Goal: Information Seeking & Learning: Learn about a topic

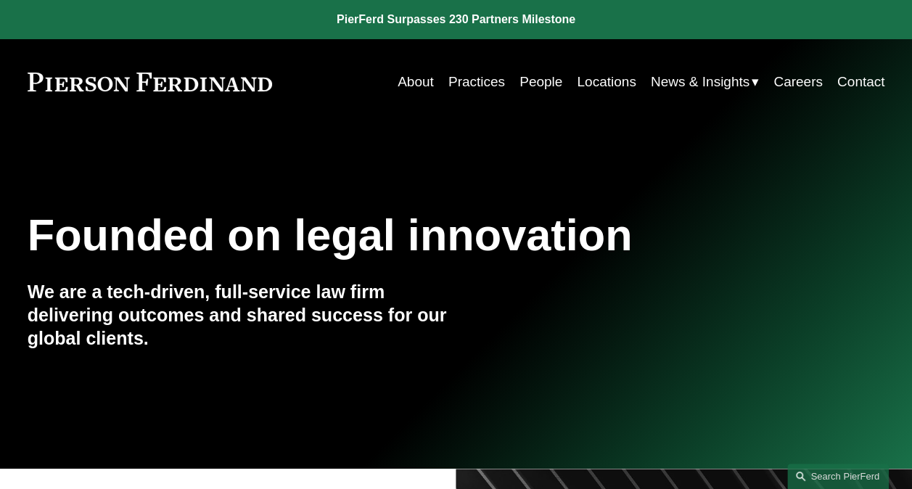
click at [460, 83] on link "Practices" at bounding box center [476, 82] width 57 height 28
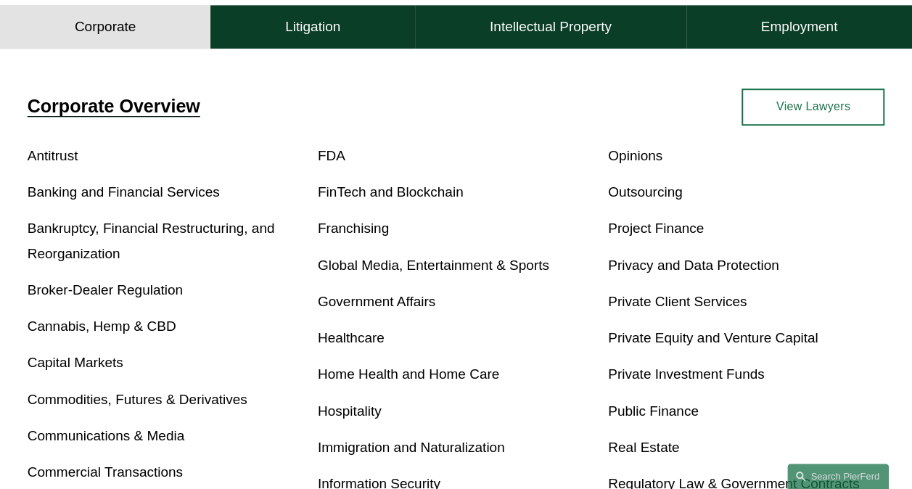
scroll to position [508, 0]
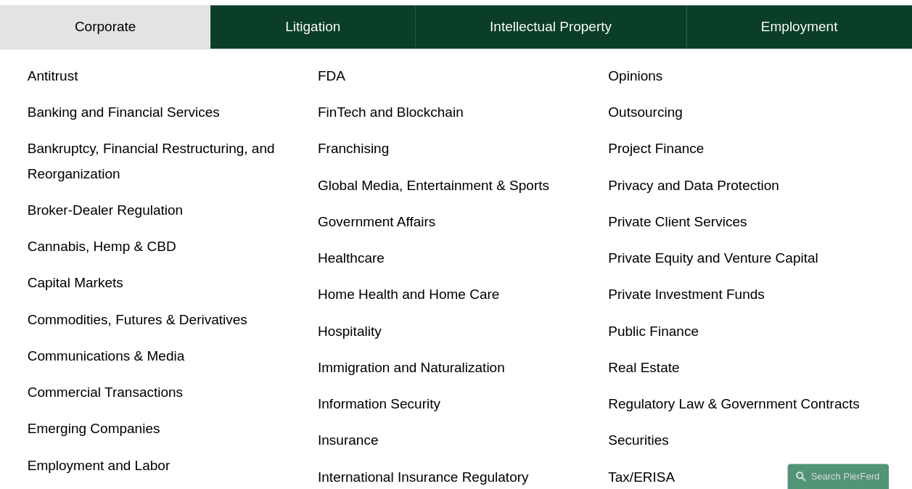
click at [340, 191] on link "Global Media, Entertainment & Sports" at bounding box center [433, 185] width 231 height 15
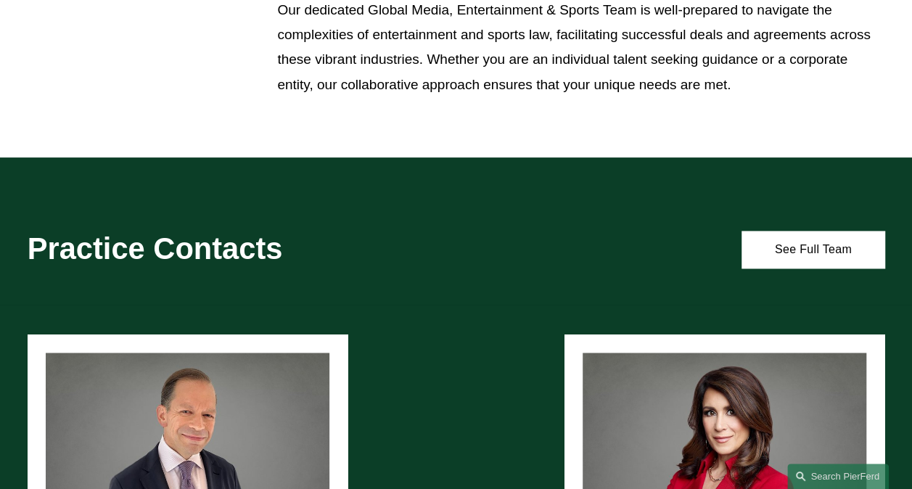
scroll to position [943, 0]
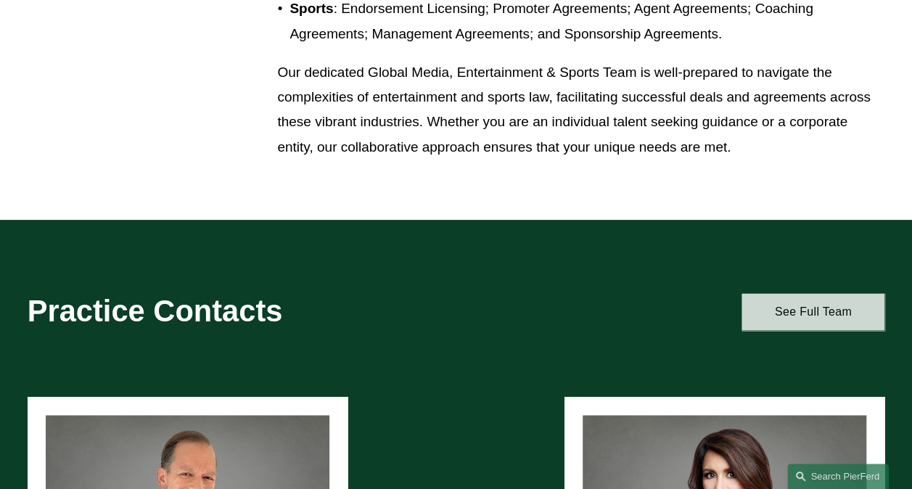
click at [823, 323] on link "See Full Team" at bounding box center [812, 311] width 143 height 37
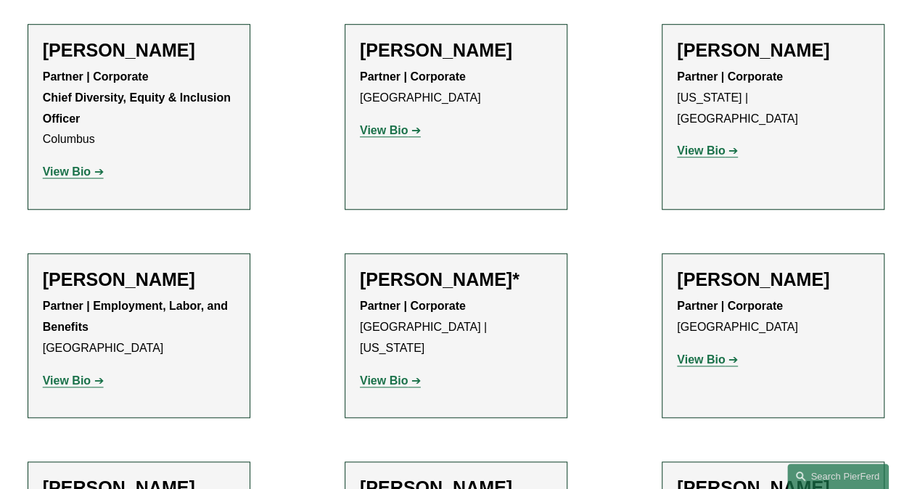
scroll to position [580, 0]
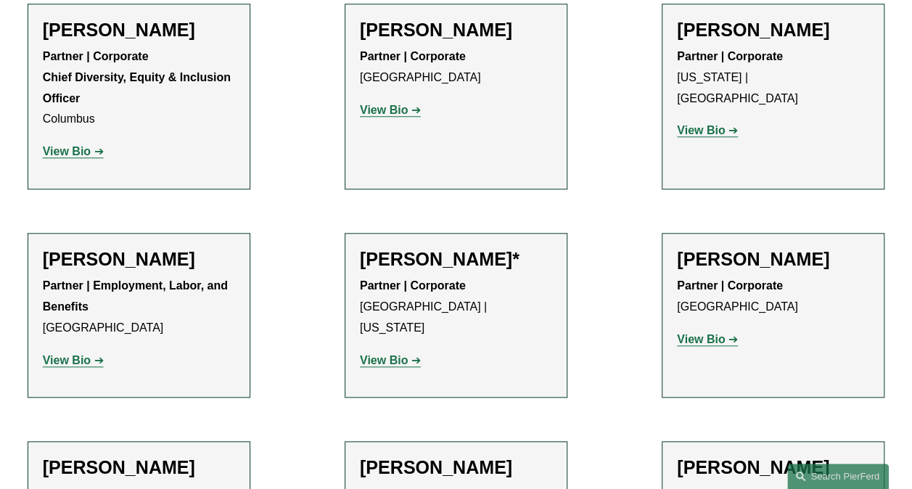
click at [400, 354] on strong "View Bio" at bounding box center [384, 360] width 48 height 12
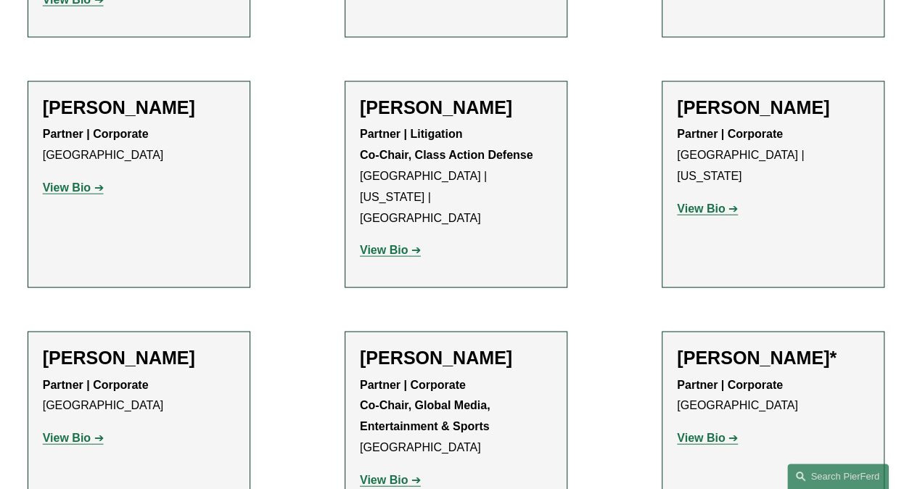
scroll to position [1451, 0]
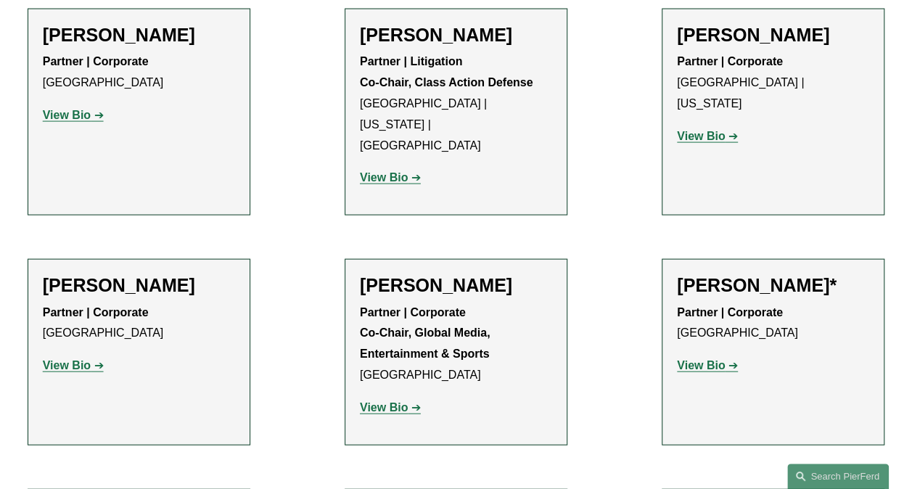
click at [373, 401] on strong "View Bio" at bounding box center [384, 407] width 48 height 12
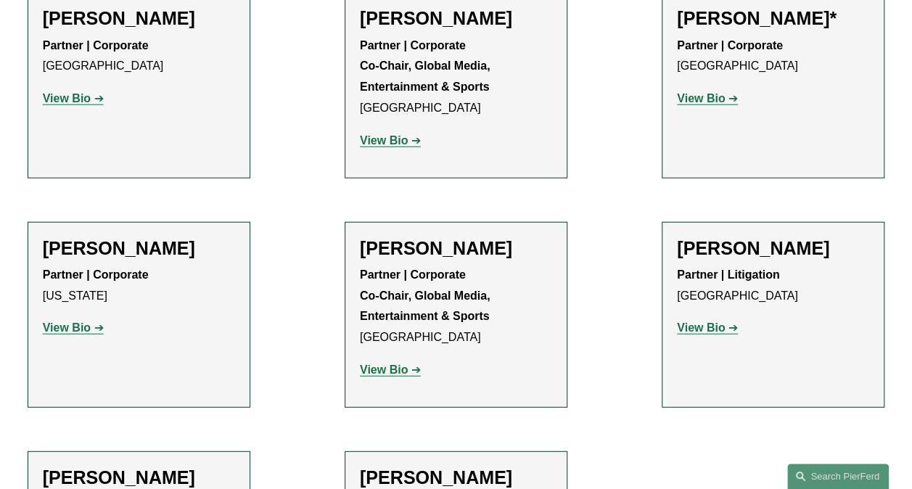
scroll to position [1741, 0]
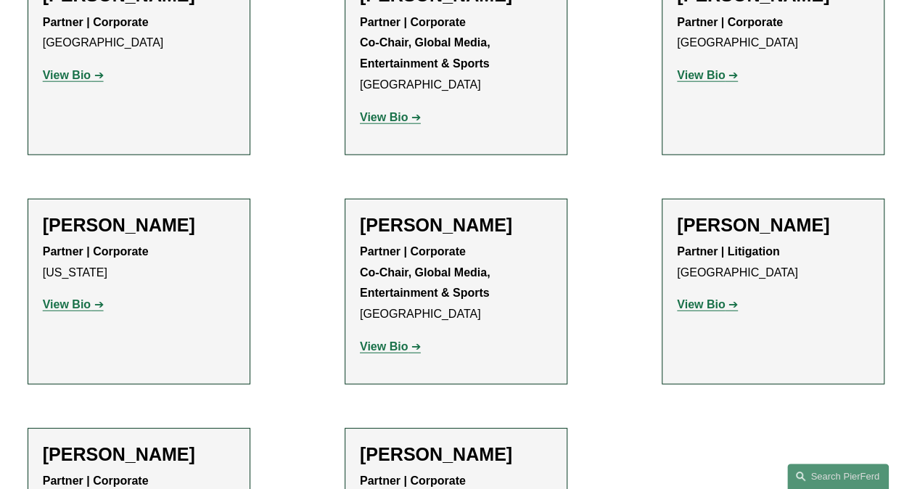
click at [383, 340] on strong "View Bio" at bounding box center [384, 346] width 48 height 12
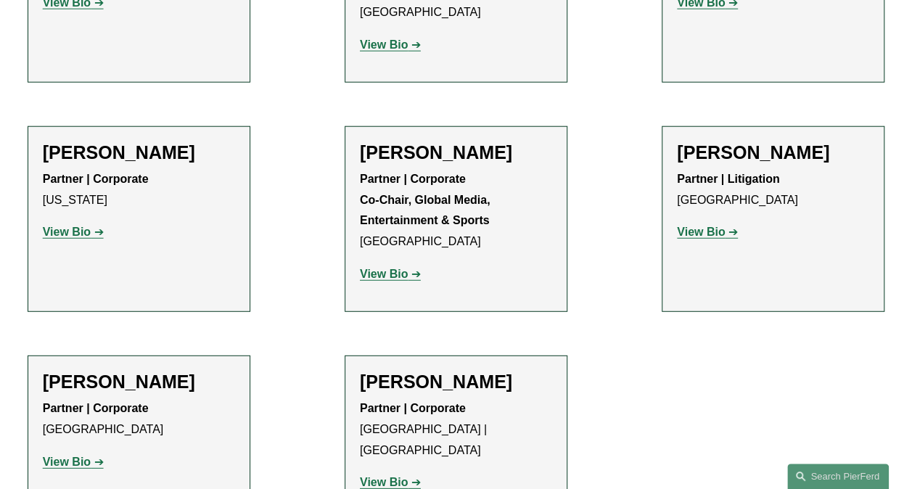
click at [390, 476] on strong "View Bio" at bounding box center [384, 482] width 48 height 12
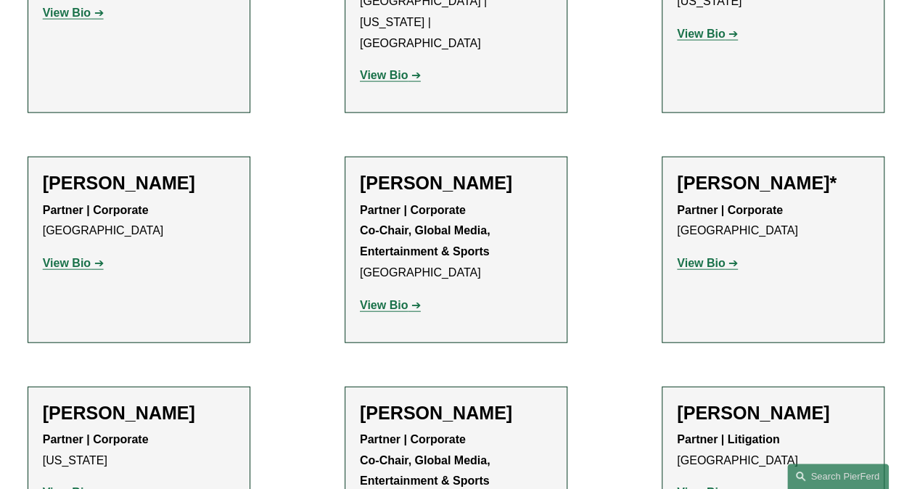
scroll to position [1523, 0]
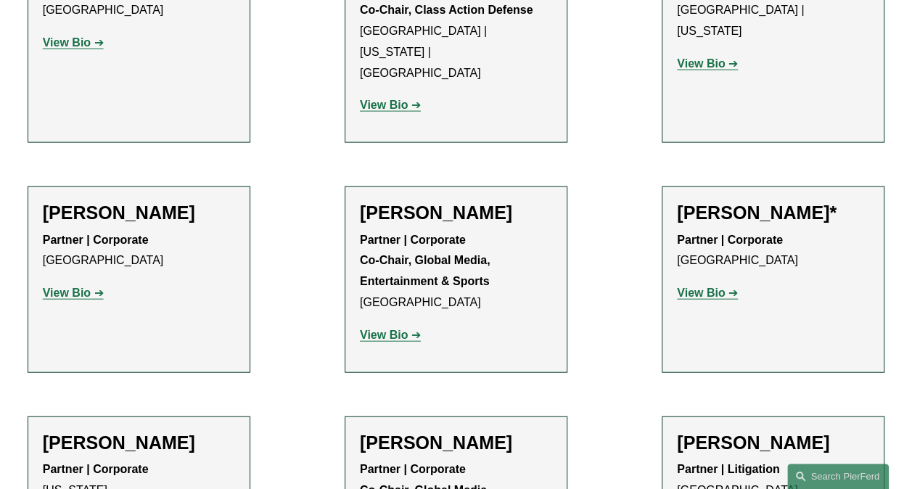
click at [64, 287] on strong "View Bio" at bounding box center [67, 293] width 48 height 12
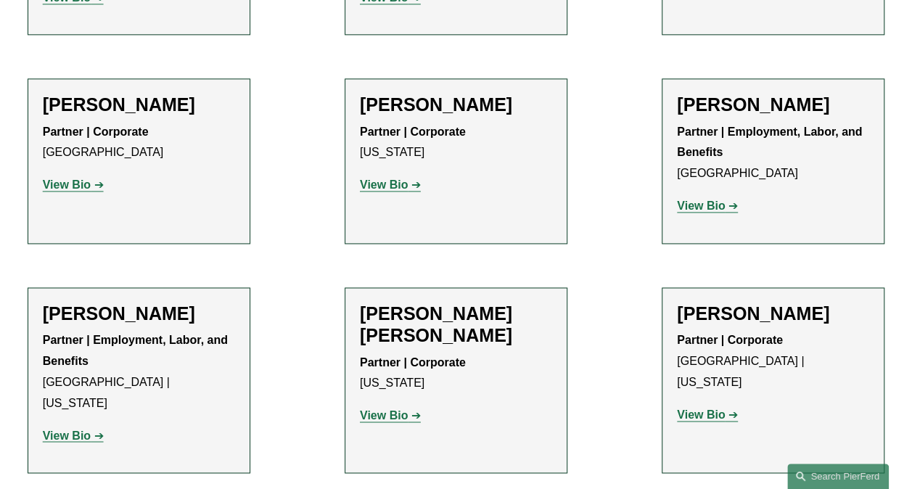
scroll to position [943, 0]
click at [698, 207] on strong "View Bio" at bounding box center [701, 205] width 48 height 12
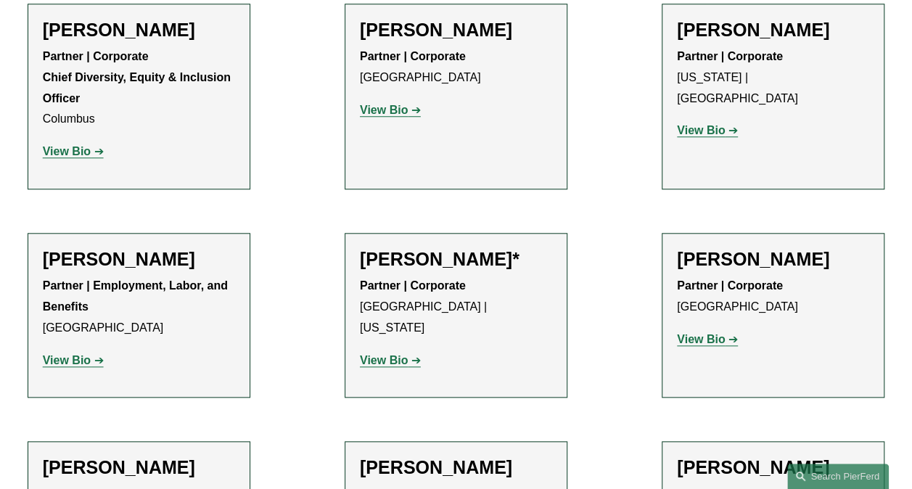
scroll to position [653, 0]
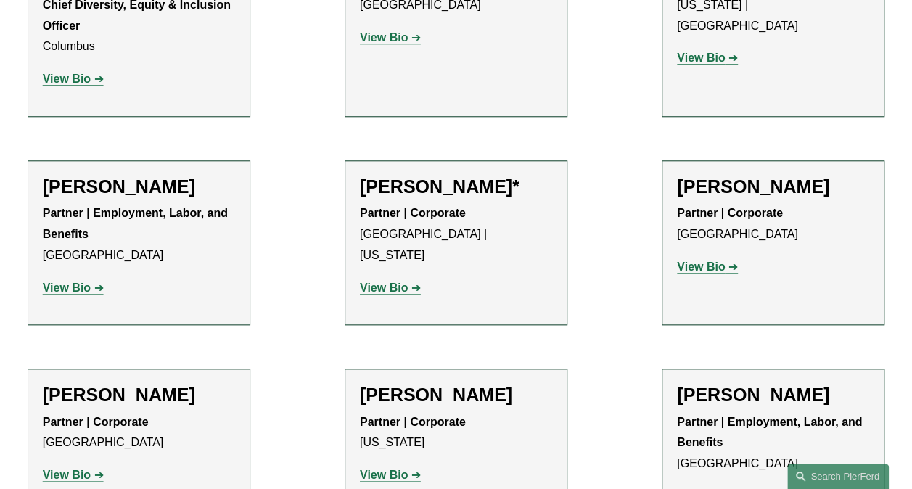
click at [81, 290] on strong "View Bio" at bounding box center [67, 287] width 48 height 12
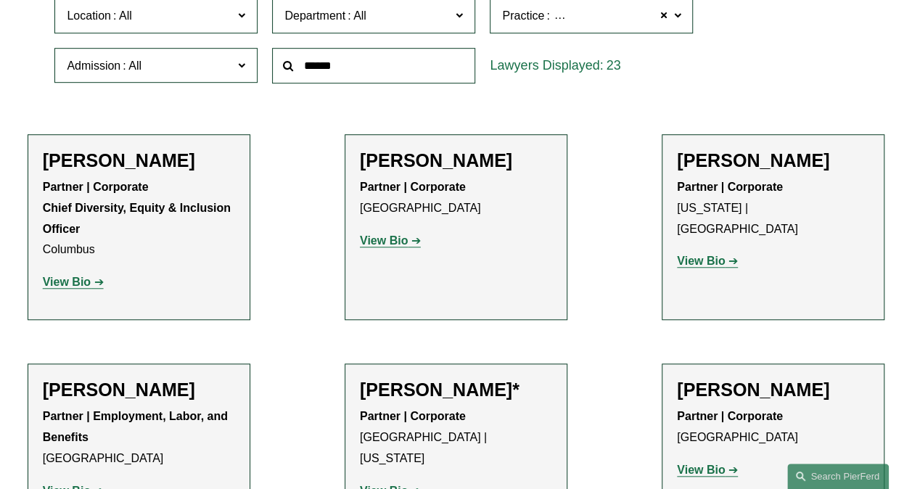
scroll to position [435, 0]
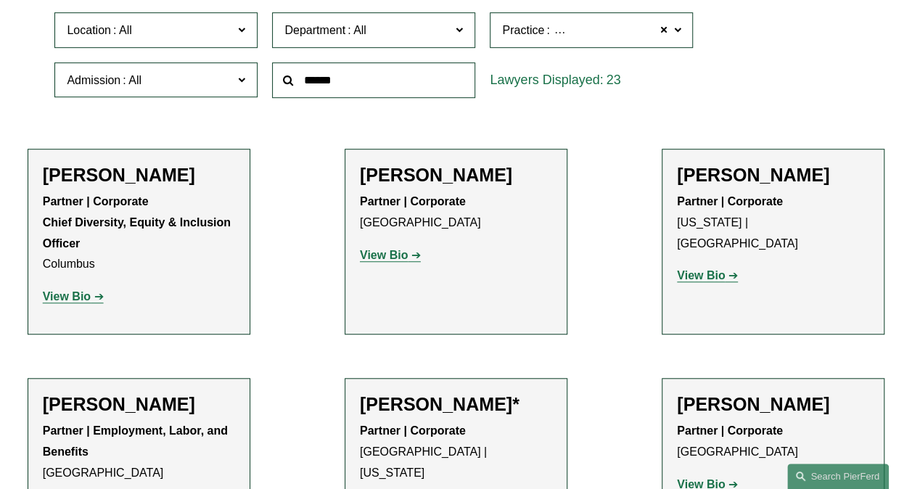
click at [384, 260] on strong "View Bio" at bounding box center [384, 255] width 48 height 12
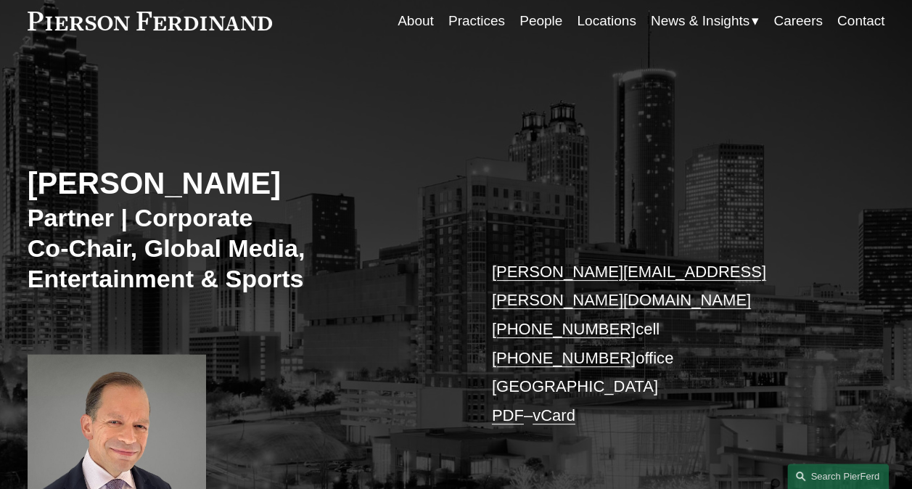
scroll to position [73, 0]
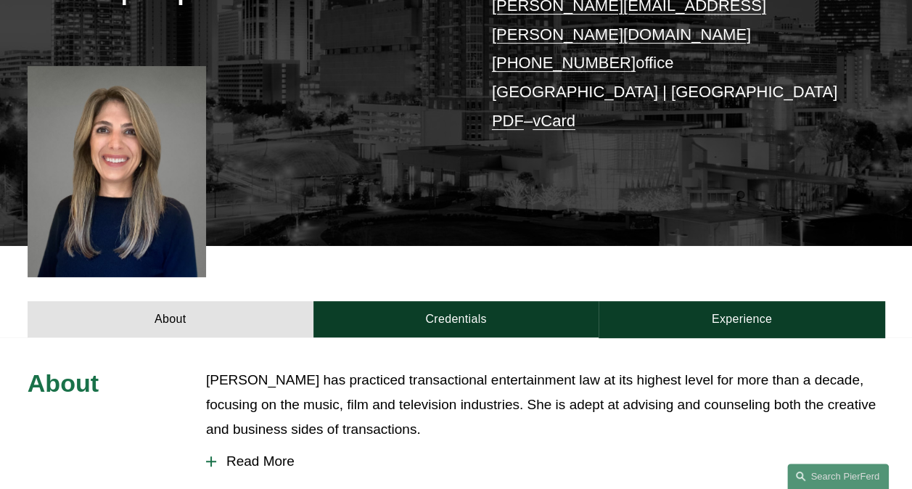
scroll to position [363, 0]
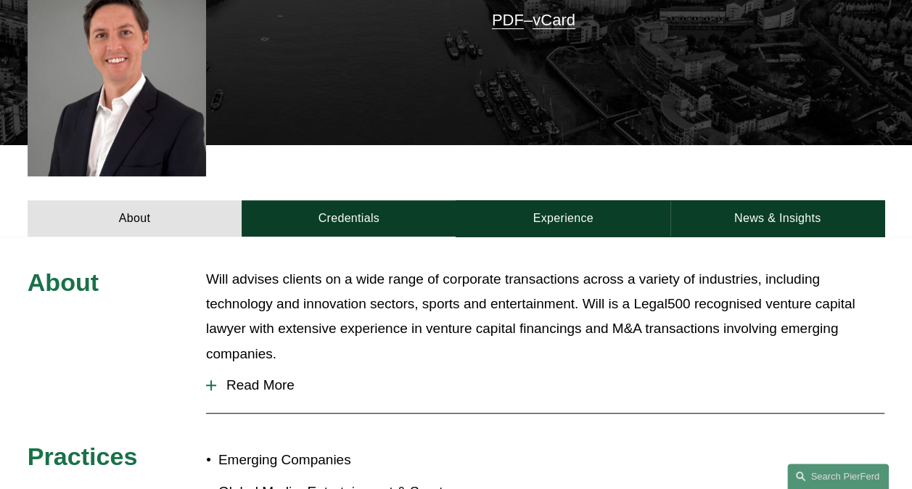
scroll to position [435, 0]
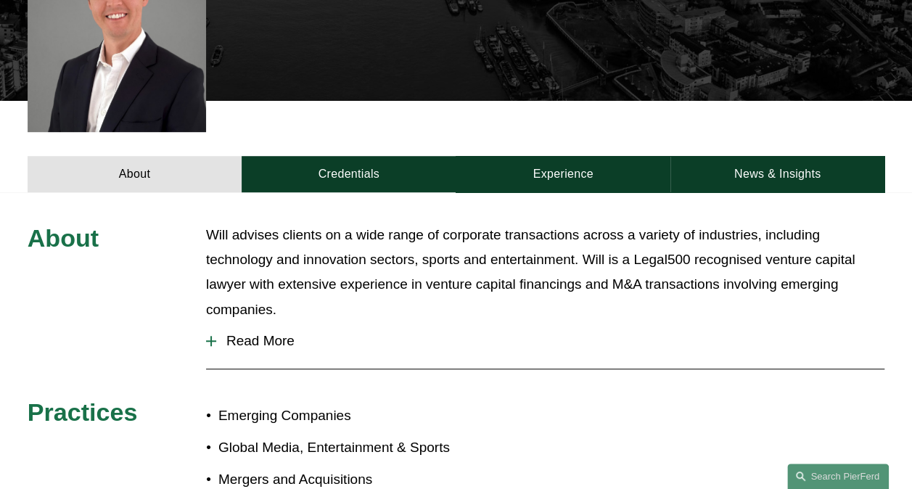
click at [239, 333] on span "Read More" at bounding box center [550, 341] width 668 height 16
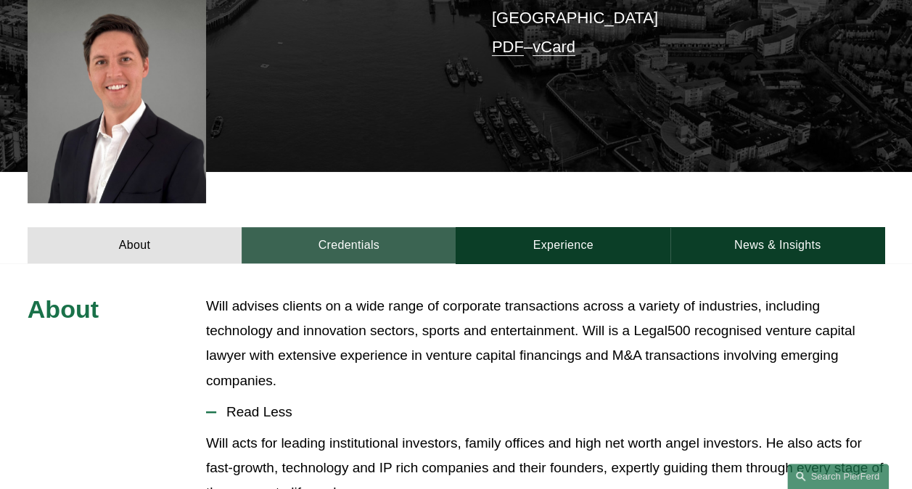
scroll to position [363, 0]
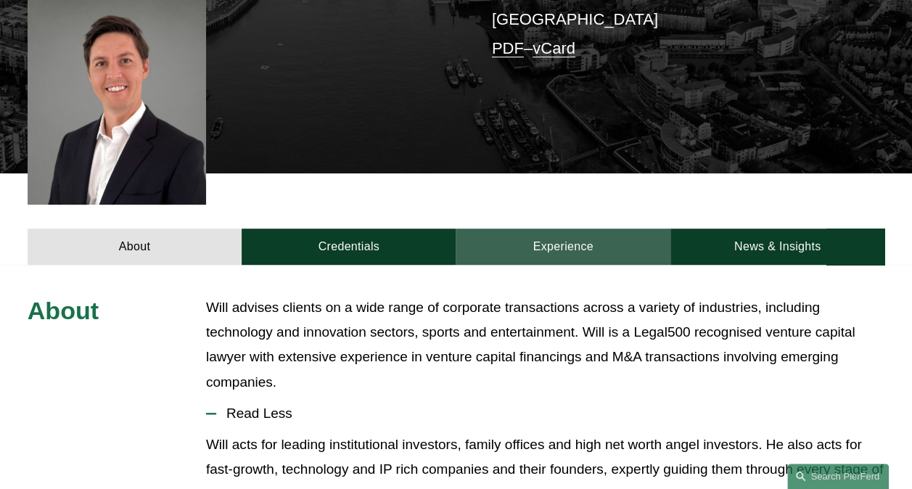
click at [541, 229] on link "Experience" at bounding box center [563, 247] width 214 height 37
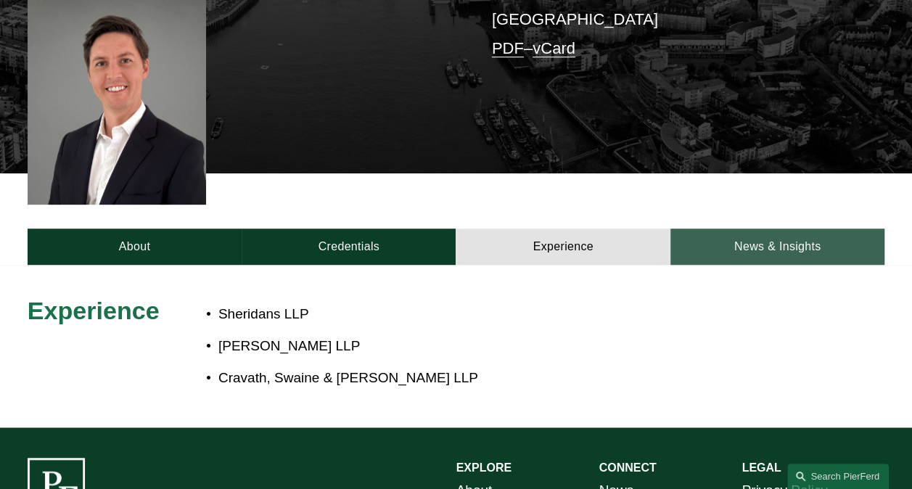
click at [744, 229] on link "News & Insights" at bounding box center [777, 247] width 214 height 37
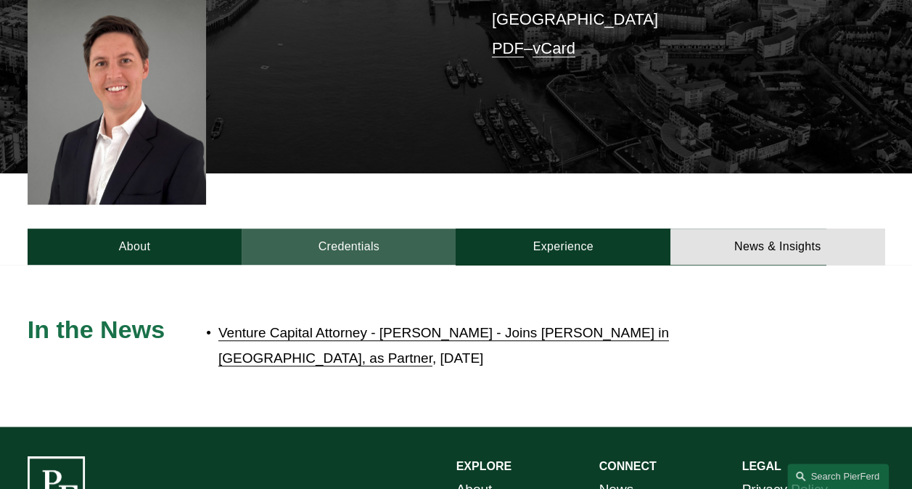
click at [337, 229] on link "Credentials" at bounding box center [349, 247] width 214 height 37
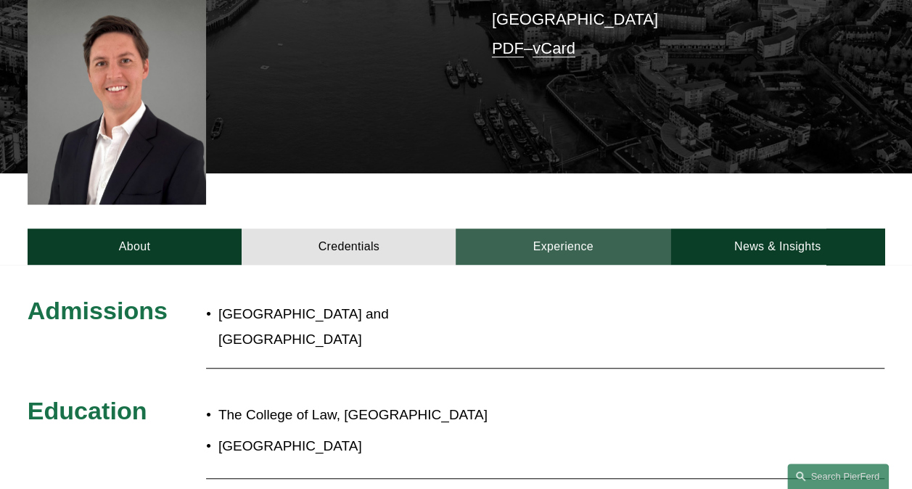
click at [560, 229] on link "Experience" at bounding box center [563, 247] width 214 height 37
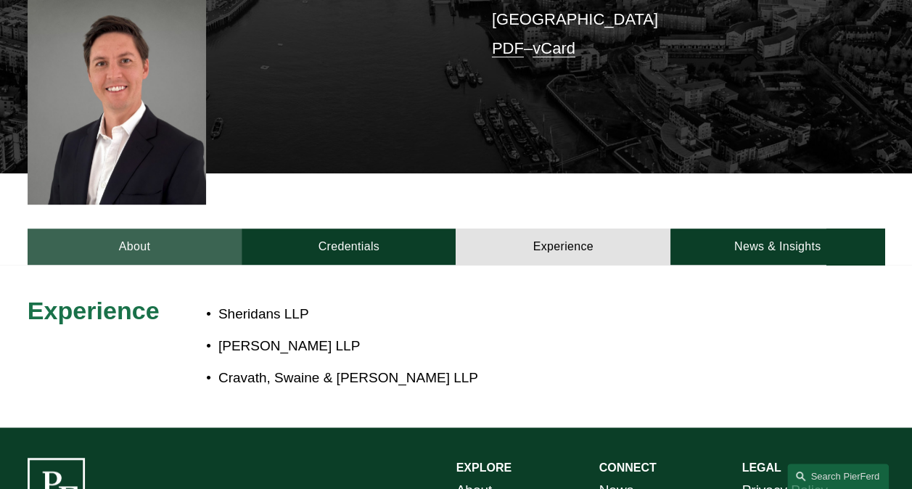
click at [115, 229] on link "About" at bounding box center [135, 247] width 214 height 37
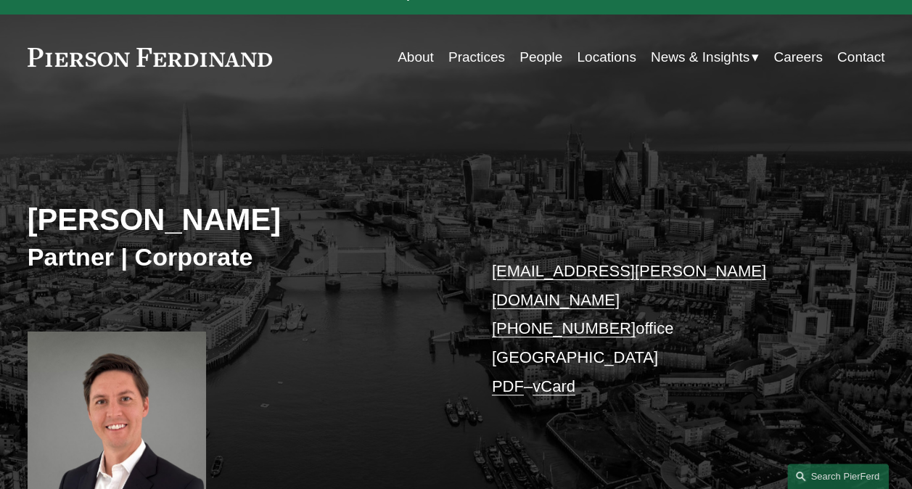
scroll to position [0, 0]
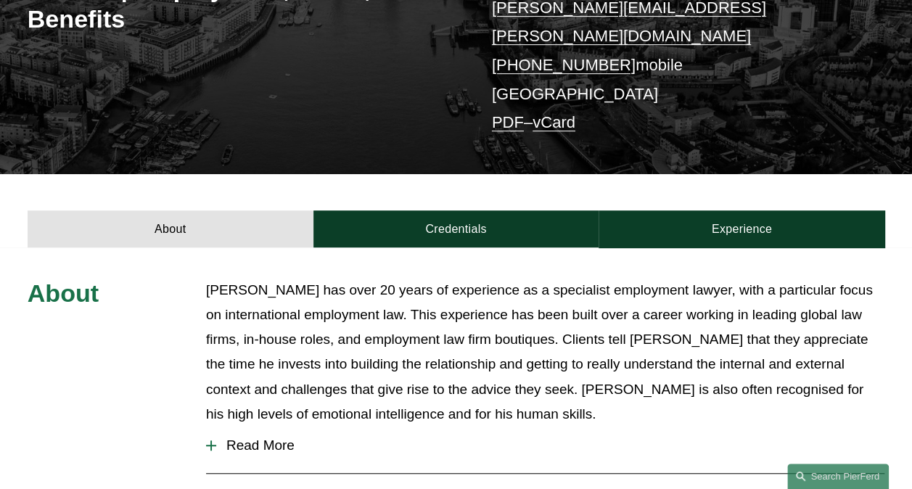
scroll to position [363, 0]
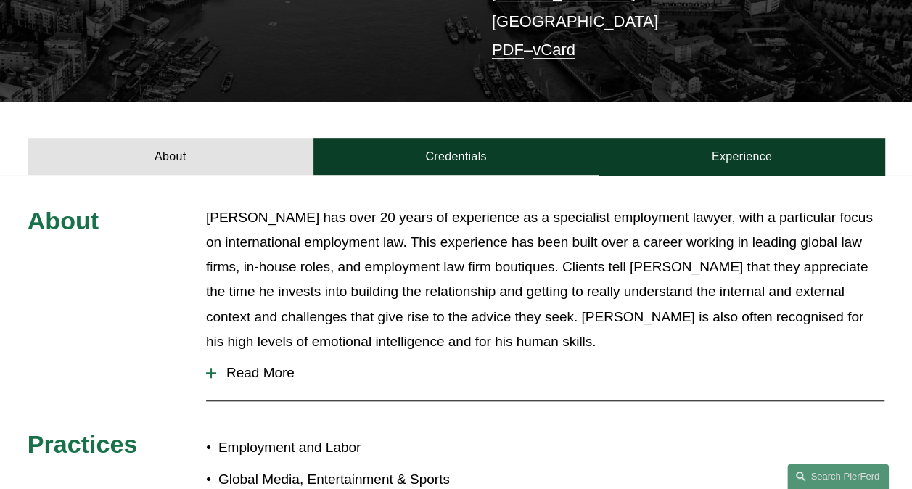
click at [252, 365] on span "Read More" at bounding box center [550, 373] width 668 height 16
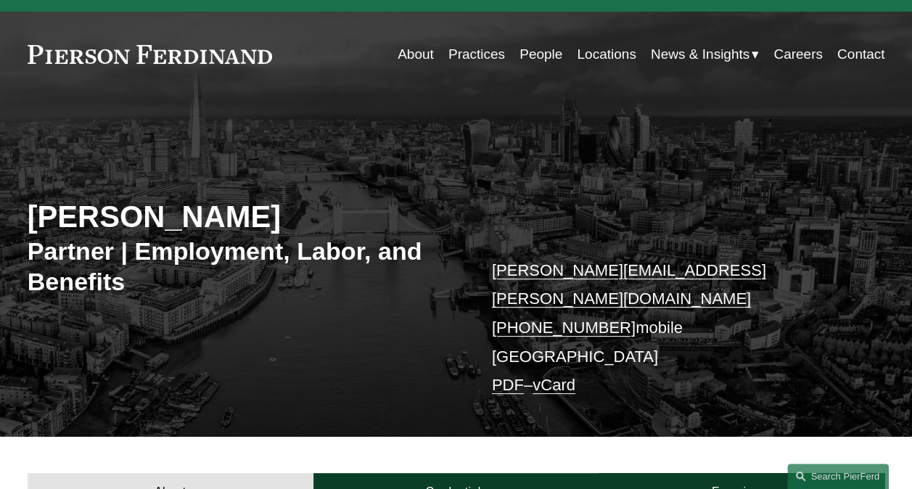
scroll to position [0, 0]
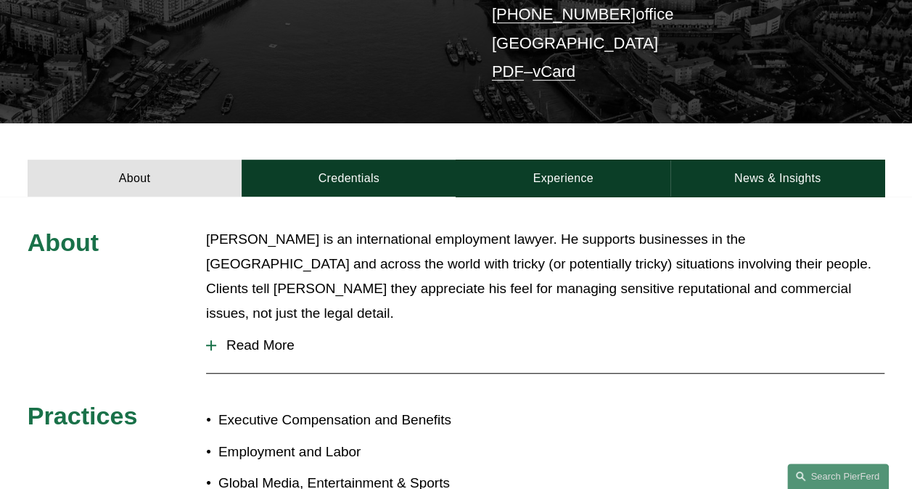
scroll to position [363, 0]
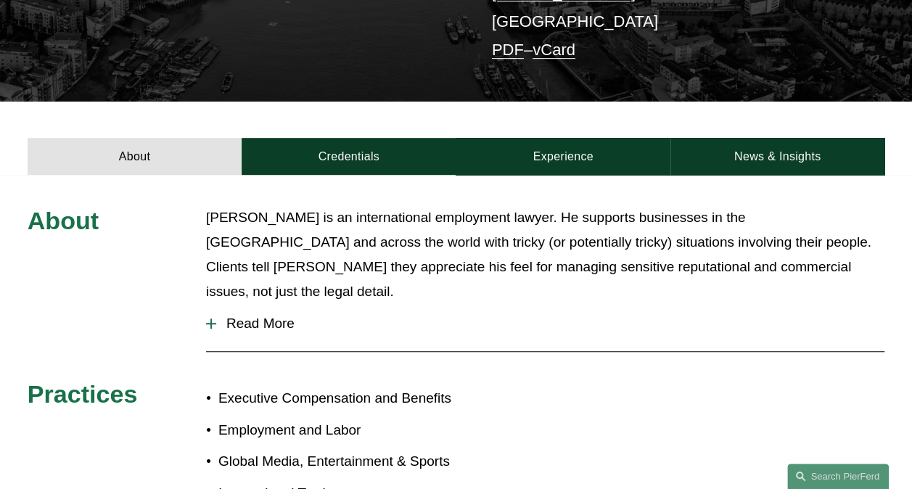
click at [238, 316] on span "Read More" at bounding box center [550, 324] width 668 height 16
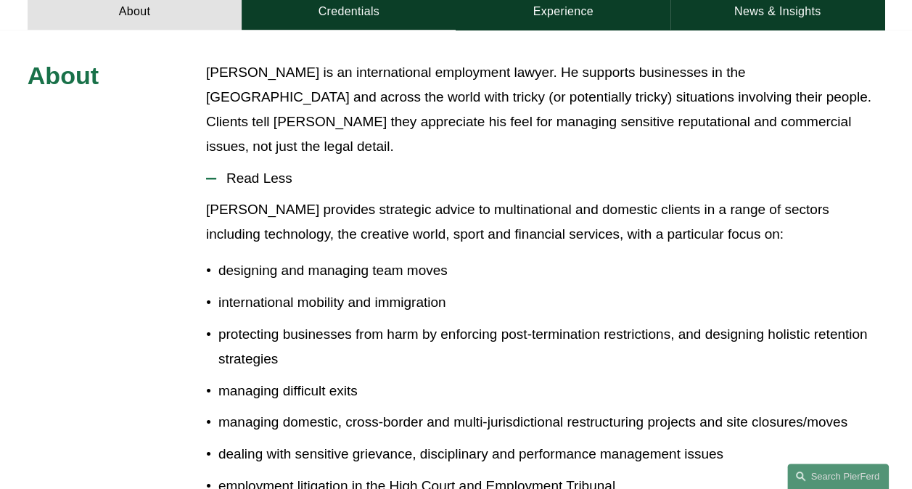
scroll to position [435, 0]
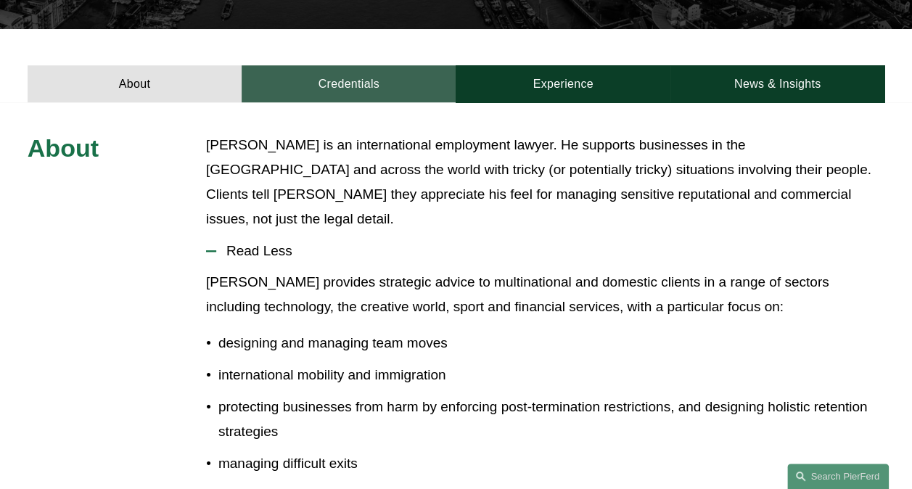
click at [361, 65] on link "Credentials" at bounding box center [349, 83] width 214 height 37
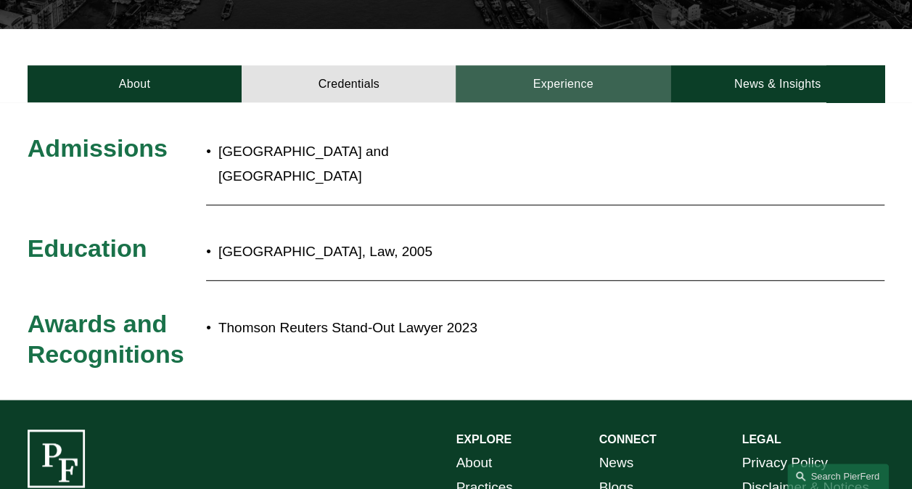
click at [532, 65] on link "Experience" at bounding box center [563, 83] width 214 height 37
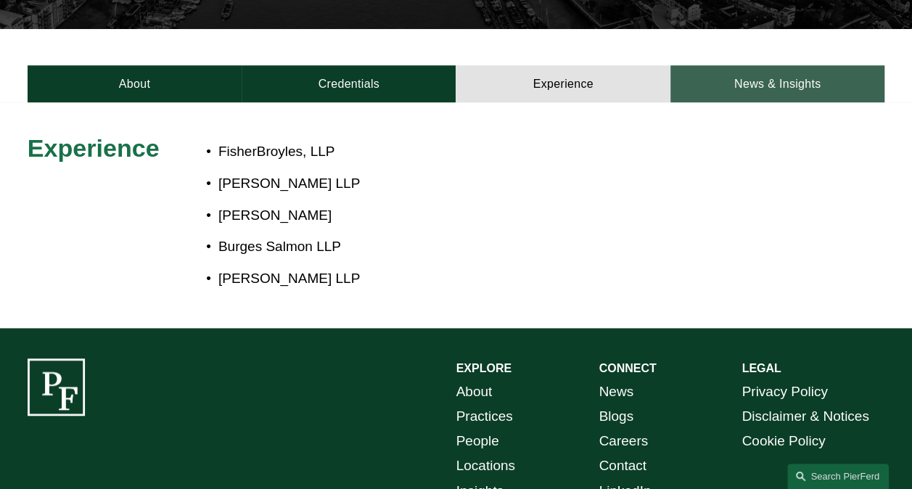
click at [777, 65] on link "News & Insights" at bounding box center [777, 83] width 214 height 37
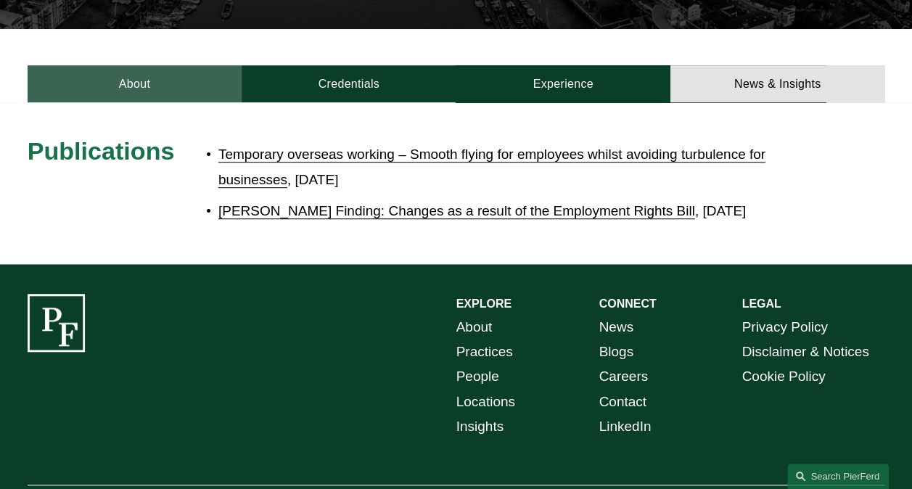
click at [139, 65] on link "About" at bounding box center [135, 83] width 214 height 37
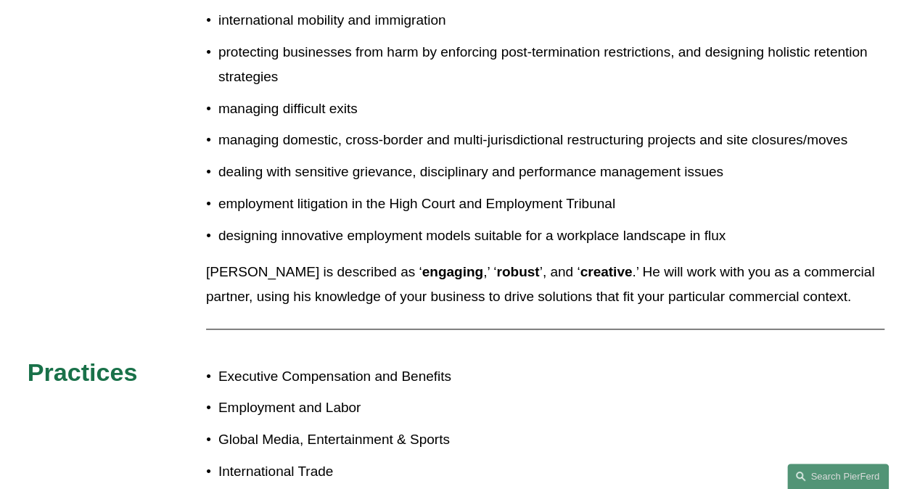
scroll to position [653, 0]
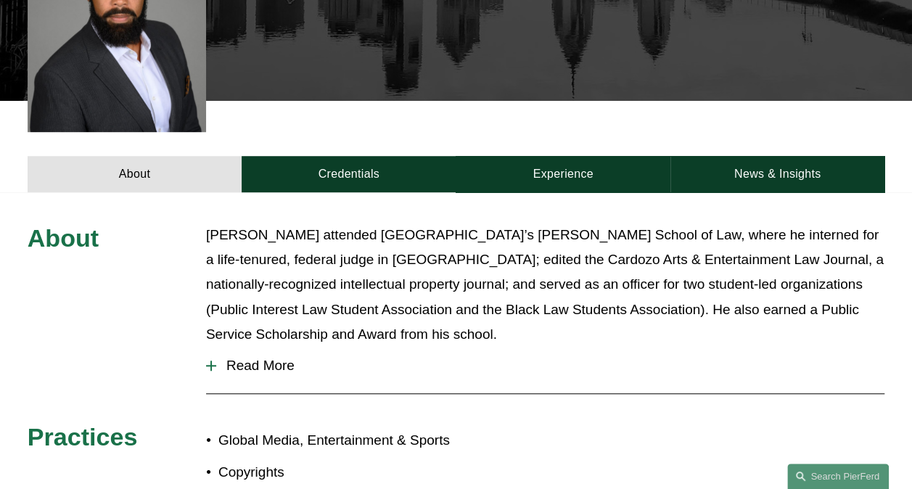
scroll to position [508, 0]
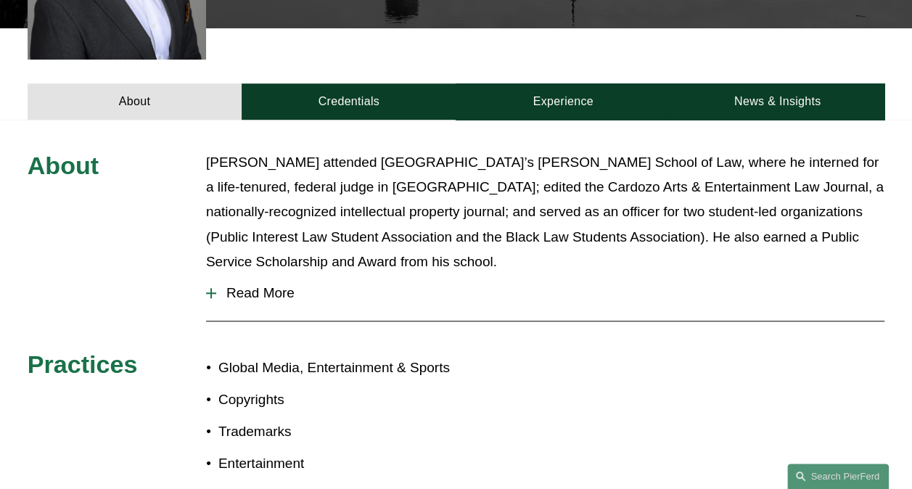
click at [215, 288] on div at bounding box center [211, 293] width 10 height 10
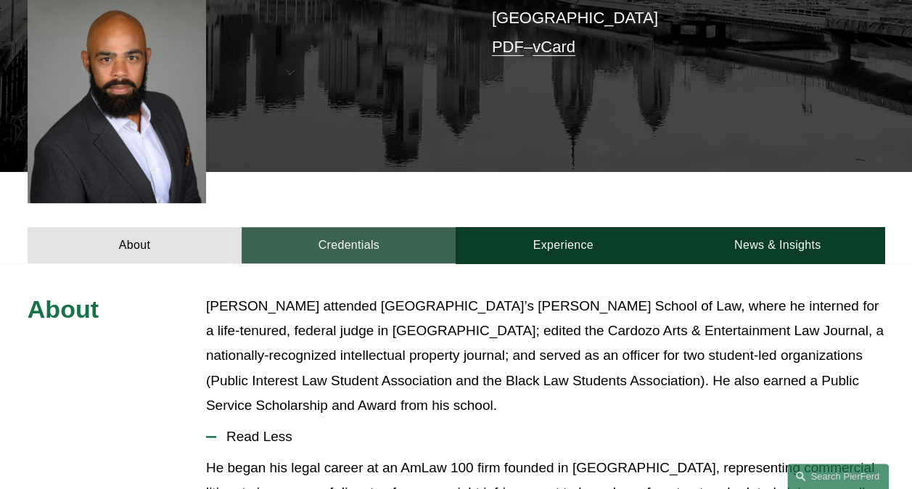
scroll to position [363, 0]
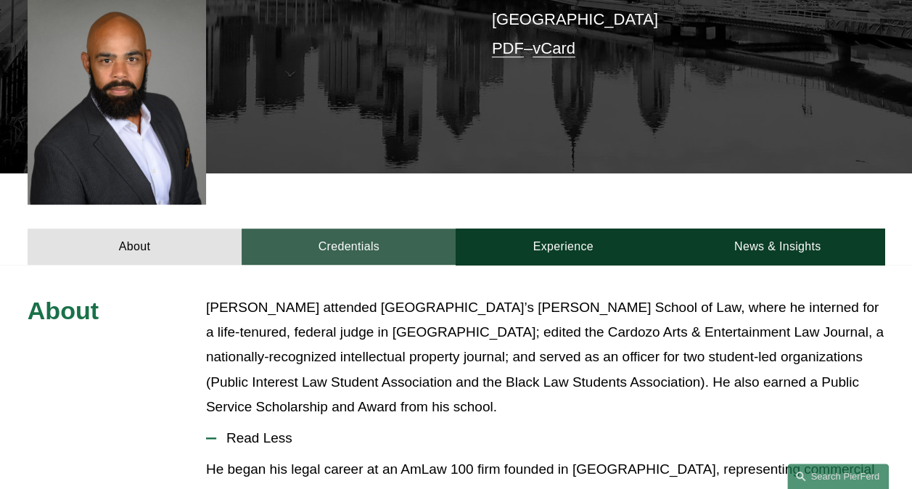
click at [324, 229] on link "Credentials" at bounding box center [349, 247] width 214 height 37
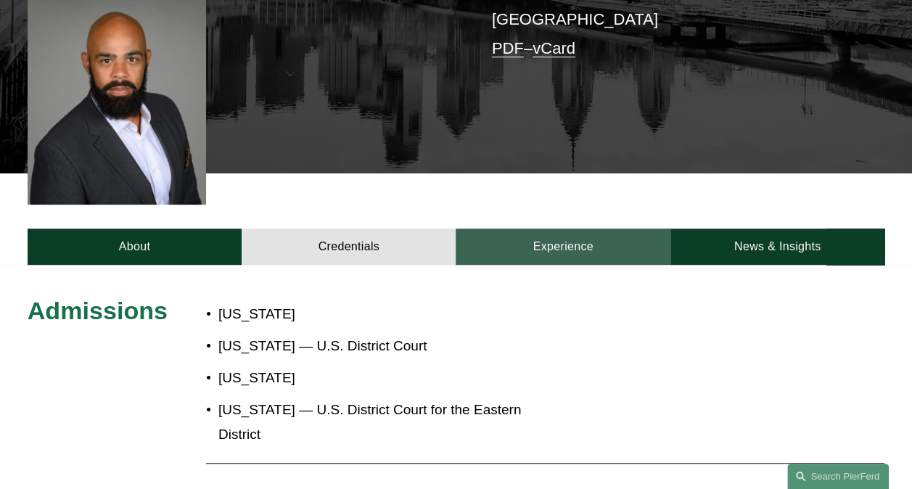
click at [548, 229] on link "Experience" at bounding box center [563, 247] width 214 height 37
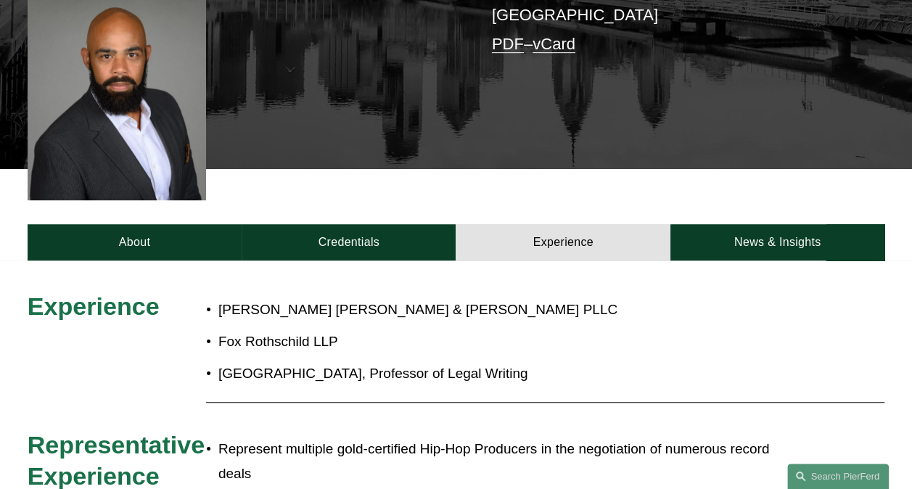
scroll to position [290, 0]
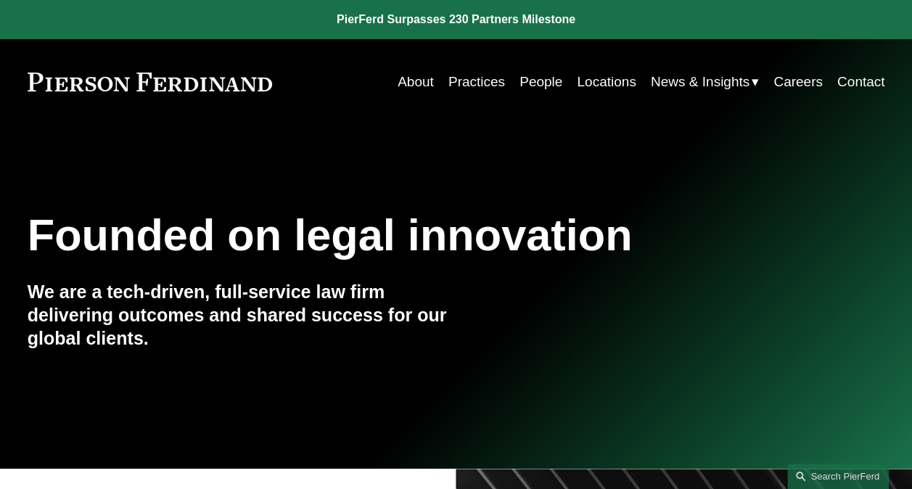
click at [470, 79] on link "Practices" at bounding box center [476, 82] width 57 height 28
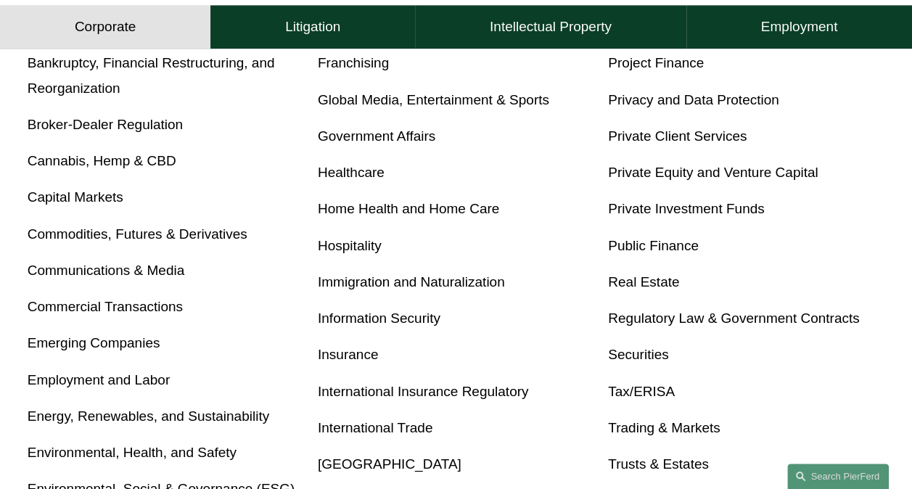
scroll to position [508, 0]
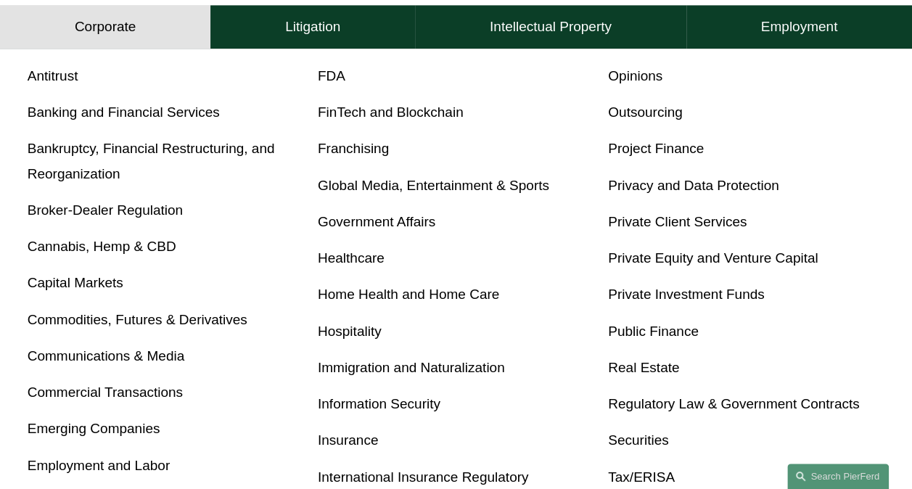
click at [457, 193] on link "Global Media, Entertainment & Sports" at bounding box center [433, 185] width 231 height 15
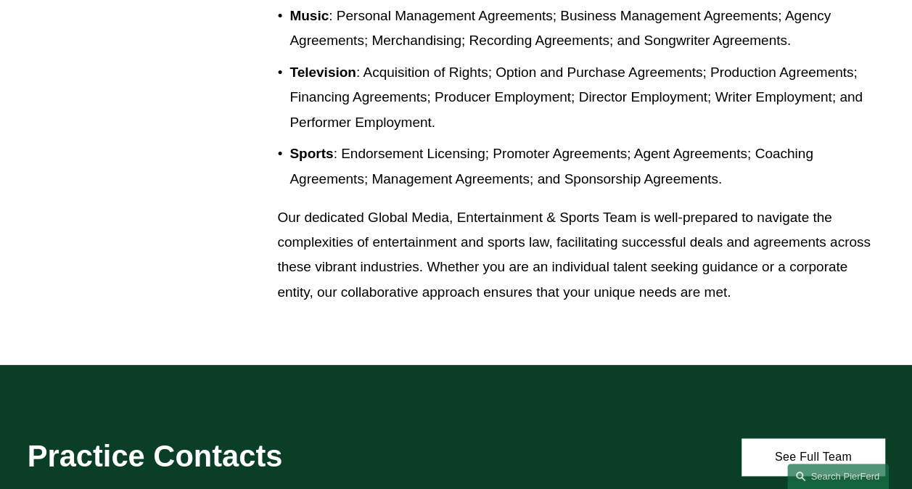
scroll to position [1088, 0]
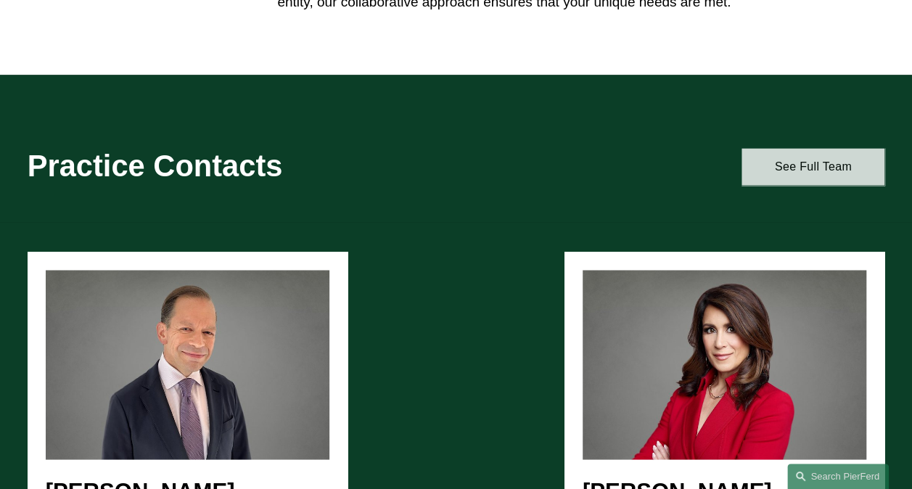
click at [826, 173] on link "See Full Team" at bounding box center [812, 166] width 143 height 37
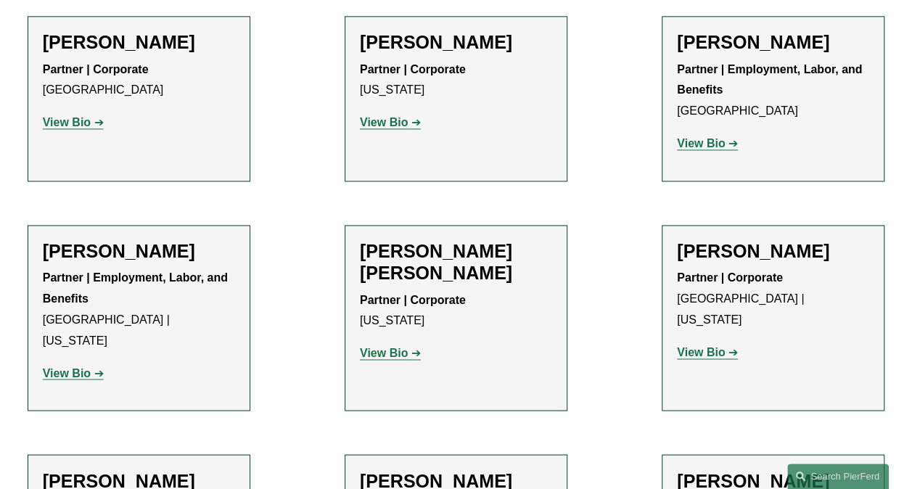
scroll to position [1016, 0]
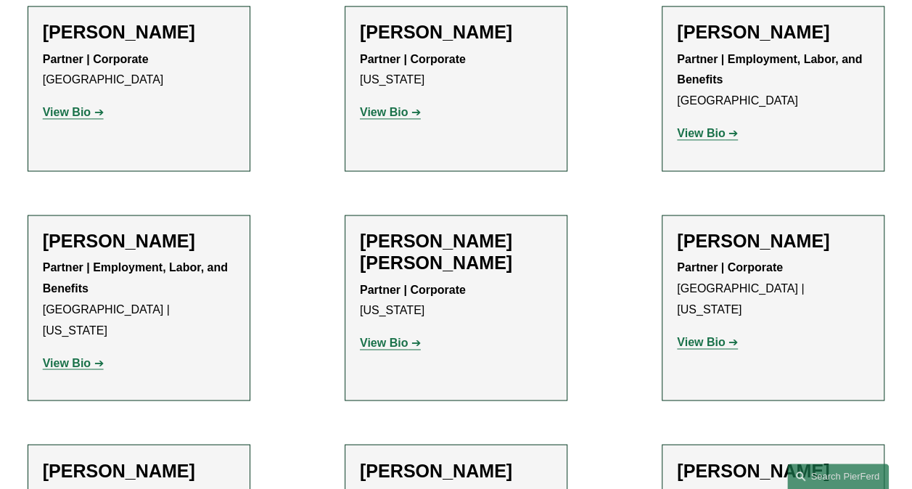
click at [61, 356] on strong "View Bio" at bounding box center [67, 362] width 48 height 12
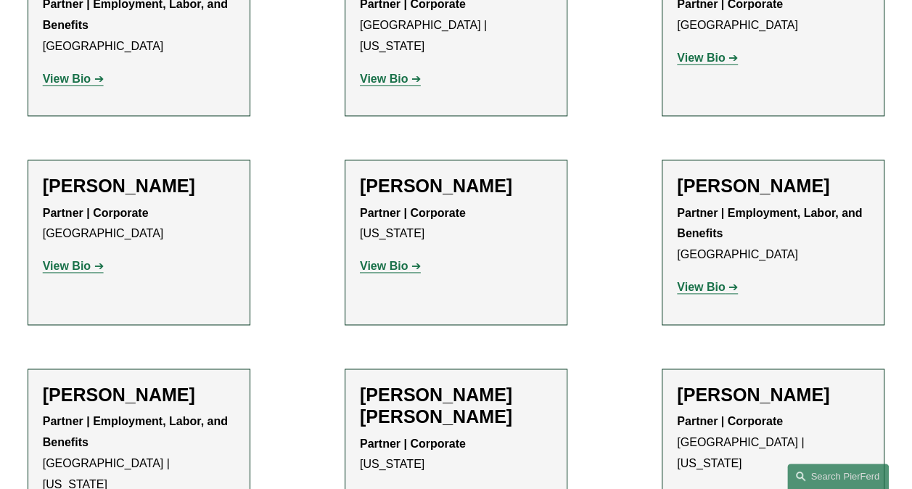
scroll to position [798, 0]
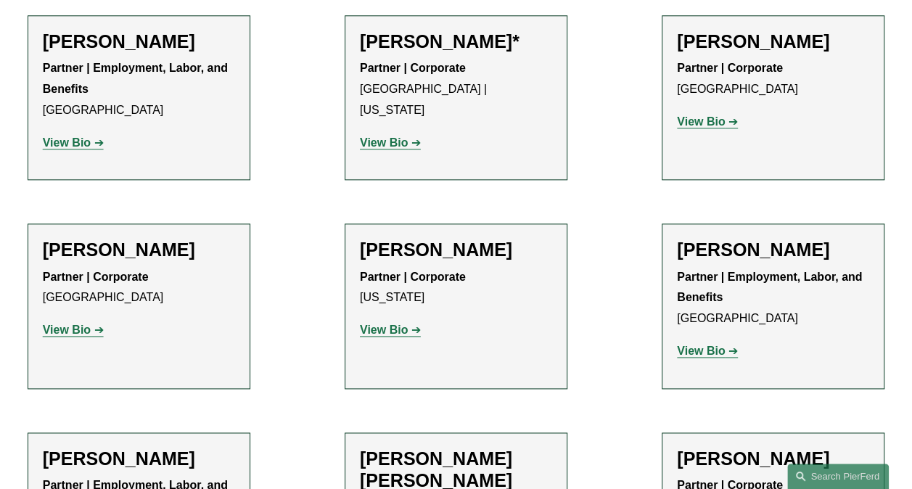
click at [73, 144] on strong "View Bio" at bounding box center [67, 142] width 48 height 12
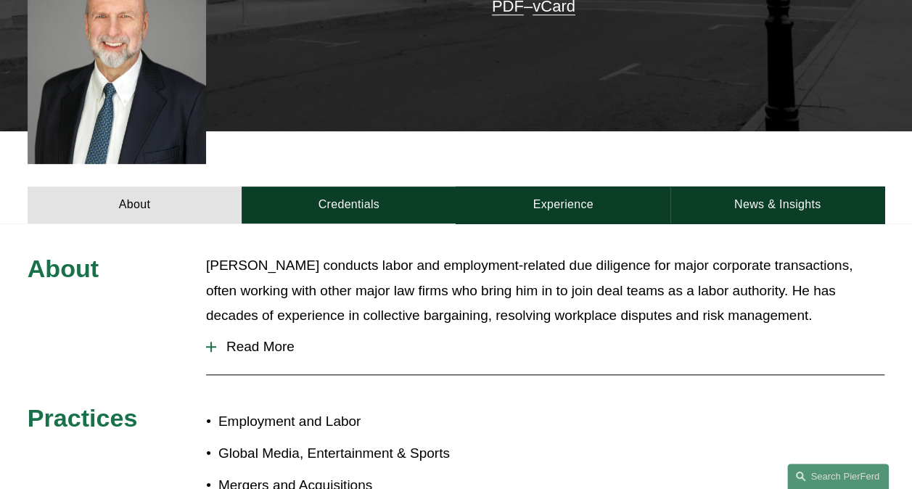
scroll to position [508, 0]
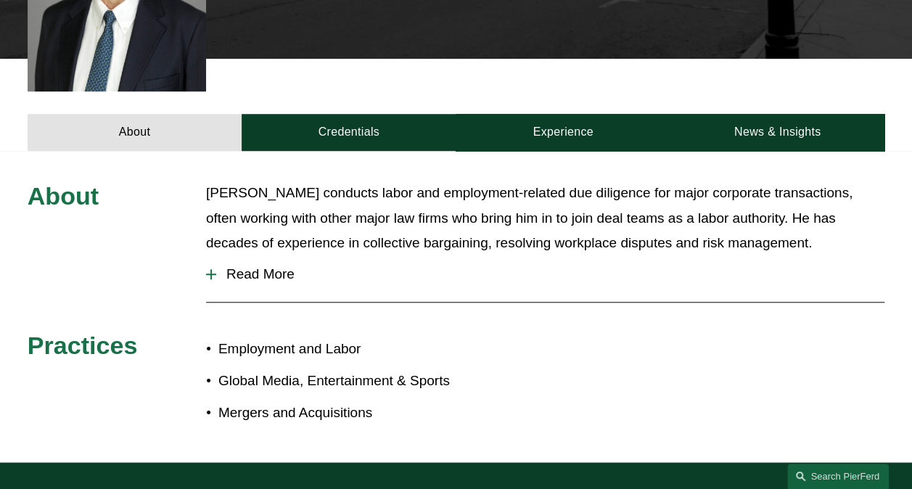
click at [210, 269] on div at bounding box center [210, 274] width 1 height 10
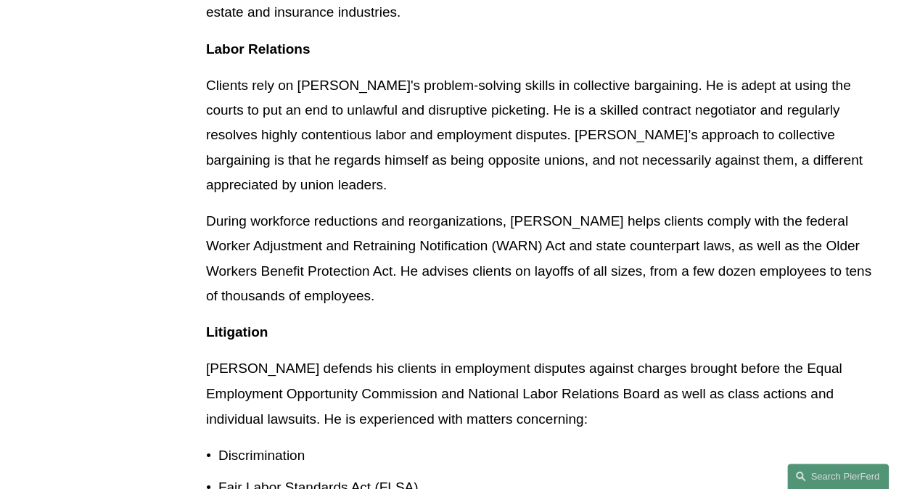
scroll to position [943, 0]
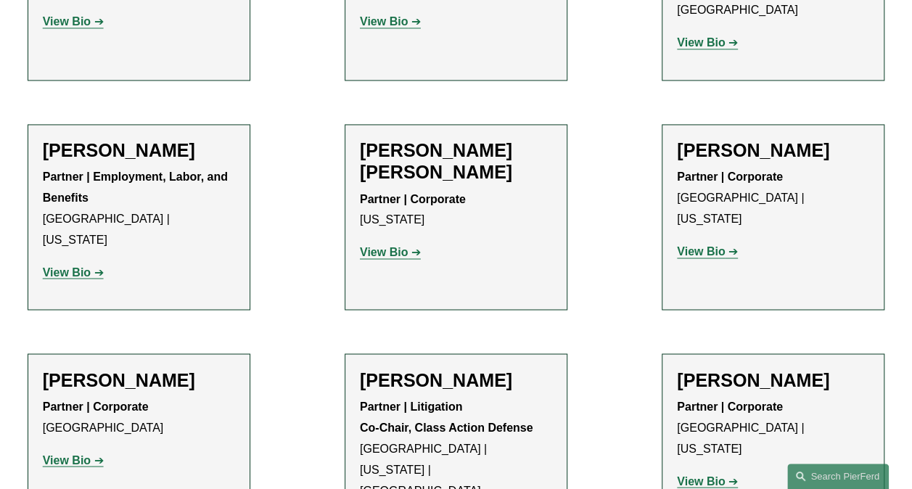
scroll to position [1088, 0]
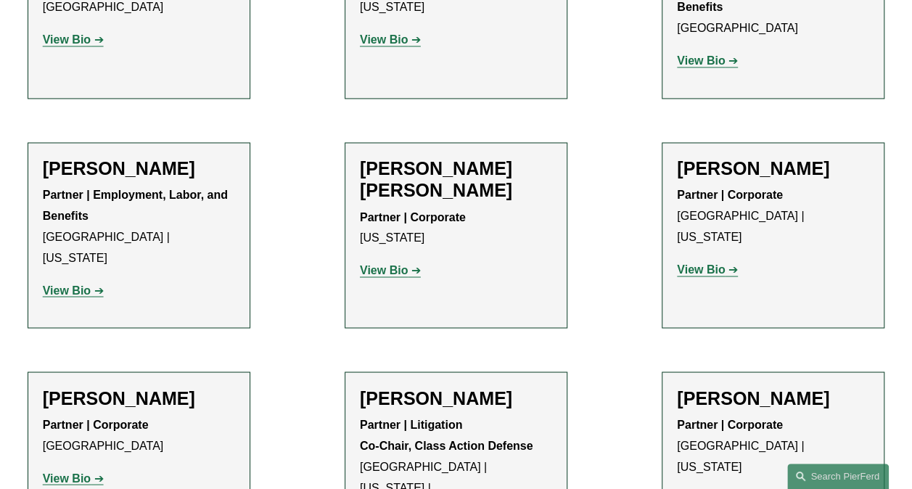
click at [68, 472] on strong "View Bio" at bounding box center [67, 478] width 48 height 12
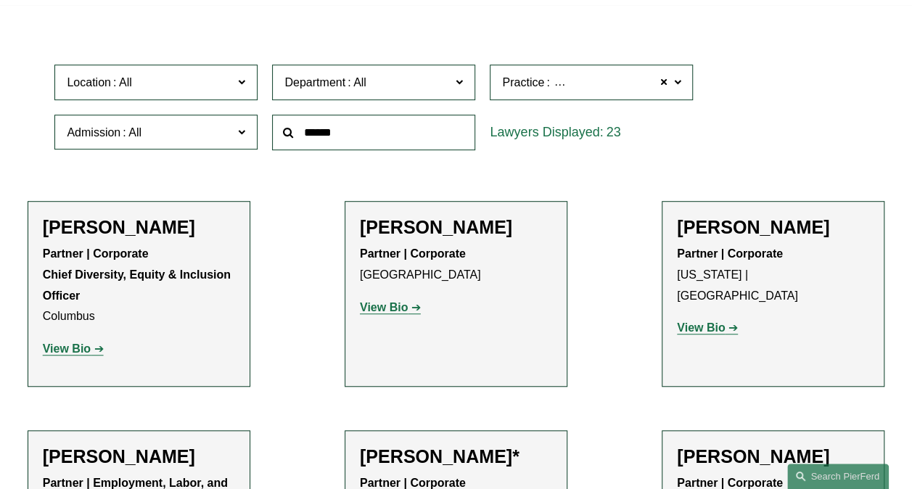
scroll to position [290, 0]
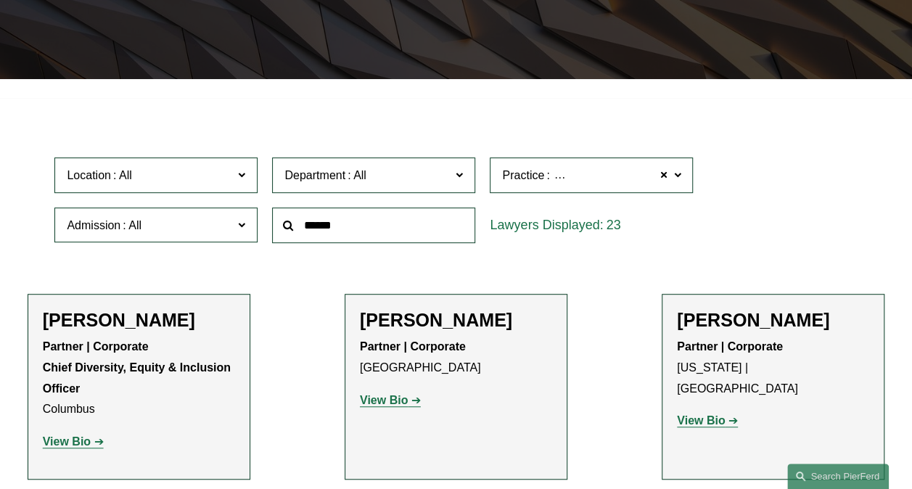
click at [399, 398] on strong "View Bio" at bounding box center [384, 400] width 48 height 12
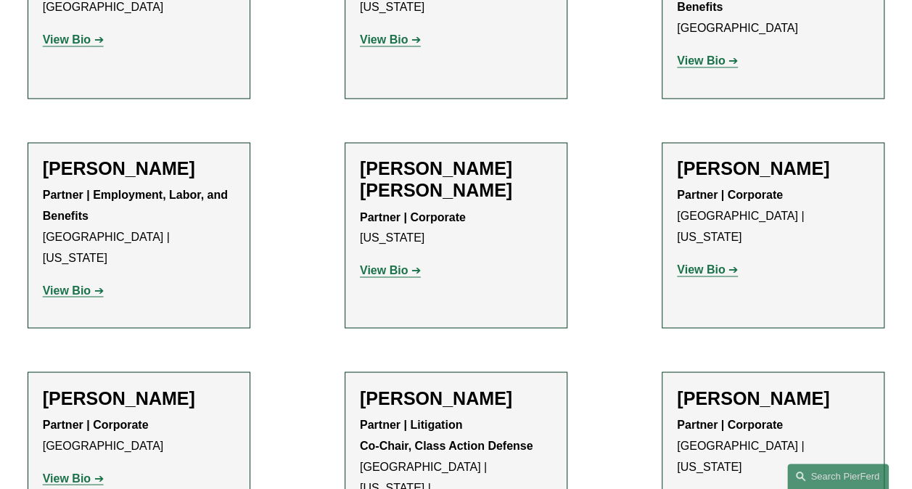
scroll to position [1233, 0]
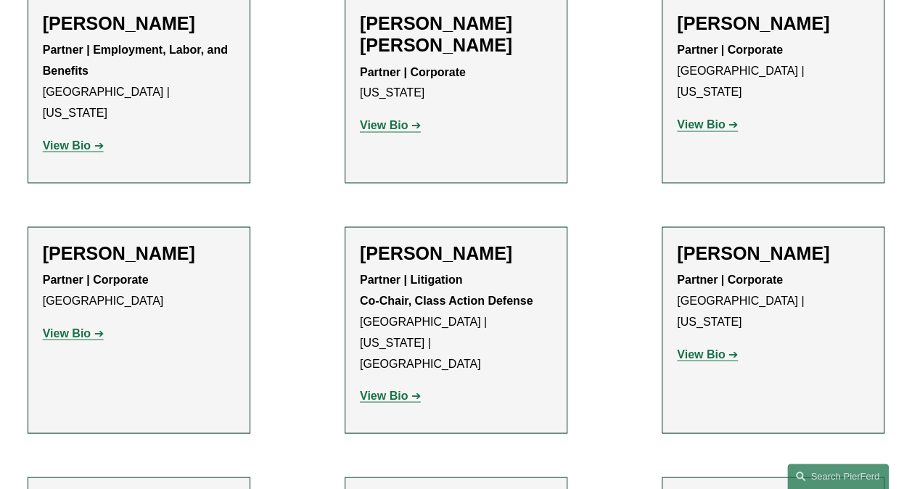
click at [393, 389] on strong "View Bio" at bounding box center [384, 395] width 48 height 12
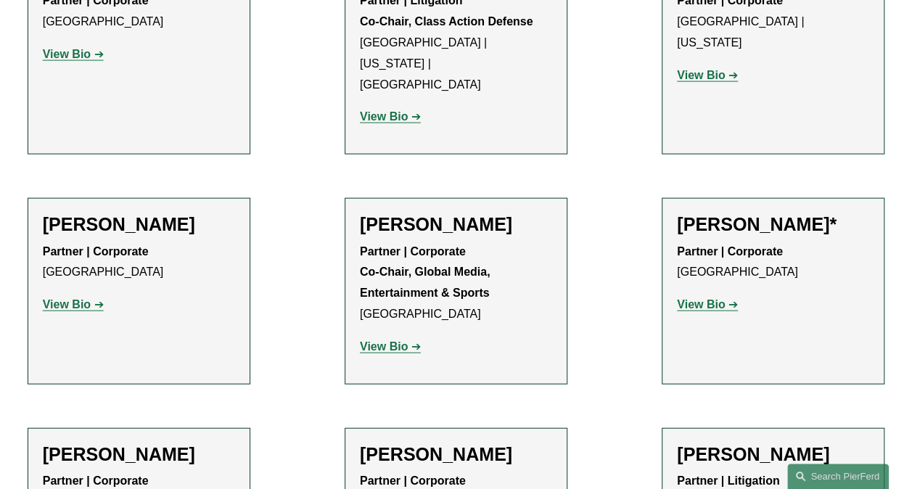
scroll to position [1523, 0]
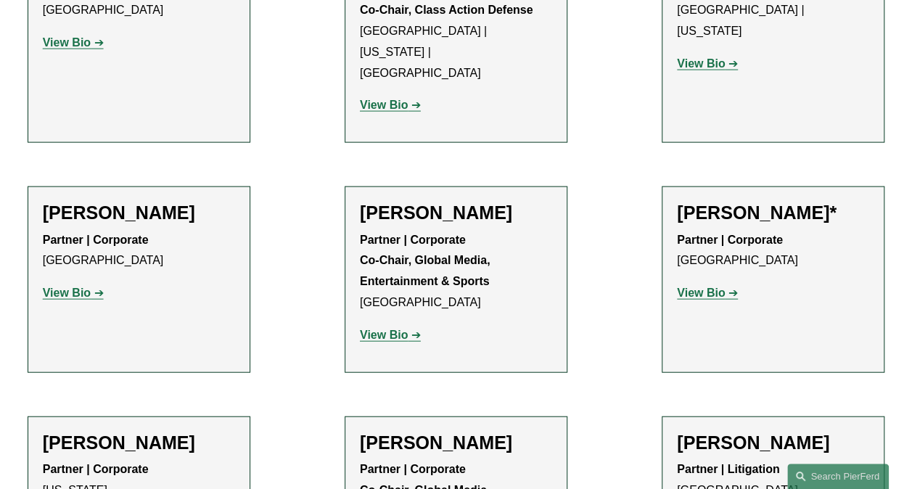
click at [691, 287] on strong "View Bio" at bounding box center [701, 293] width 48 height 12
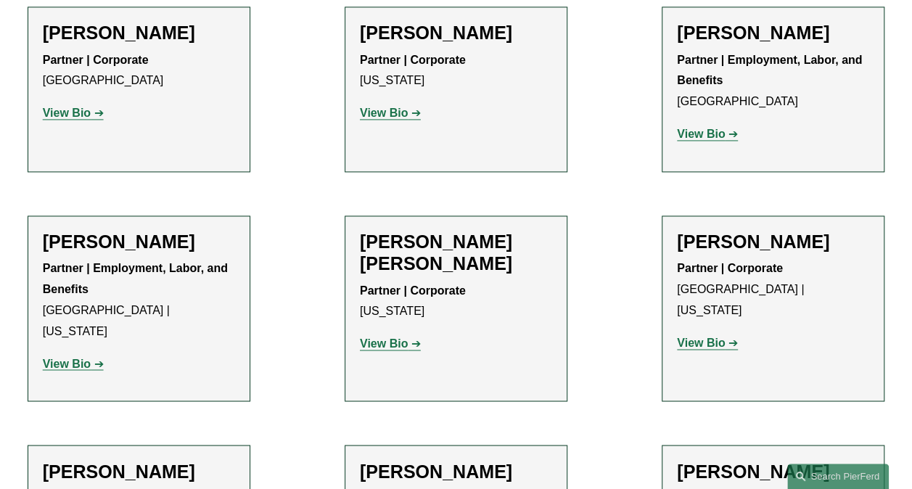
scroll to position [943, 0]
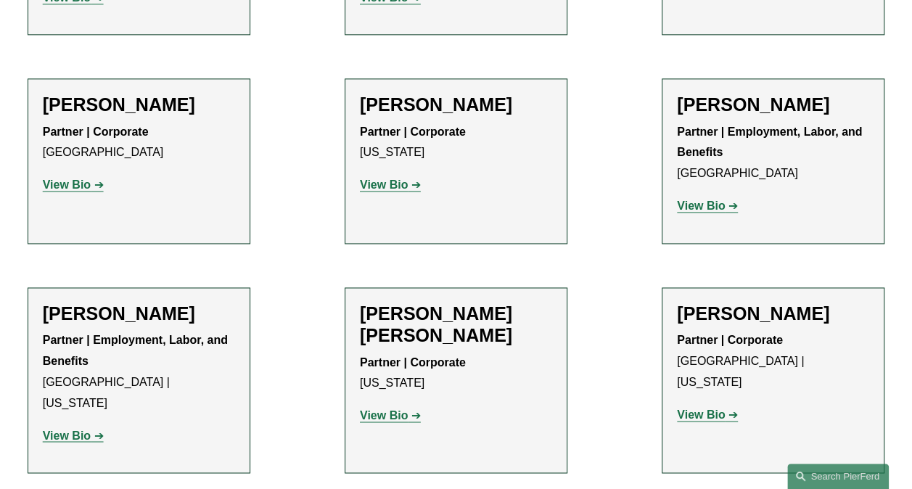
click at [697, 209] on strong "View Bio" at bounding box center [701, 205] width 48 height 12
click at [822, 473] on link "Search this site" at bounding box center [838, 476] width 102 height 25
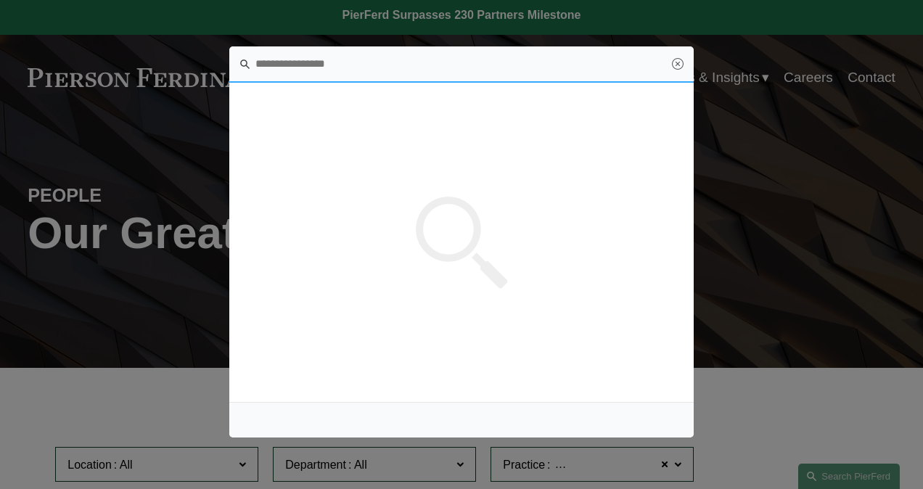
scroll to position [0, 0]
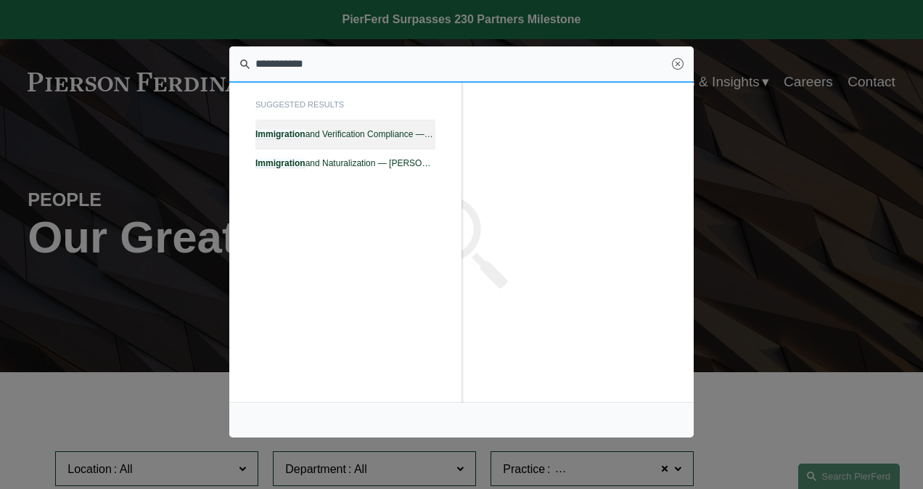
click at [338, 133] on span "Immigration and Verification Compliance — Pierson Ferdinand LLP" at bounding box center [345, 134] width 180 height 10
type input "**********"
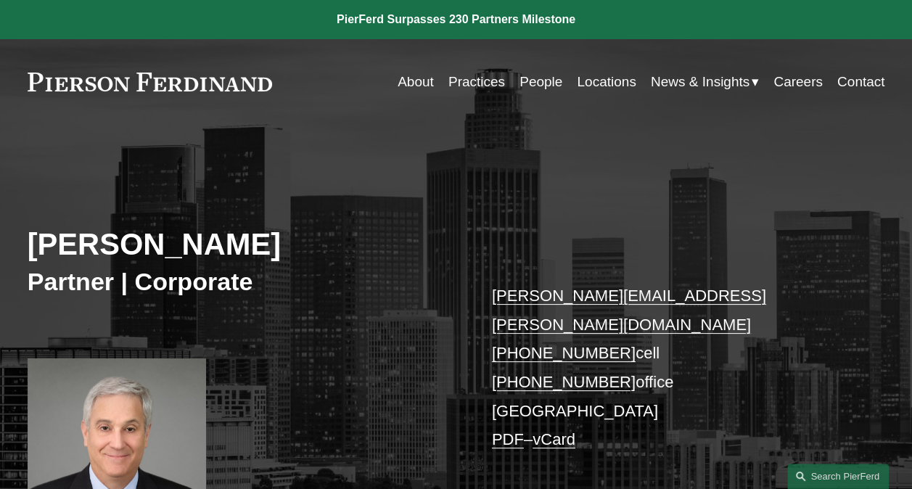
scroll to position [363, 0]
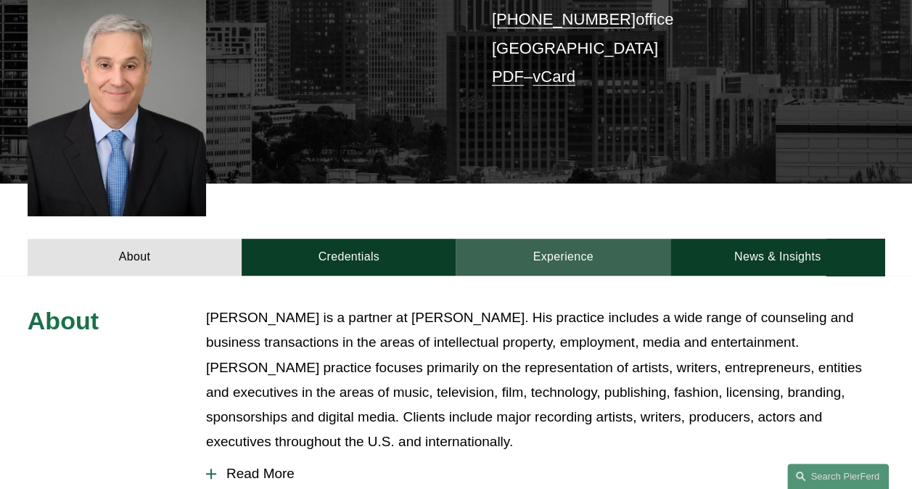
click at [571, 242] on link "Experience" at bounding box center [563, 257] width 214 height 37
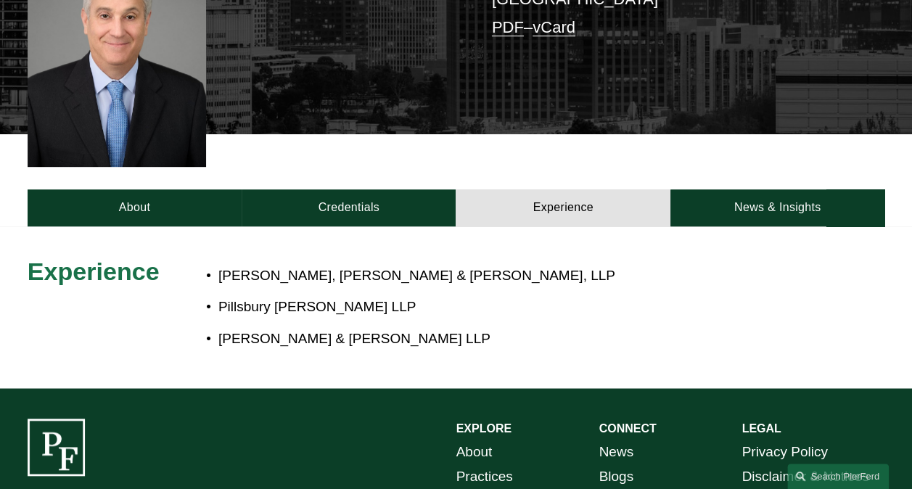
scroll to position [435, 0]
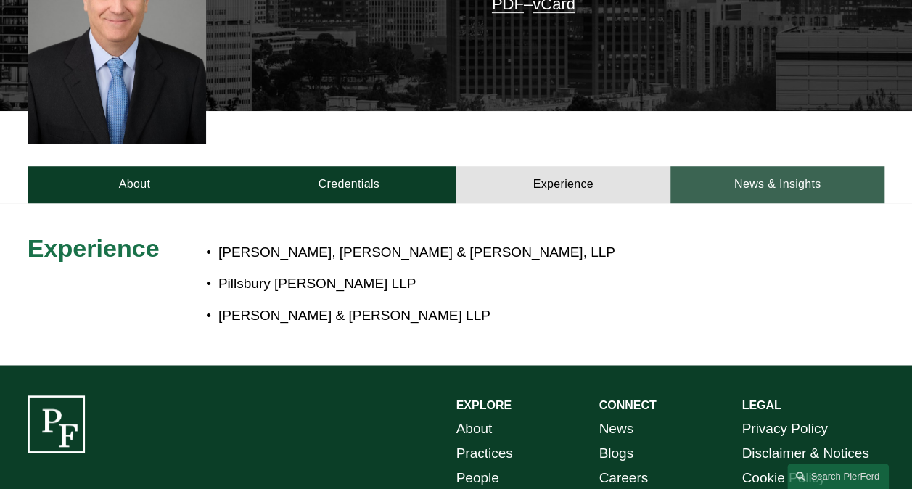
click at [773, 166] on link "News & Insights" at bounding box center [777, 184] width 214 height 37
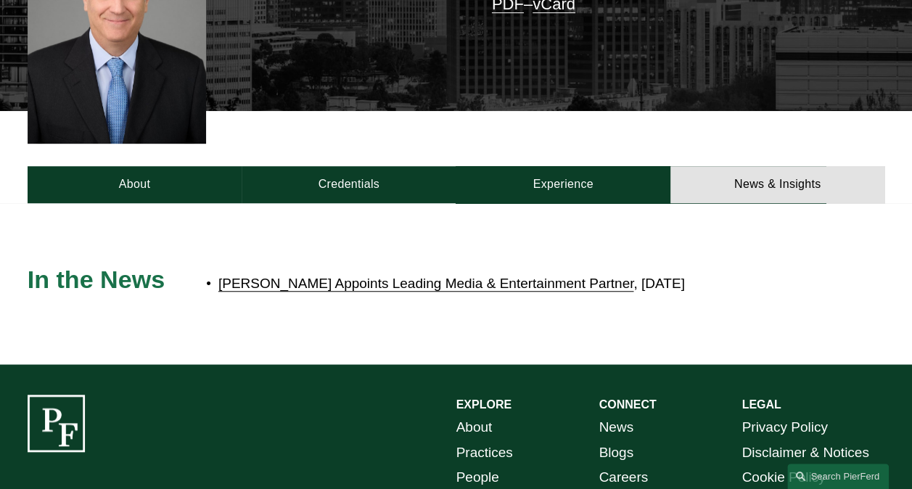
click at [501, 276] on link "[PERSON_NAME] Appoints Leading Media & Entertainment Partner" at bounding box center [425, 283] width 415 height 15
drag, startPoint x: 490, startPoint y: 308, endPoint x: 473, endPoint y: 306, distance: 17.5
click at [490, 308] on div "In the News Pierson Ferdinand Appoints Leading Media & Entertainment Partner , …" at bounding box center [456, 283] width 912 height 99
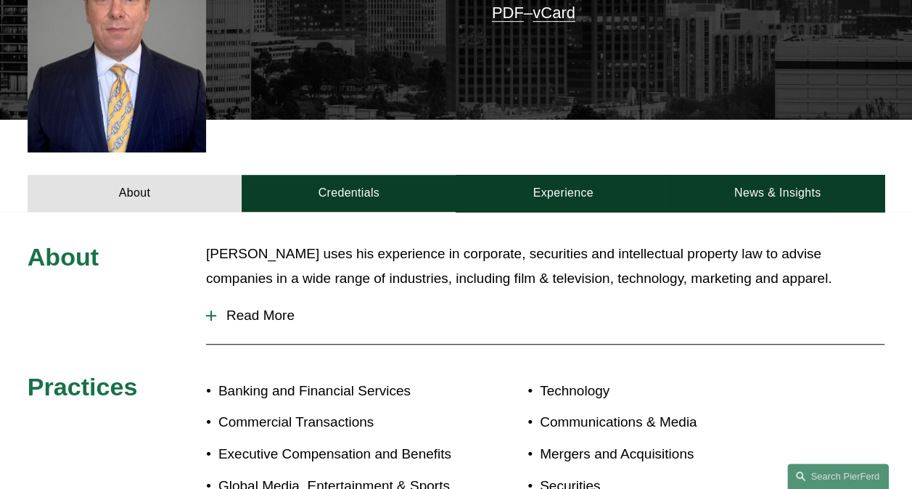
scroll to position [435, 0]
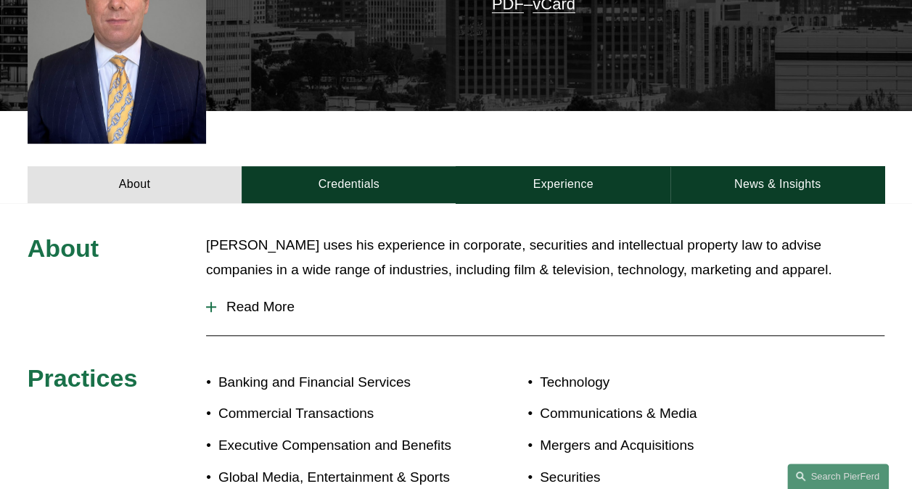
click at [255, 299] on span "Read More" at bounding box center [550, 307] width 668 height 16
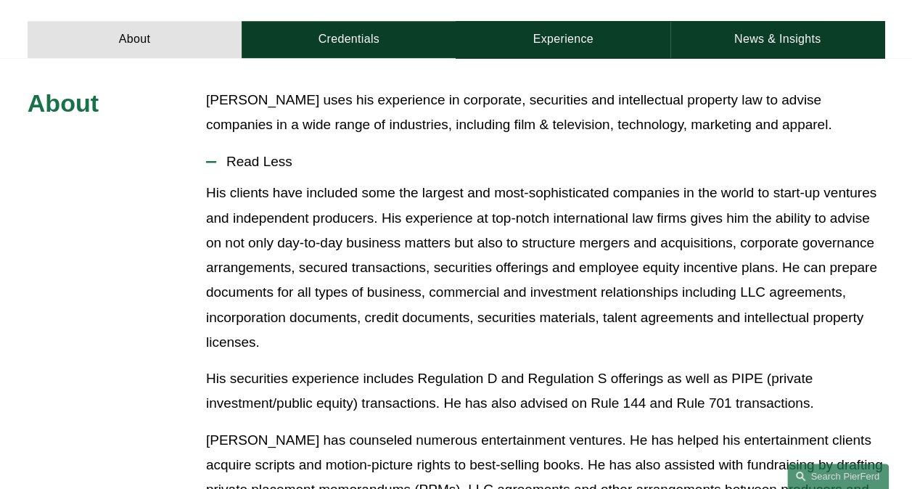
scroll to position [653, 0]
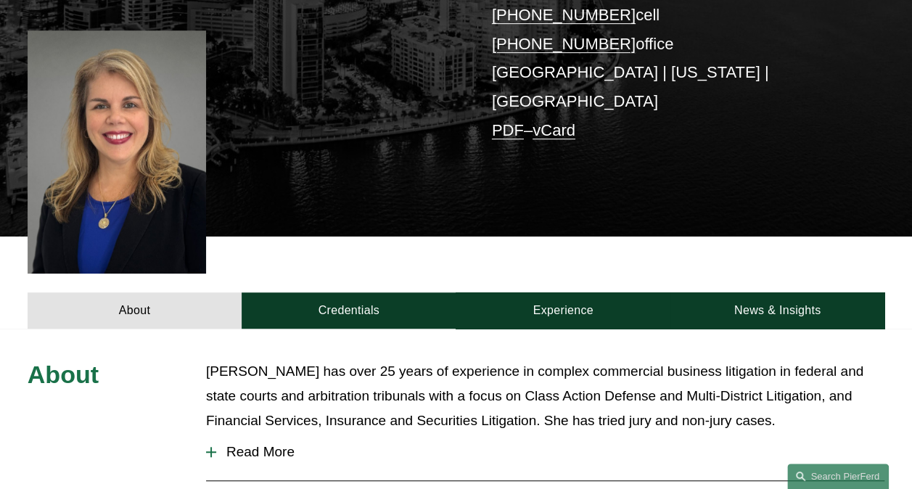
scroll to position [508, 0]
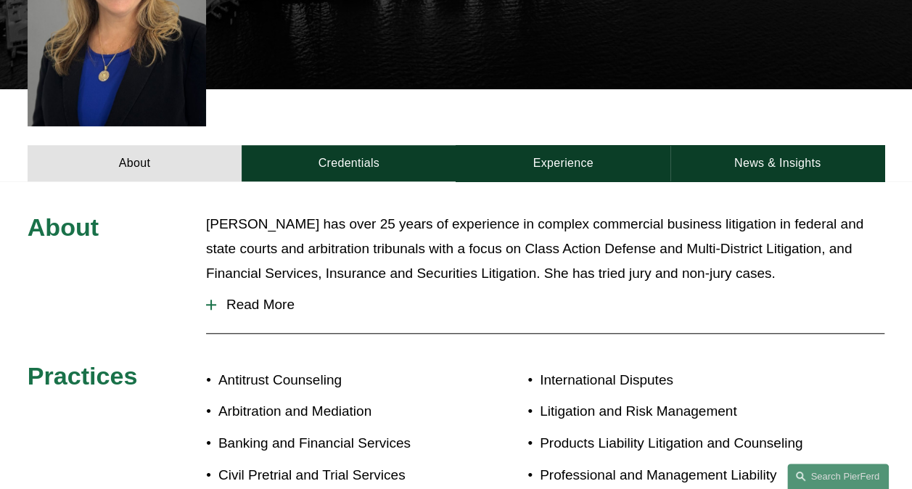
click at [267, 297] on span "Read More" at bounding box center [550, 305] width 668 height 16
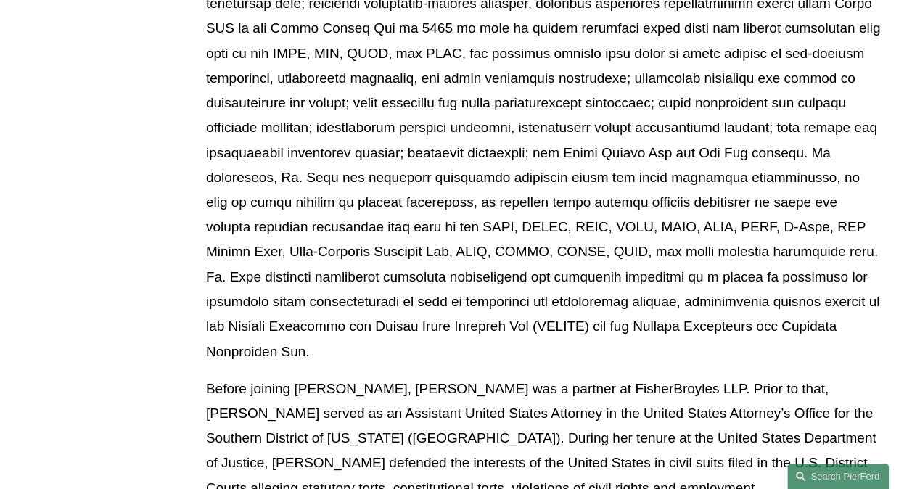
scroll to position [943, 0]
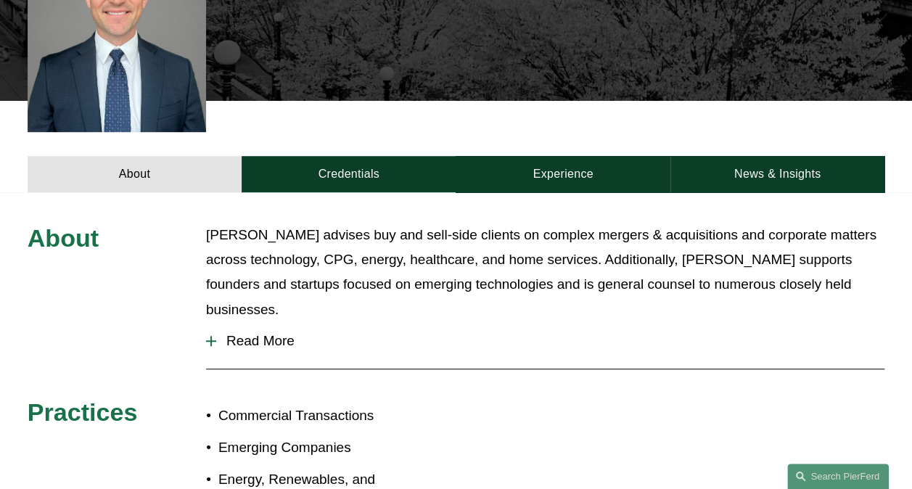
scroll to position [290, 0]
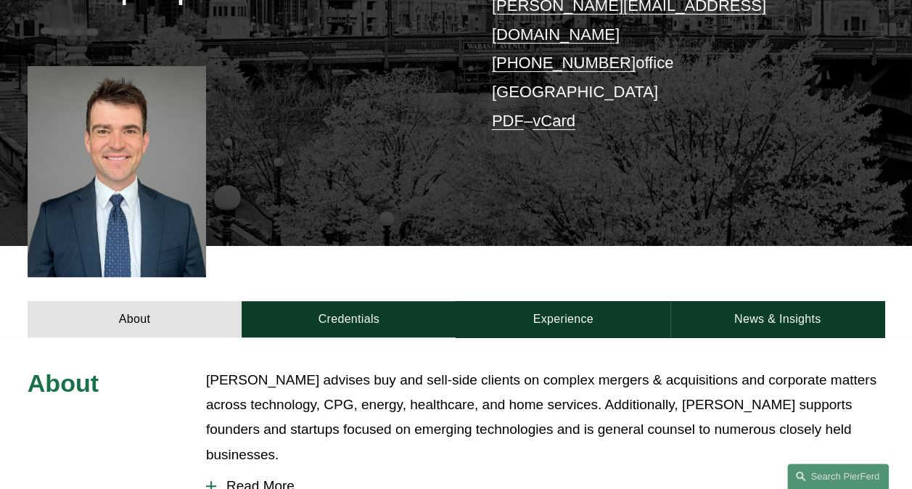
click at [263, 478] on span "Read More" at bounding box center [550, 486] width 668 height 16
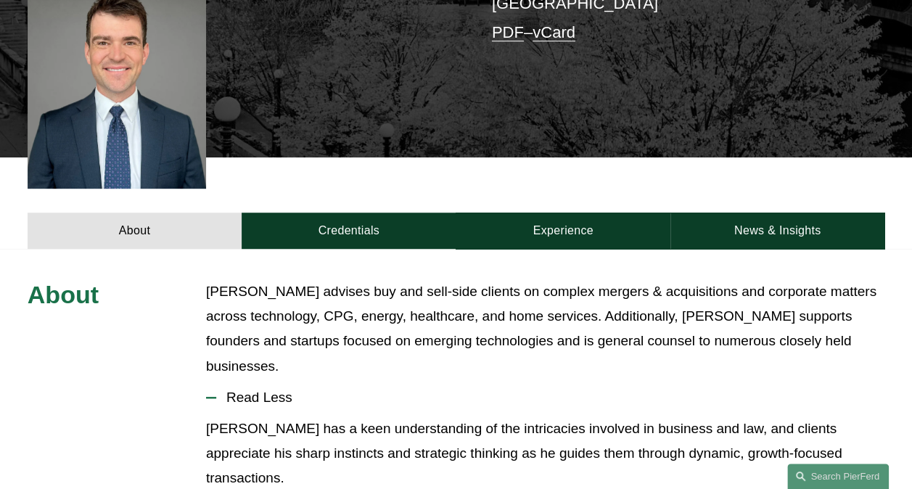
scroll to position [508, 0]
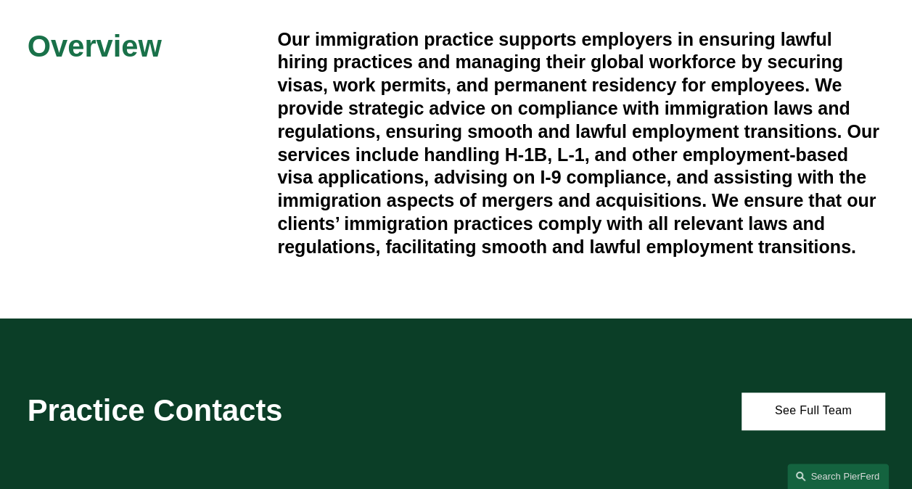
scroll to position [580, 0]
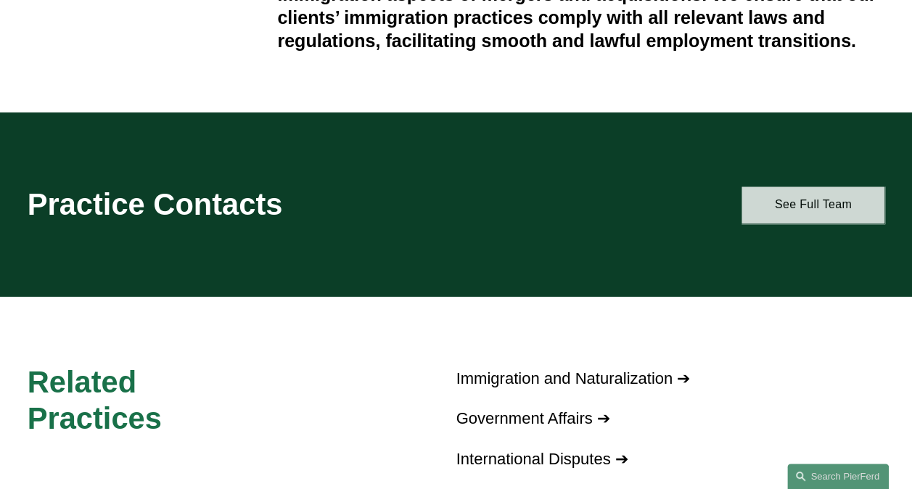
click at [770, 203] on link "See Full Team" at bounding box center [812, 204] width 143 height 37
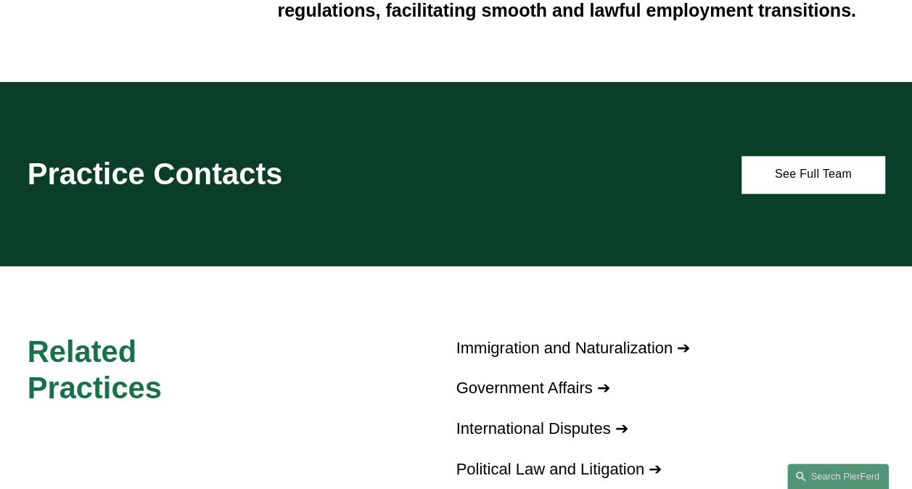
scroll to position [653, 0]
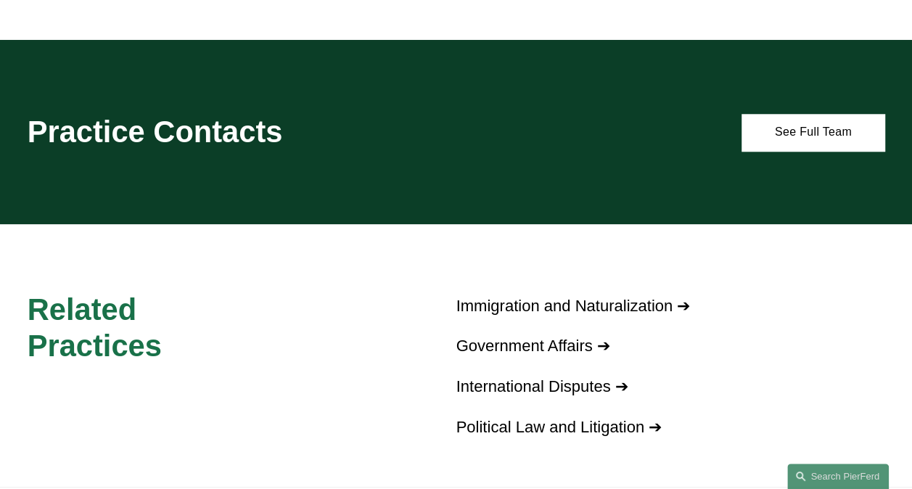
click at [503, 315] on link "Immigration and Naturalization ➔" at bounding box center [573, 306] width 234 height 18
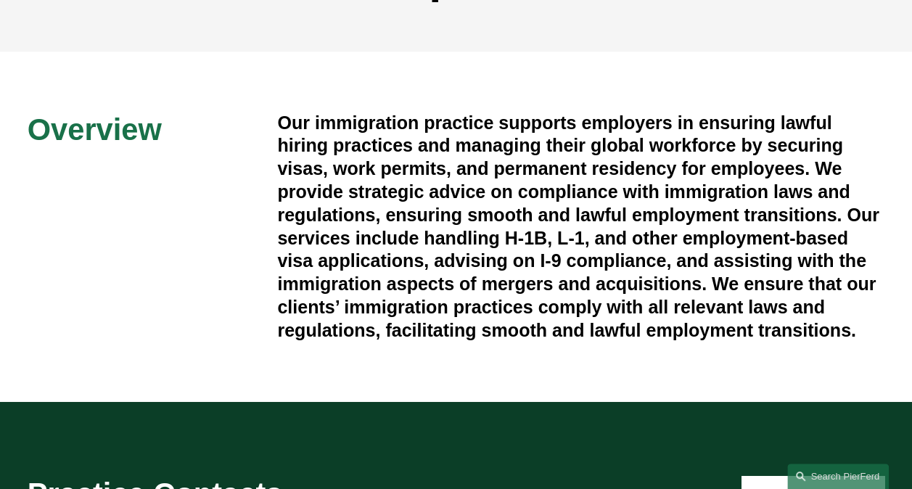
scroll to position [580, 0]
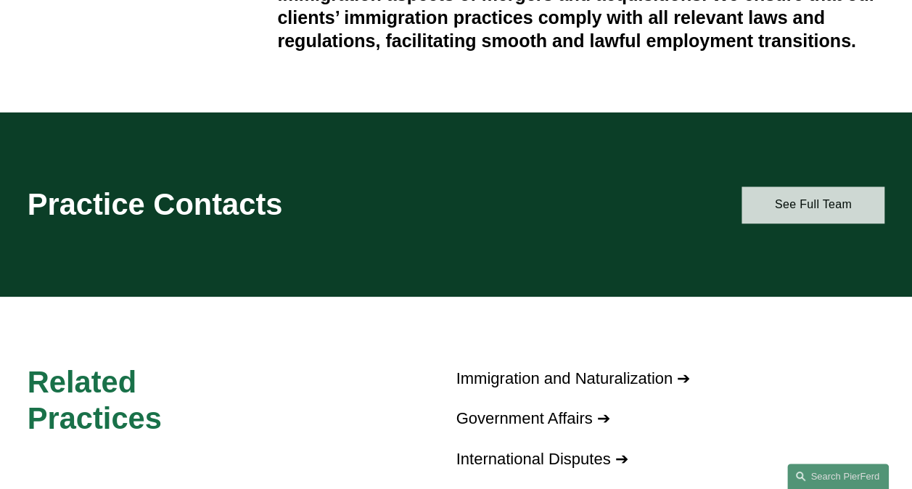
click at [807, 209] on link "See Full Team" at bounding box center [812, 204] width 143 height 37
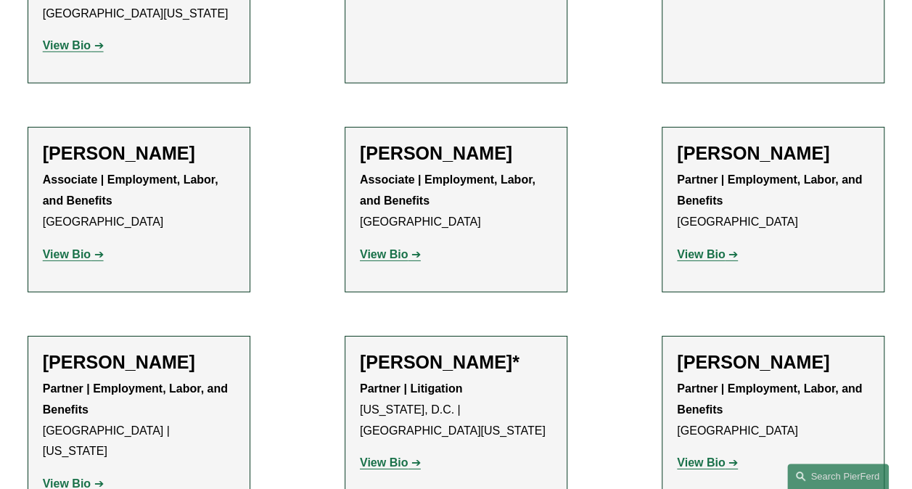
scroll to position [2104, 0]
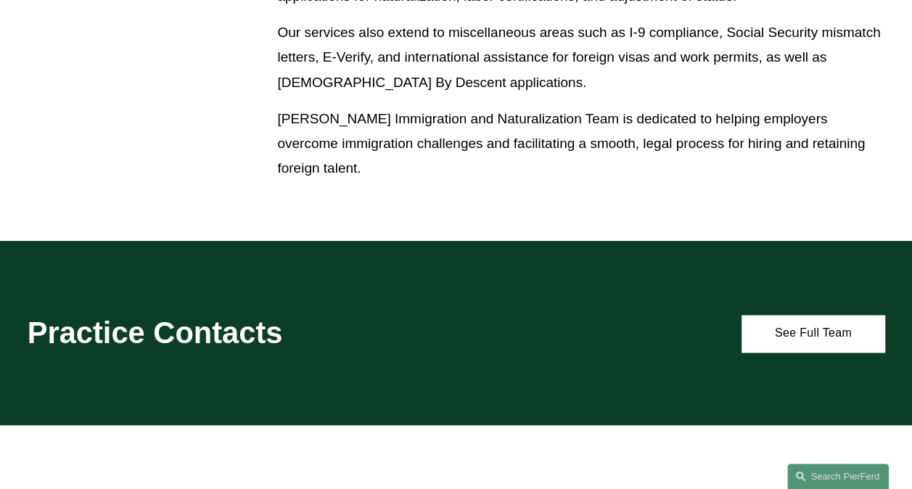
scroll to position [1016, 0]
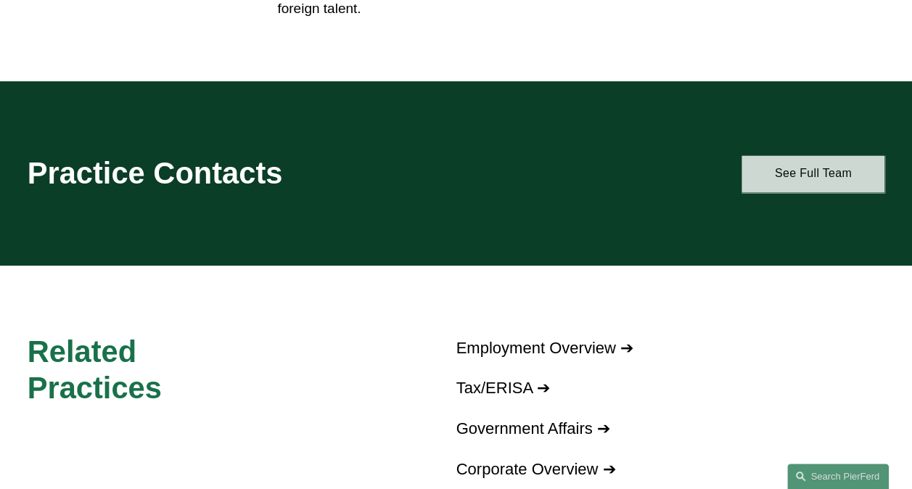
click at [779, 177] on link "See Full Team" at bounding box center [812, 173] width 143 height 37
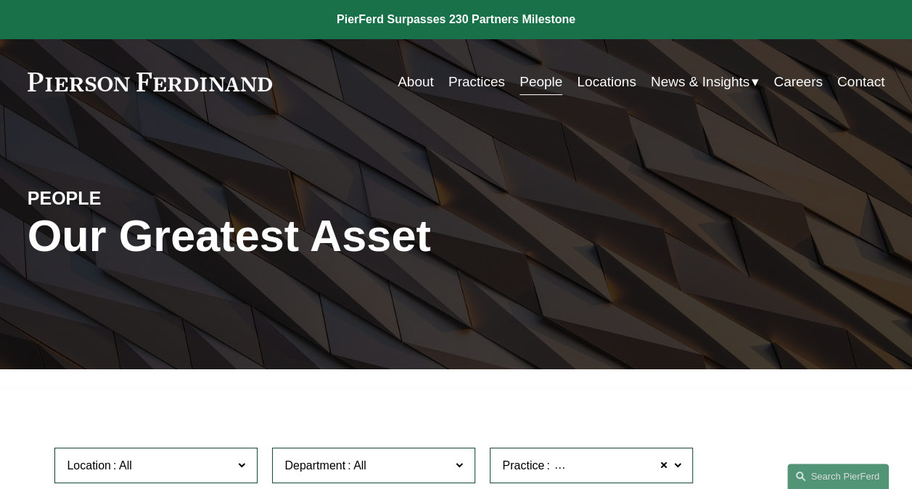
click at [530, 369] on div "PEOPLE Our Greatest Asset" at bounding box center [456, 247] width 912 height 244
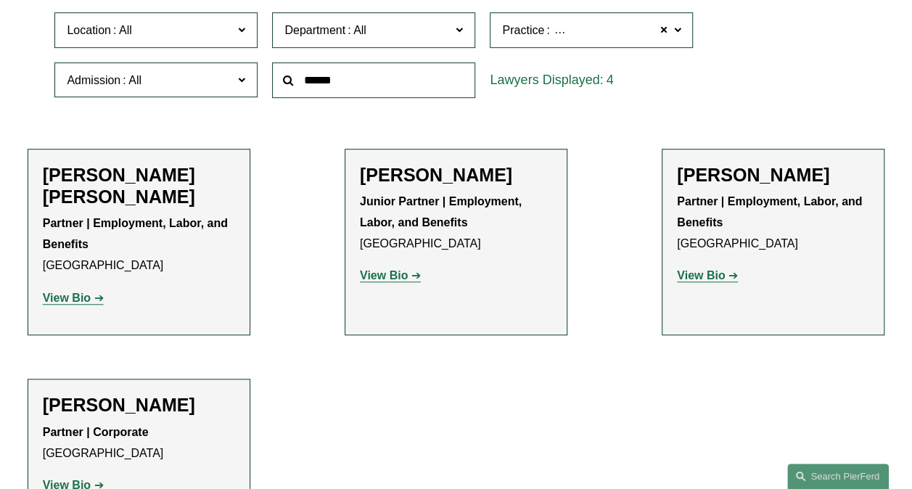
scroll to position [580, 0]
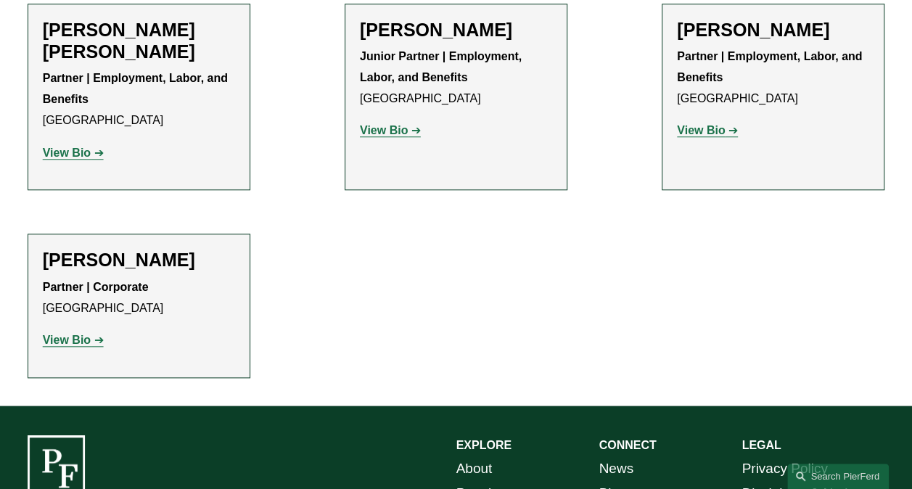
click at [86, 340] on strong "View Bio" at bounding box center [67, 340] width 48 height 12
click at [75, 156] on strong "View Bio" at bounding box center [67, 153] width 48 height 12
click at [389, 132] on strong "View Bio" at bounding box center [384, 130] width 48 height 12
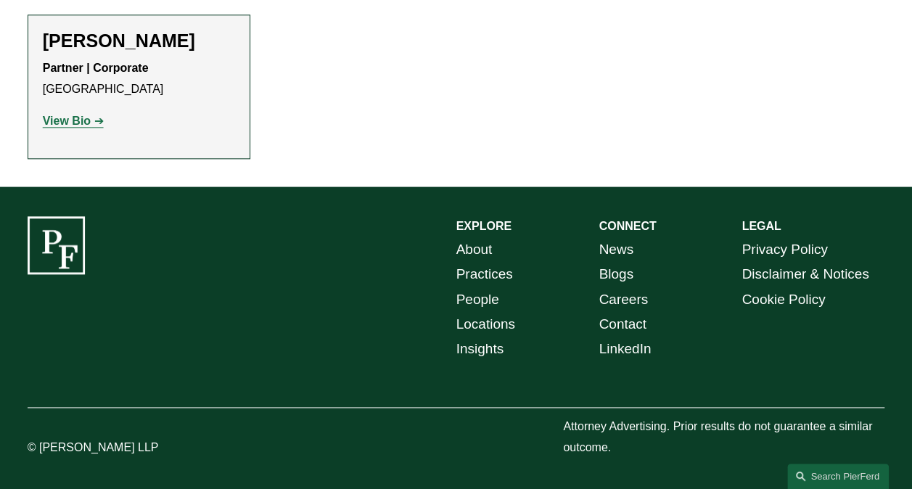
scroll to position [513, 0]
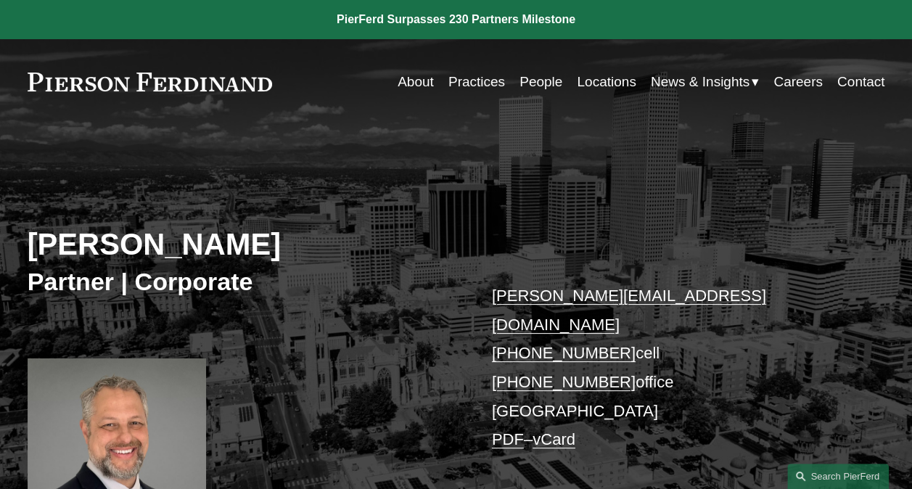
scroll to position [290, 0]
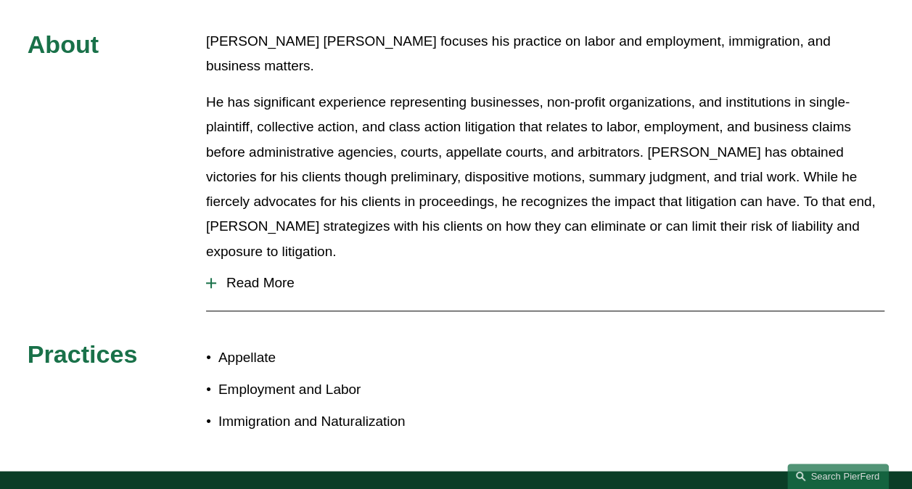
scroll to position [508, 0]
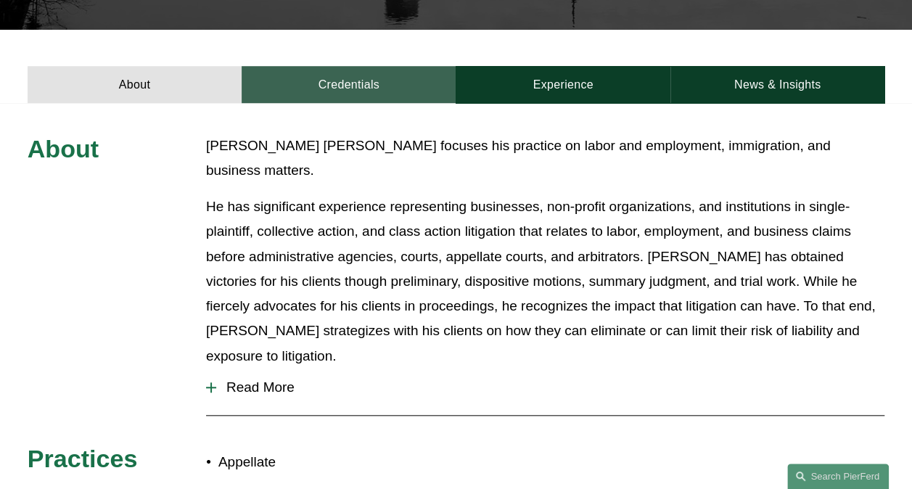
click at [354, 66] on link "Credentials" at bounding box center [349, 84] width 214 height 37
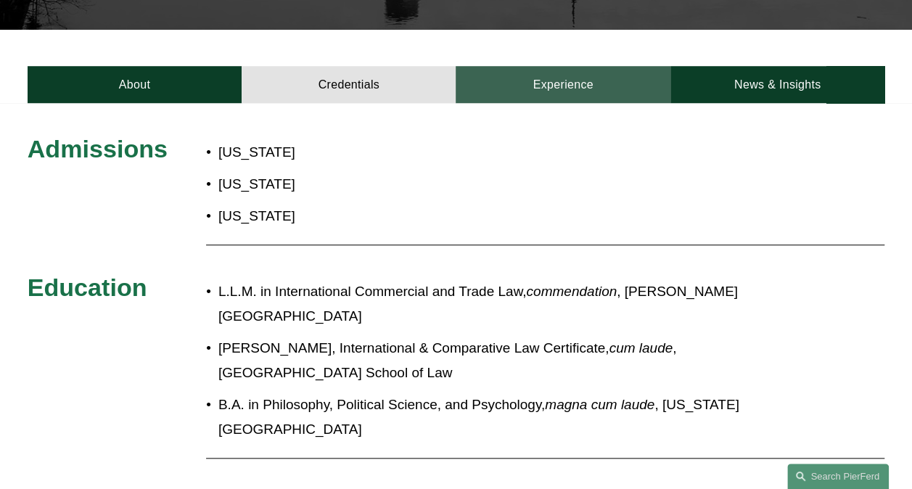
click at [512, 66] on link "Experience" at bounding box center [563, 84] width 214 height 37
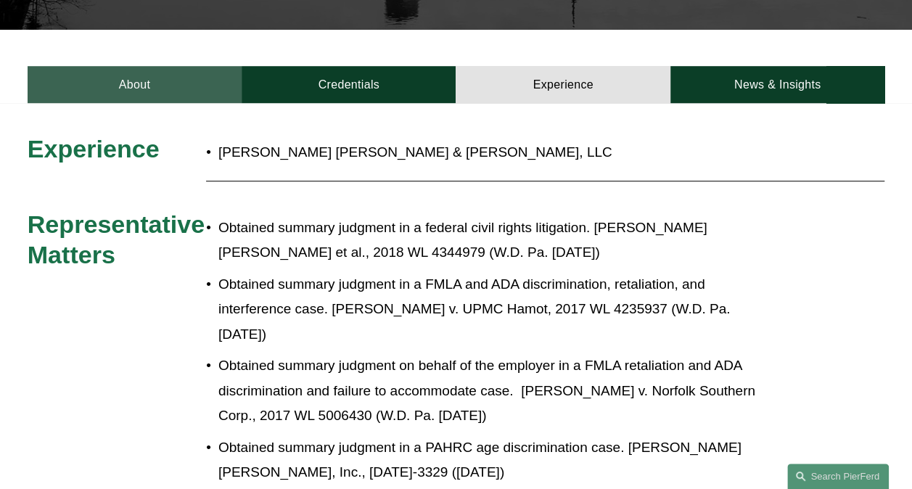
click at [126, 66] on link "About" at bounding box center [135, 84] width 214 height 37
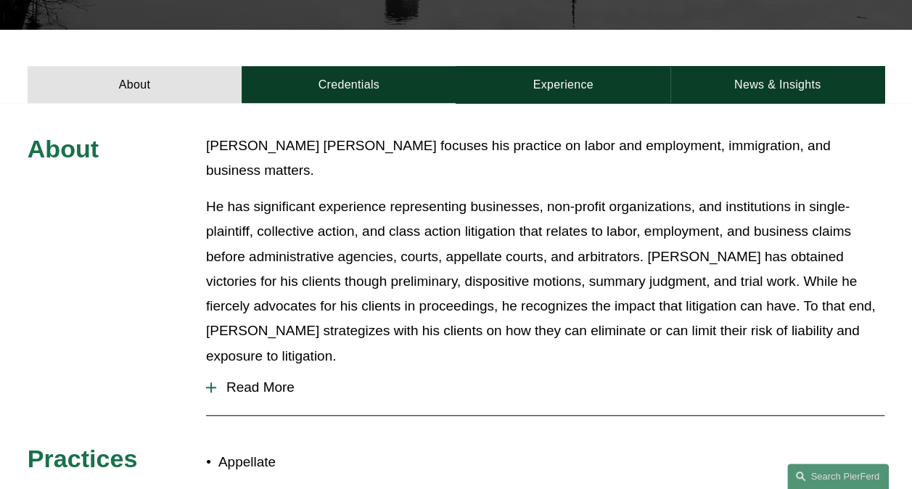
click at [247, 379] on span "Read More" at bounding box center [550, 387] width 668 height 16
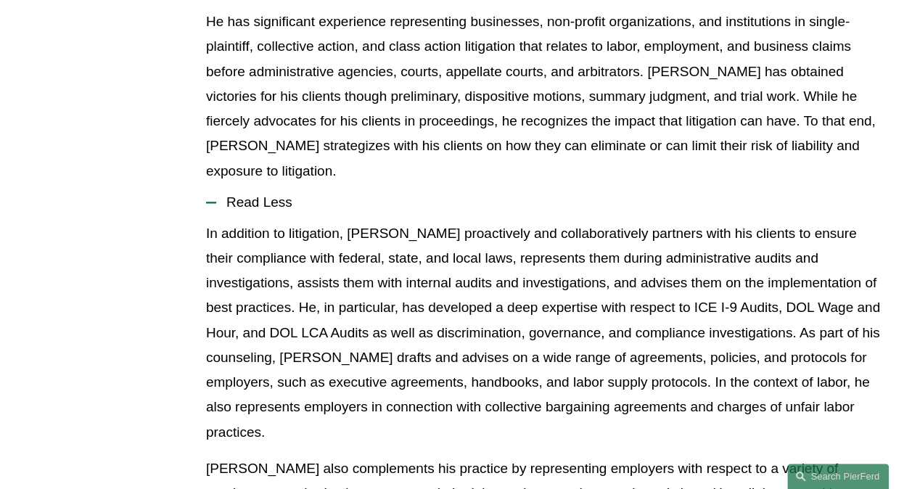
scroll to position [725, 0]
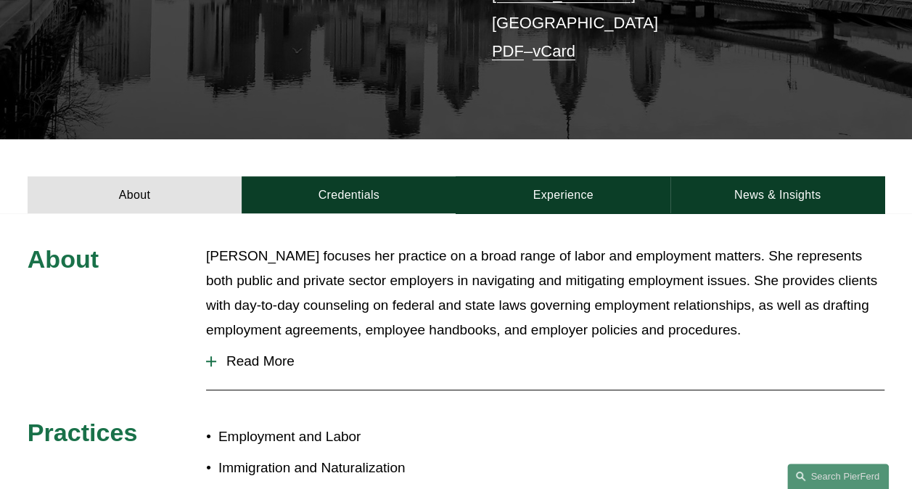
scroll to position [363, 0]
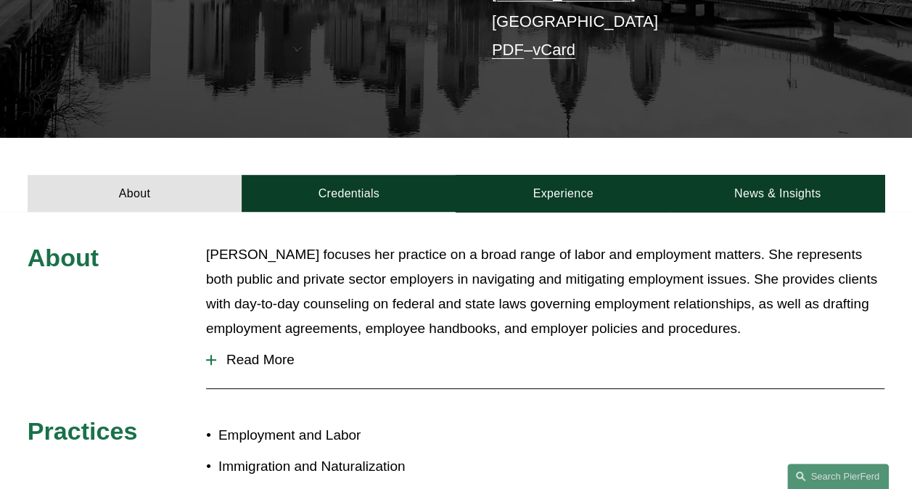
click at [252, 352] on span "Read More" at bounding box center [550, 360] width 668 height 16
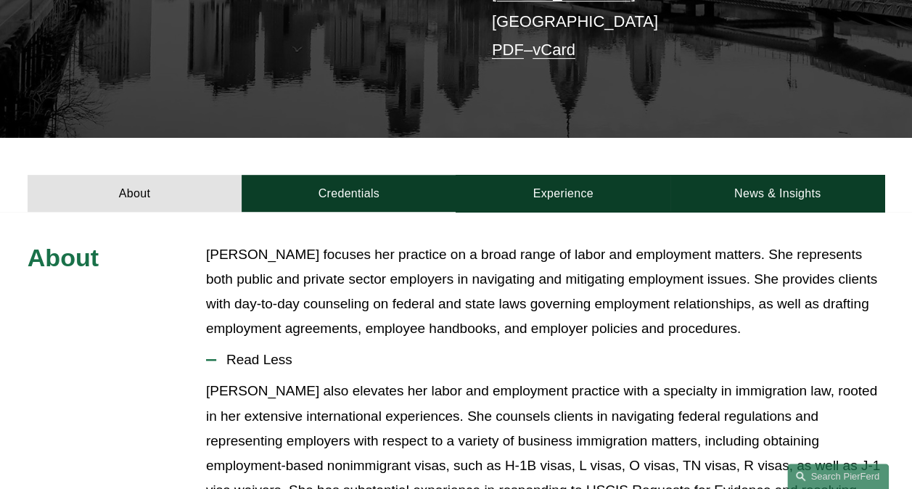
scroll to position [435, 0]
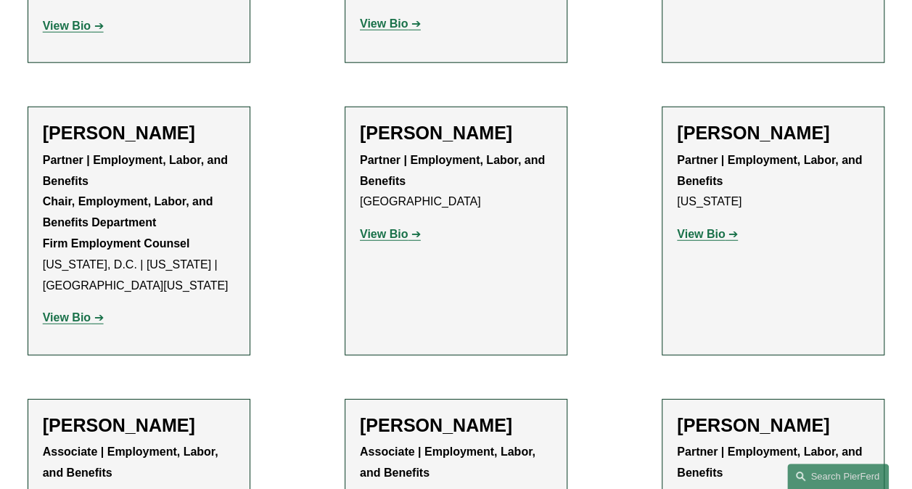
scroll to position [1741, 0]
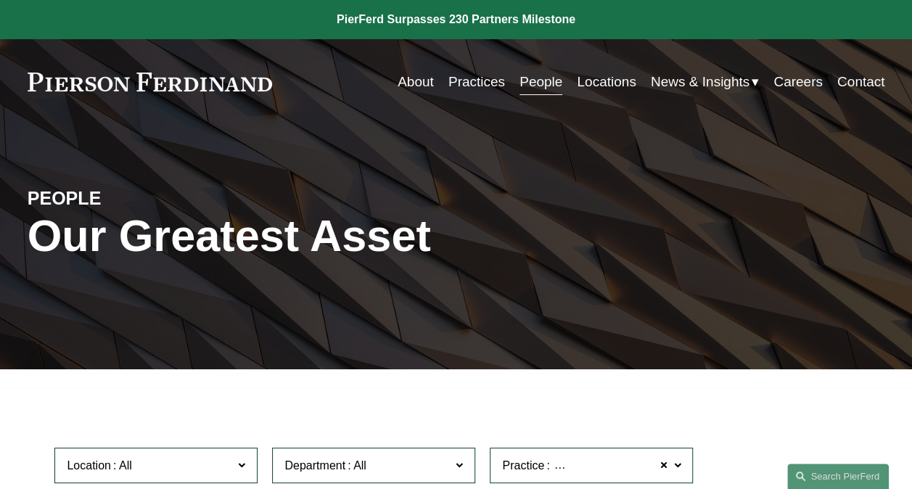
scroll to position [290, 0]
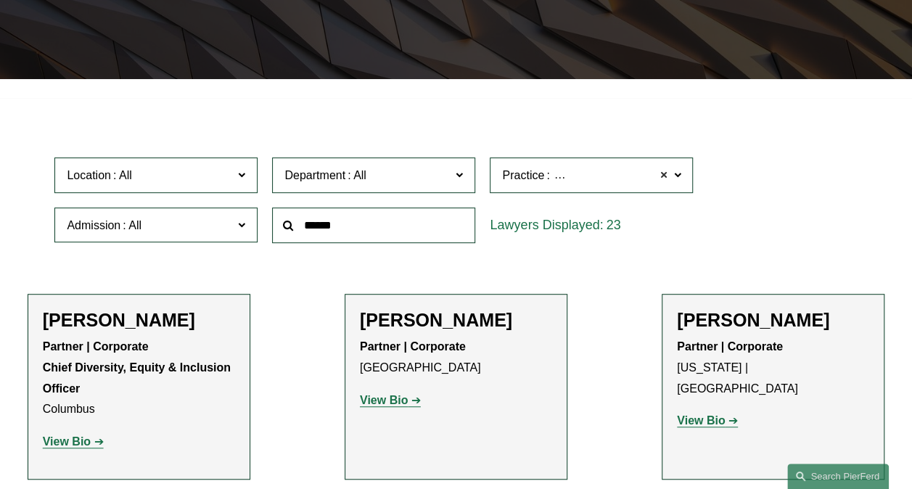
click at [666, 174] on span at bounding box center [663, 175] width 9 height 19
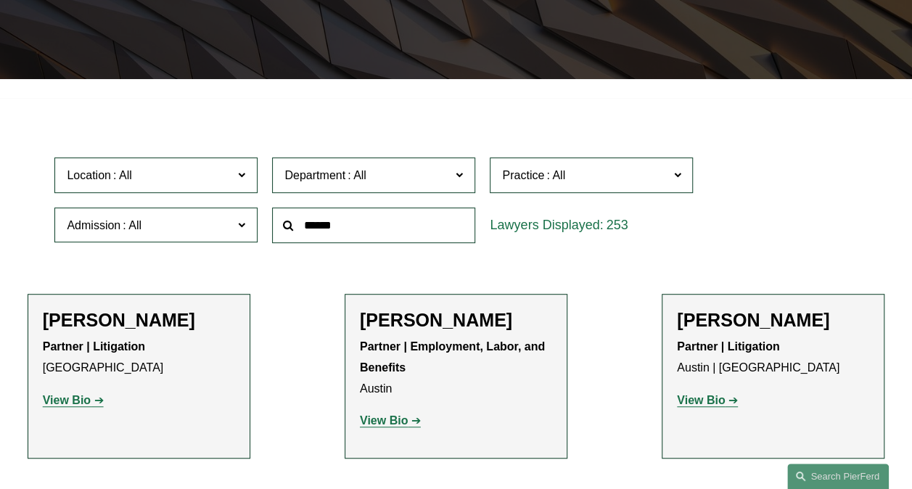
click at [459, 178] on span at bounding box center [459, 174] width 7 height 19
click at [0, 0] on link "Intellectual Property" at bounding box center [0, 0] width 0 height 0
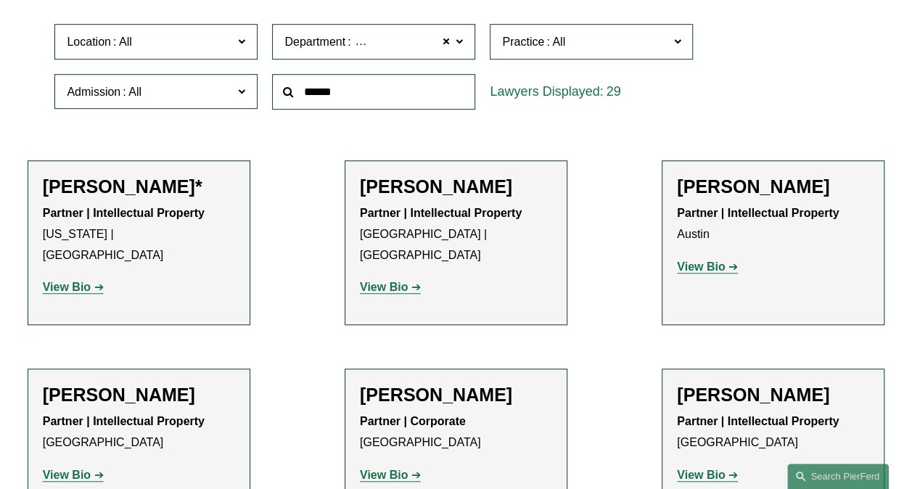
scroll to position [435, 0]
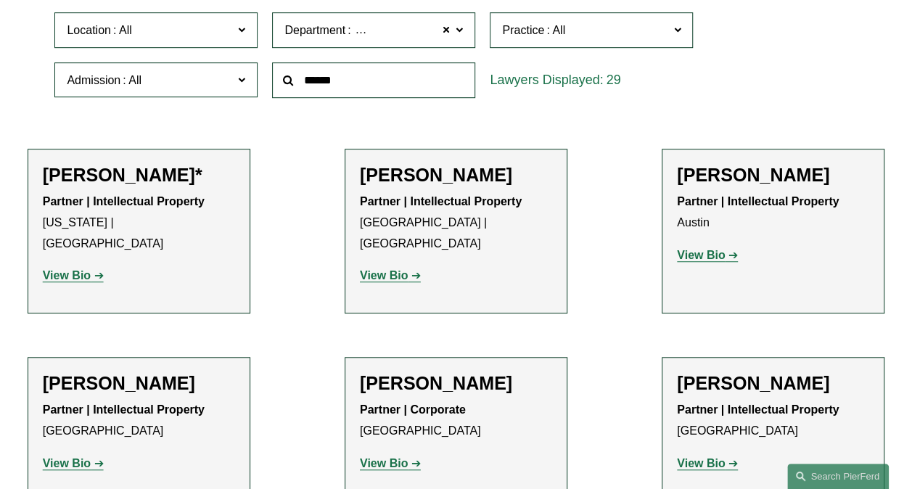
click at [696, 261] on strong "View Bio" at bounding box center [701, 255] width 48 height 12
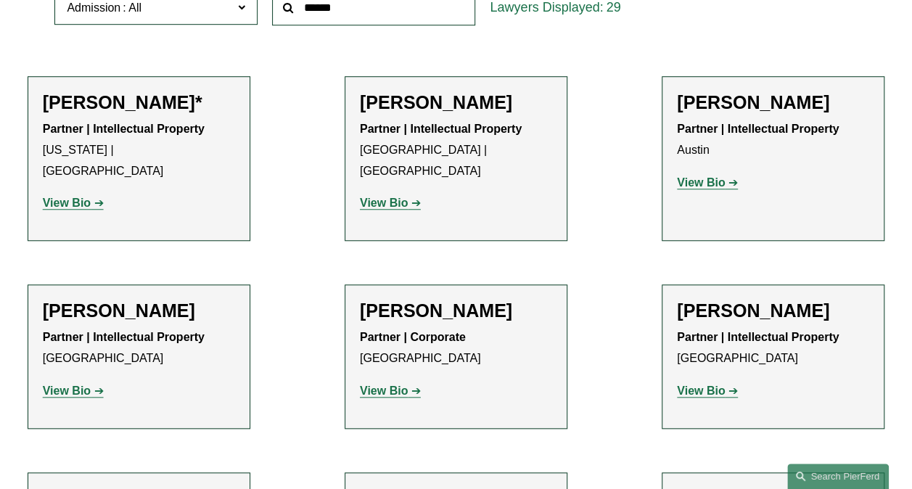
click at [78, 384] on strong "View Bio" at bounding box center [67, 390] width 48 height 12
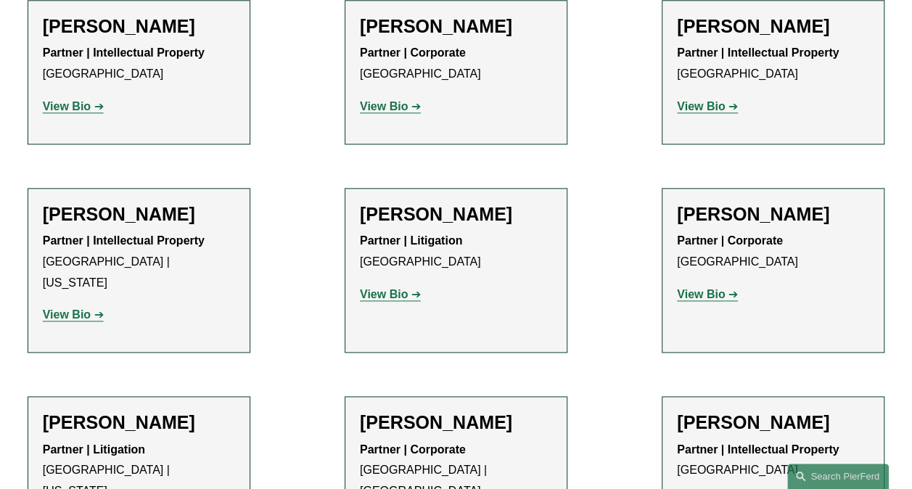
scroll to position [798, 0]
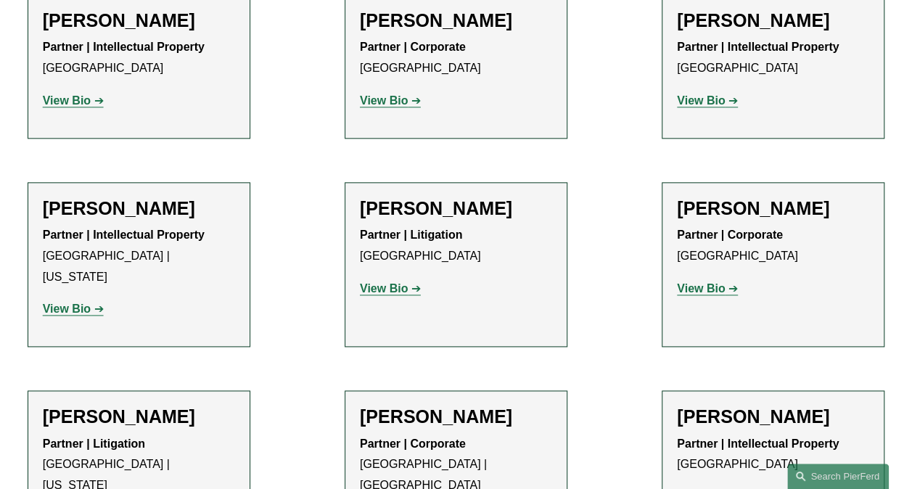
click at [386, 282] on strong "View Bio" at bounding box center [384, 288] width 48 height 12
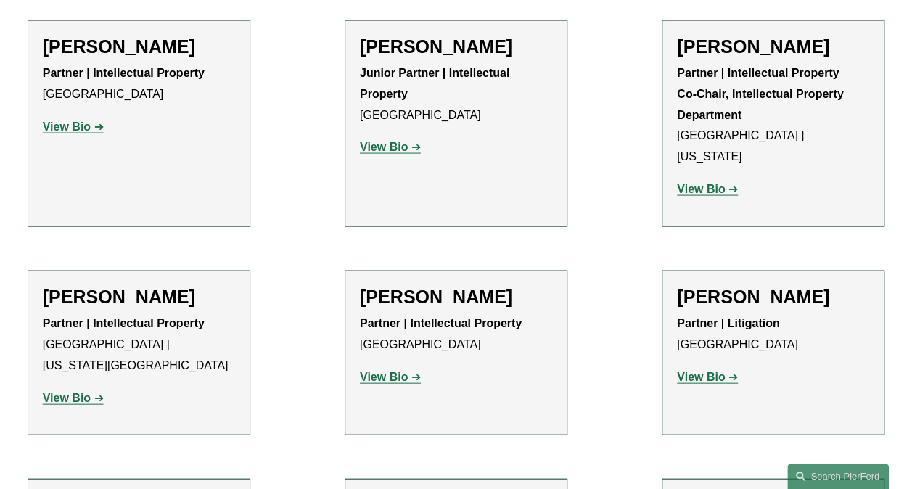
scroll to position [1378, 0]
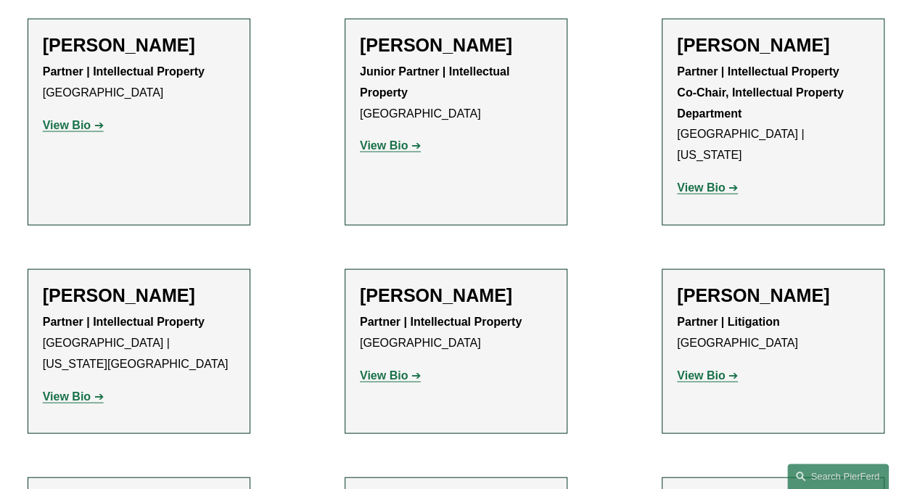
click at [708, 369] on strong "View Bio" at bounding box center [701, 375] width 48 height 12
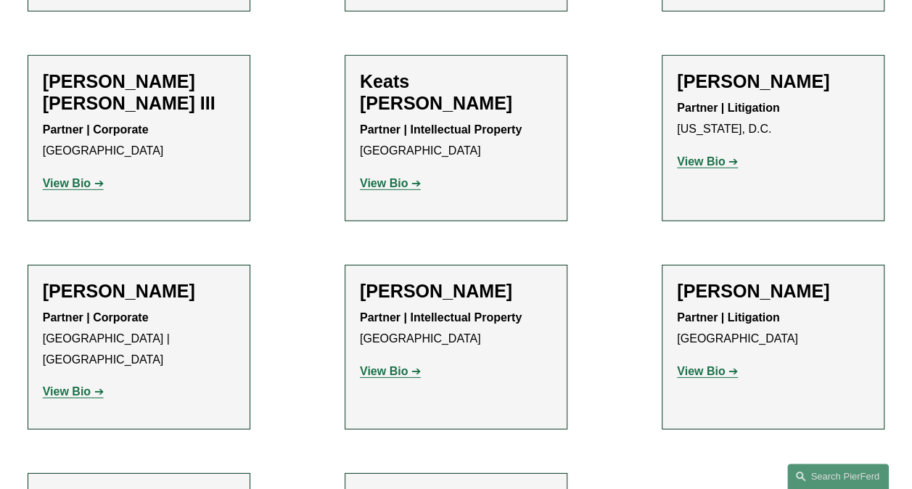
scroll to position [2031, 0]
click at [72, 384] on strong "View Bio" at bounding box center [67, 390] width 48 height 12
click at [824, 479] on link "Search this site" at bounding box center [838, 476] width 102 height 25
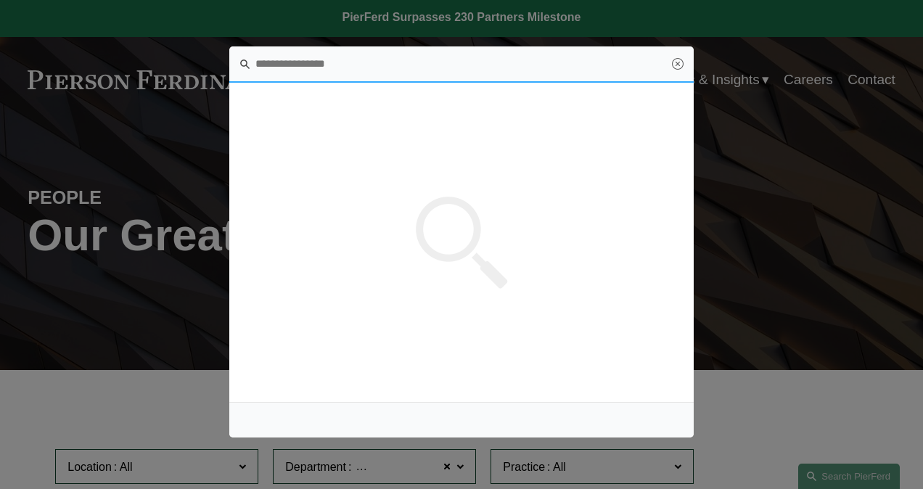
scroll to position [0, 0]
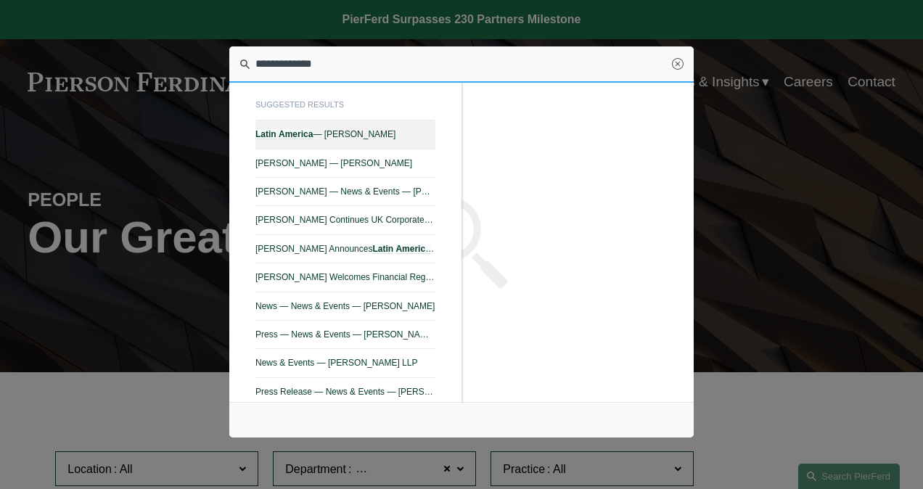
click at [267, 135] on em "Latin" at bounding box center [265, 134] width 21 height 10
type input "**********"
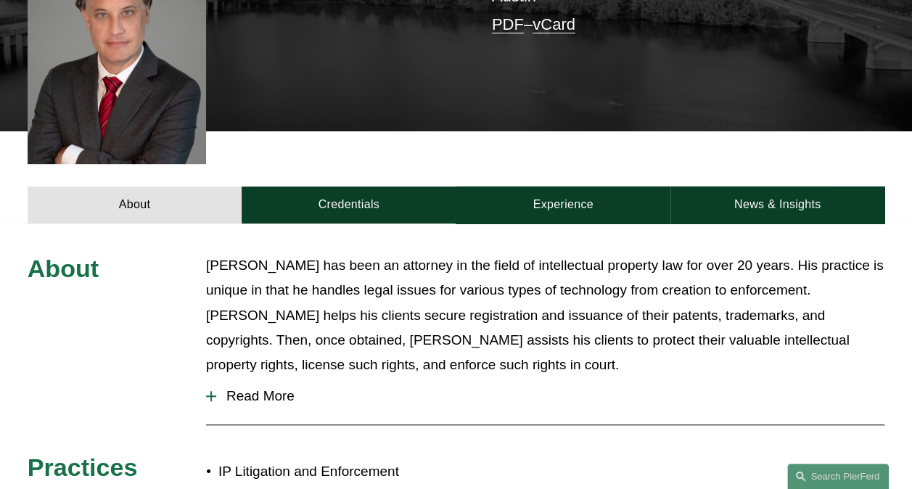
scroll to position [435, 0]
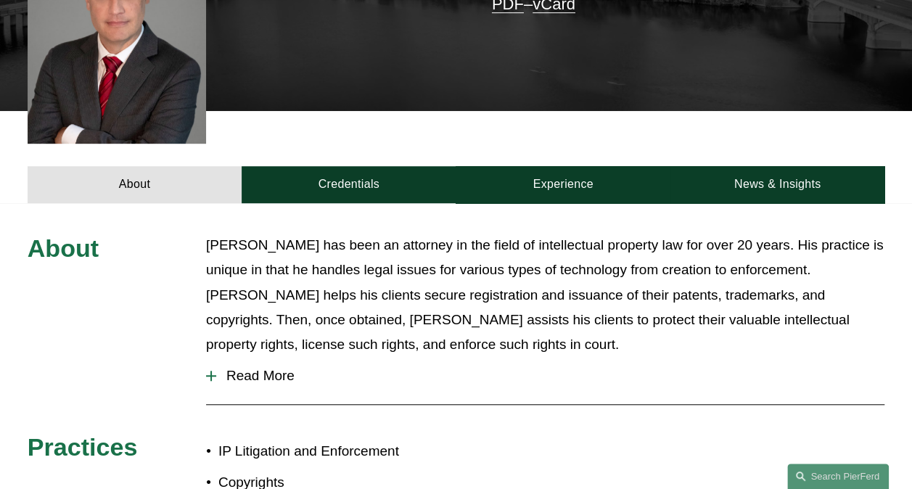
click at [238, 368] on span "Read More" at bounding box center [550, 376] width 668 height 16
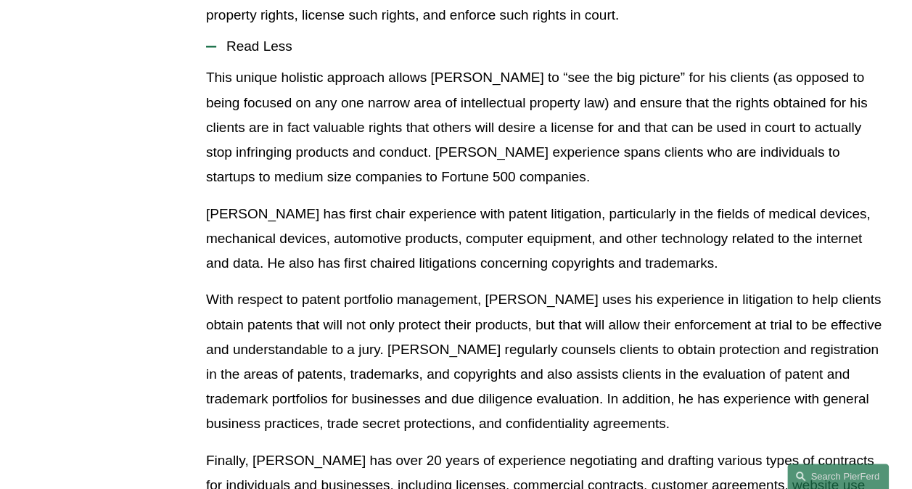
scroll to position [653, 0]
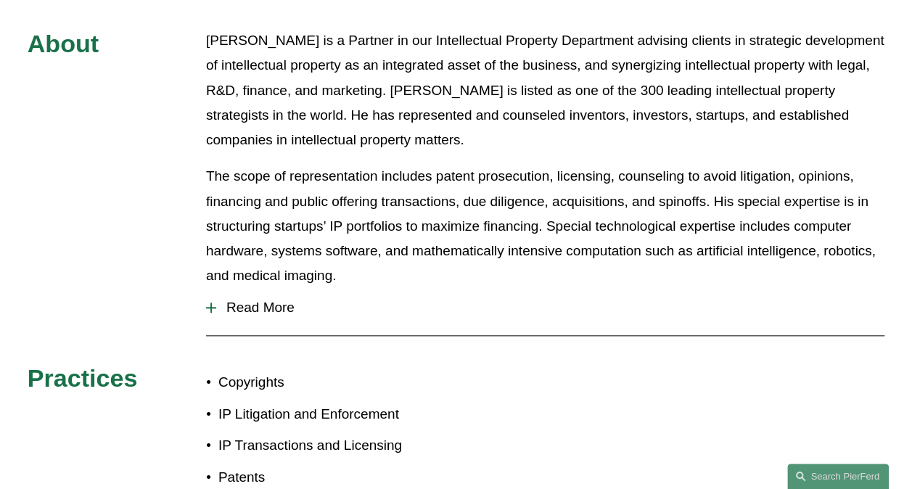
scroll to position [653, 0]
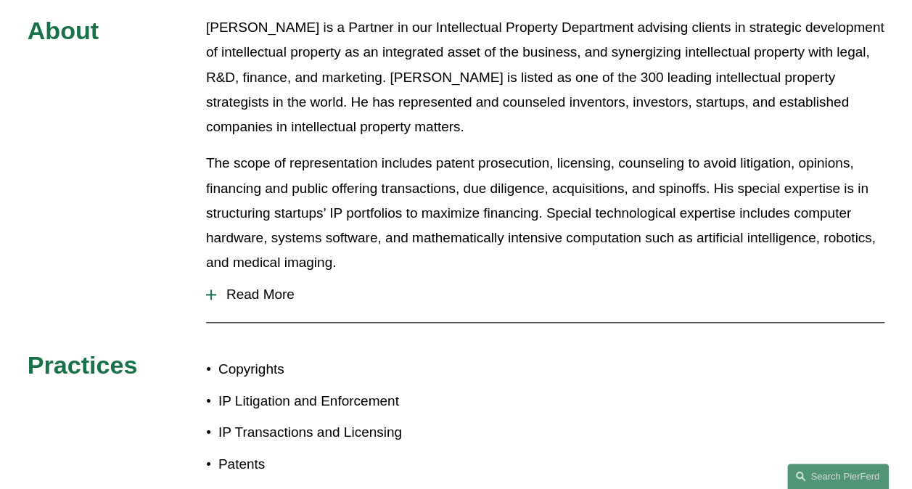
click at [208, 289] on div at bounding box center [211, 294] width 10 height 10
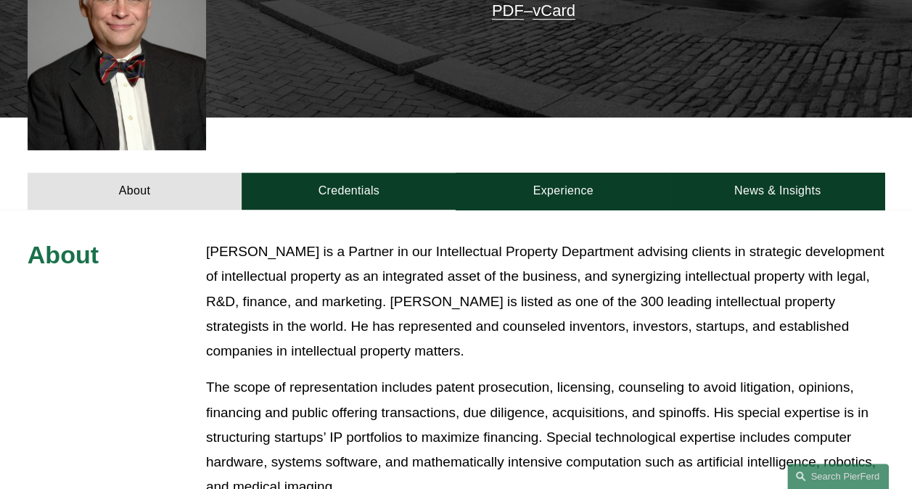
scroll to position [290, 0]
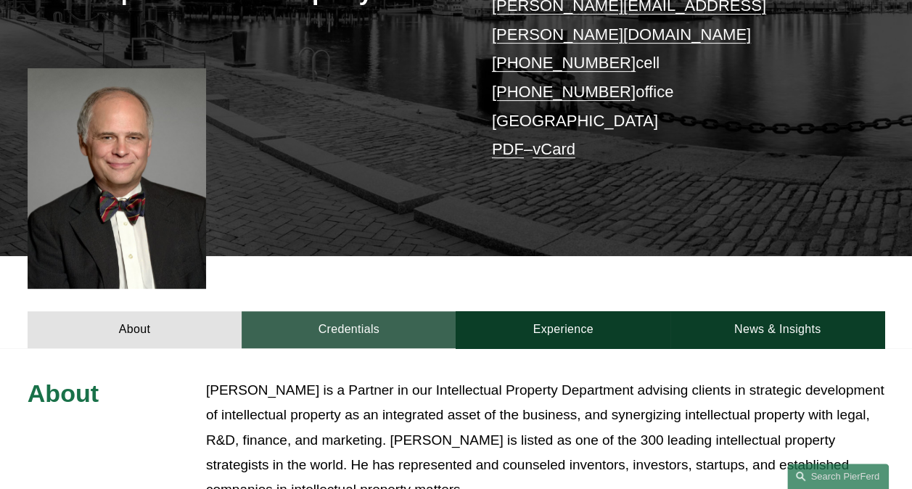
click at [340, 311] on link "Credentials" at bounding box center [349, 329] width 214 height 37
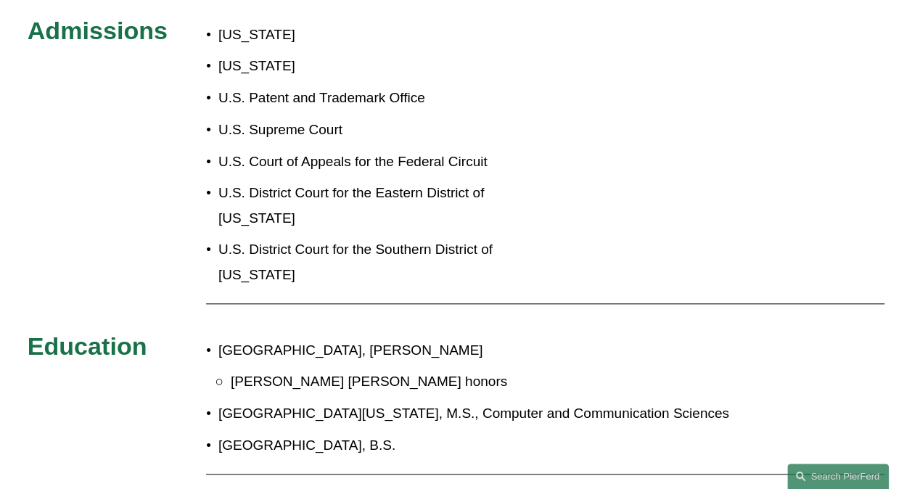
scroll to position [218, 0]
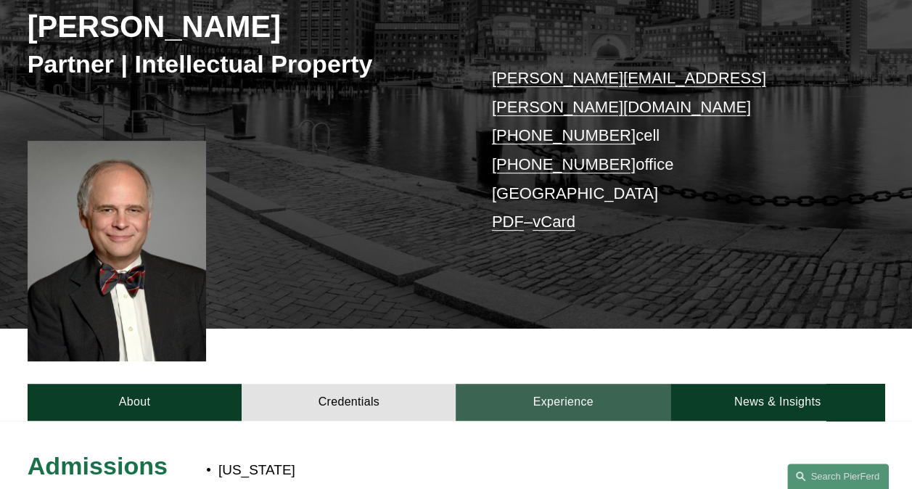
click at [535, 384] on link "Experience" at bounding box center [563, 402] width 214 height 37
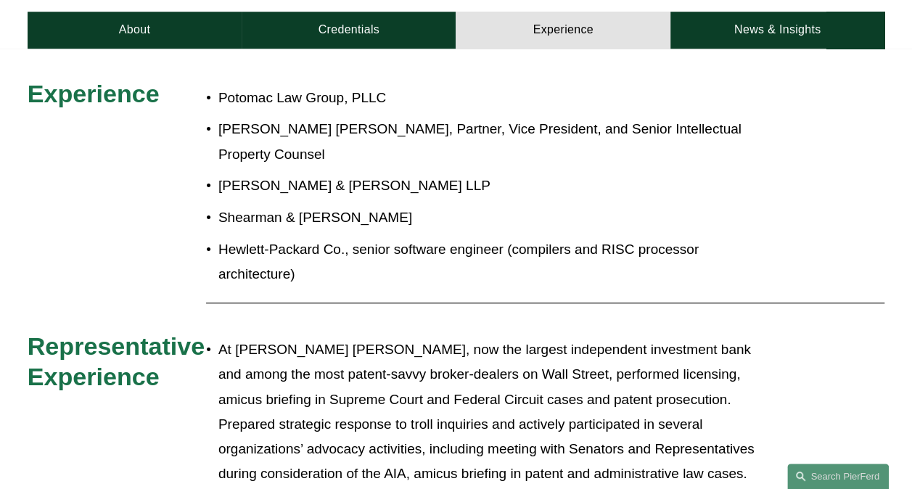
scroll to position [508, 0]
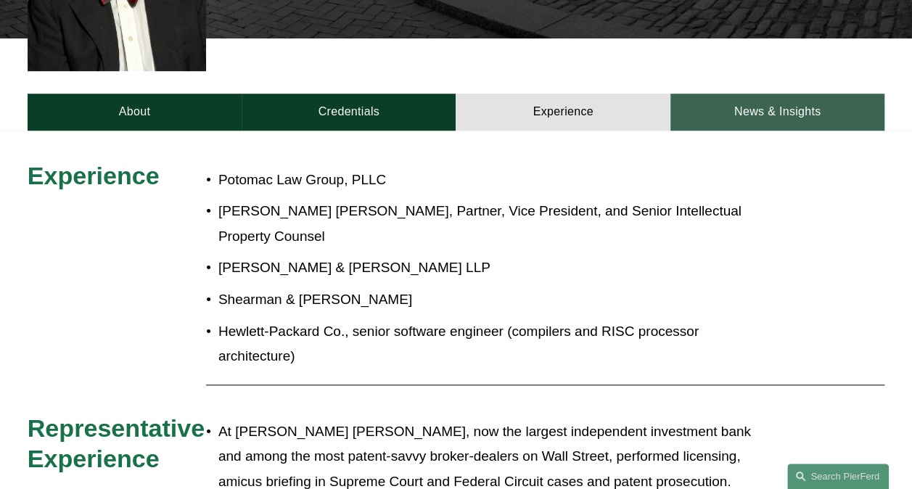
click at [756, 94] on link "News & Insights" at bounding box center [777, 112] width 214 height 37
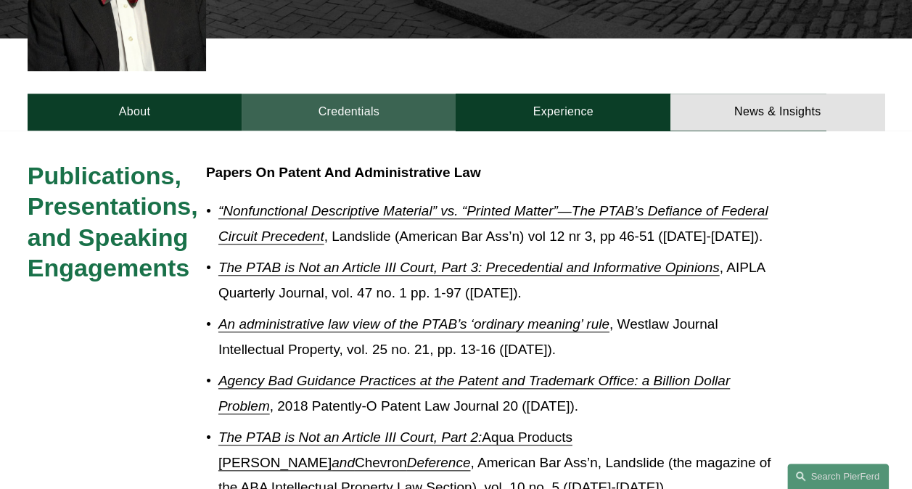
click at [335, 94] on link "Credentials" at bounding box center [349, 112] width 214 height 37
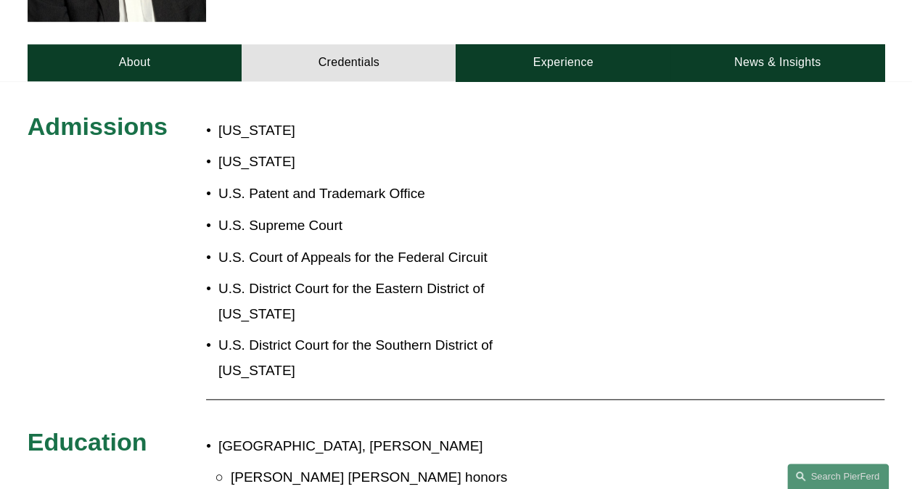
scroll to position [580, 0]
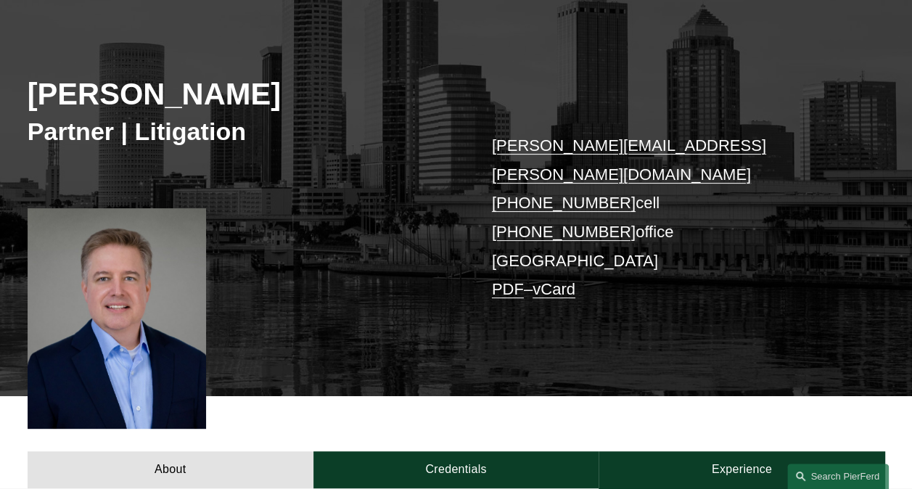
scroll to position [290, 0]
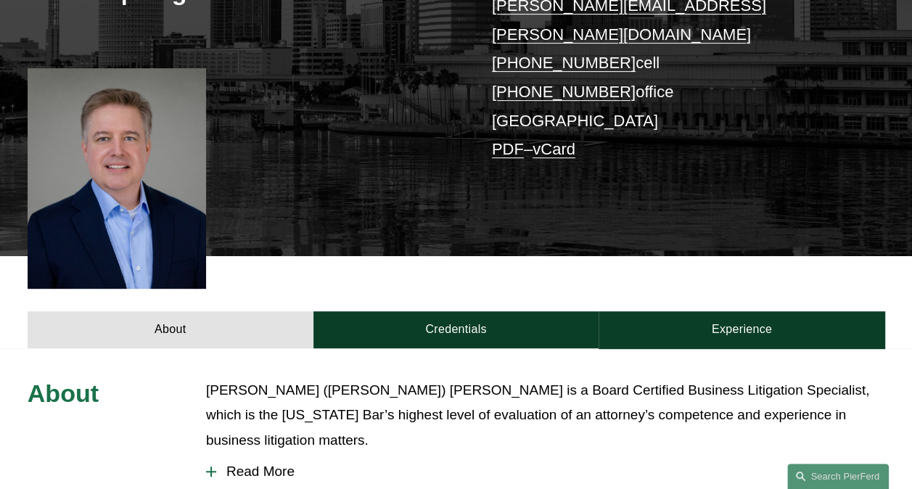
click at [273, 464] on span "Read More" at bounding box center [550, 472] width 668 height 16
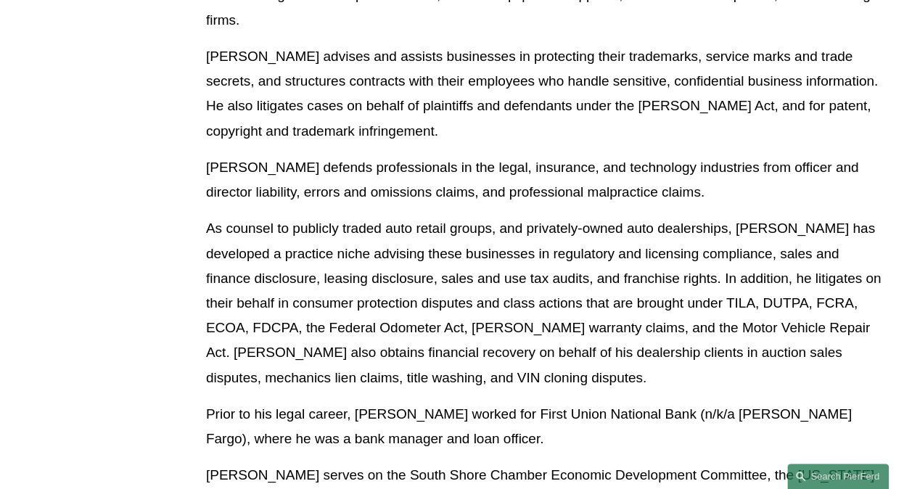
scroll to position [871, 0]
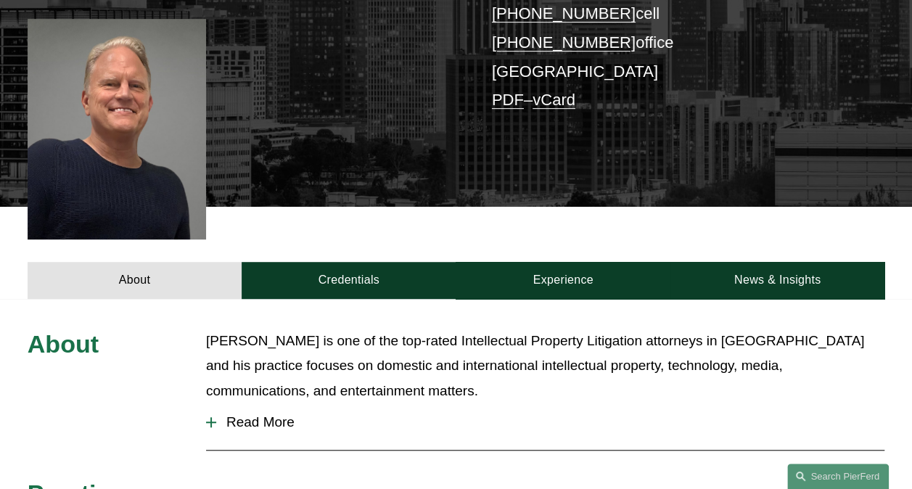
scroll to position [363, 0]
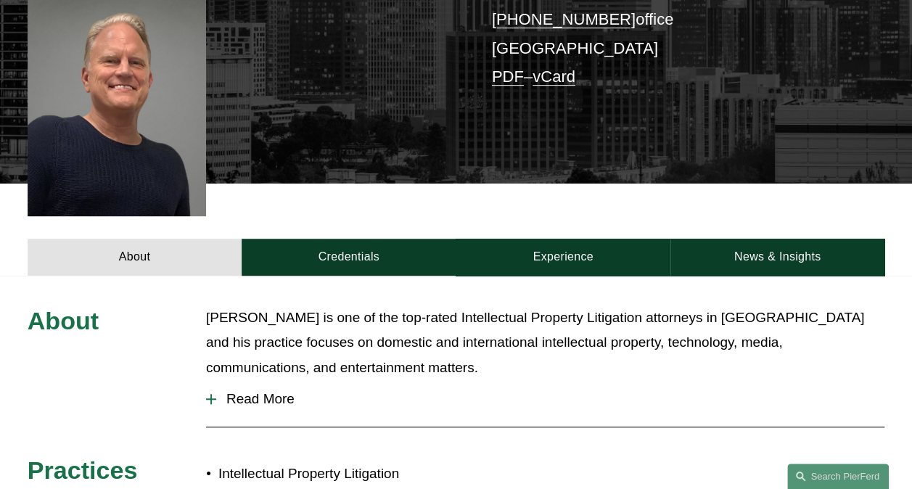
click at [235, 391] on span "Read More" at bounding box center [550, 399] width 668 height 16
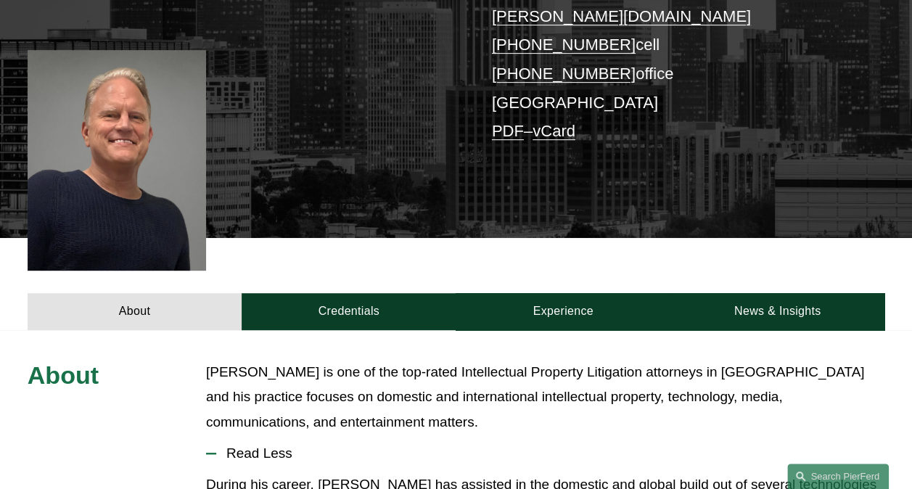
scroll to position [73, 0]
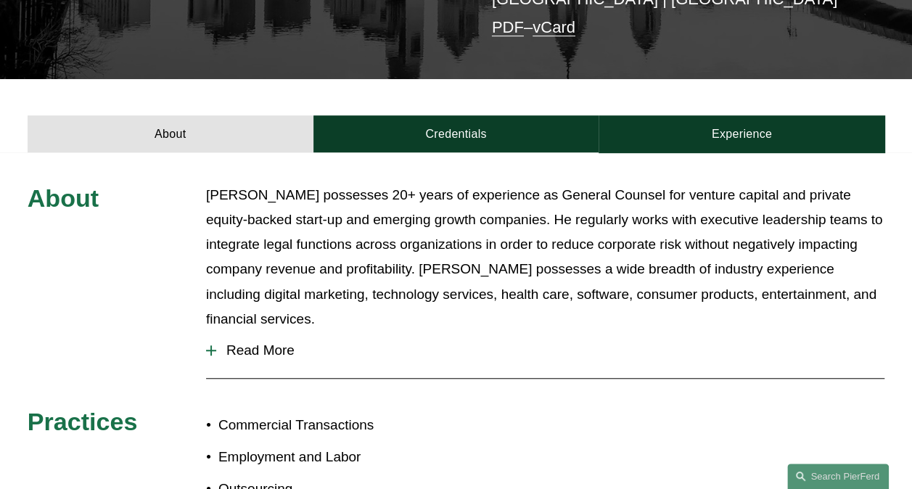
scroll to position [435, 0]
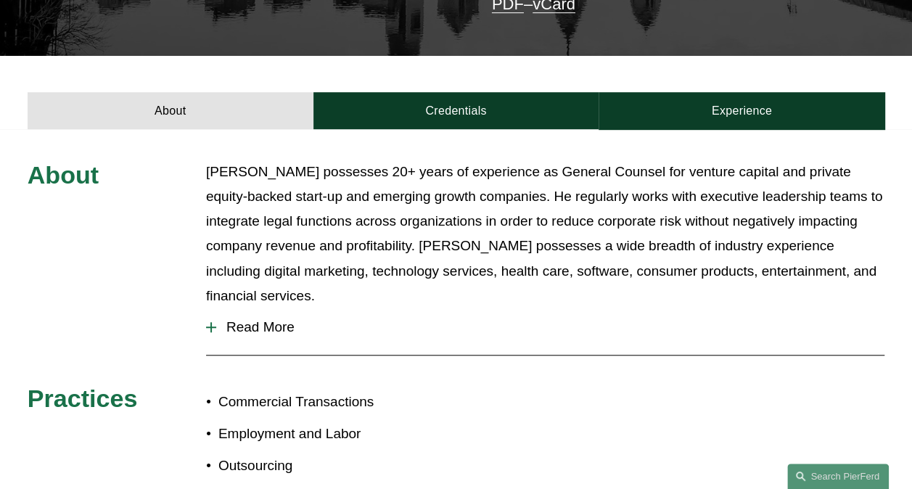
click at [244, 319] on span "Read More" at bounding box center [550, 327] width 668 height 16
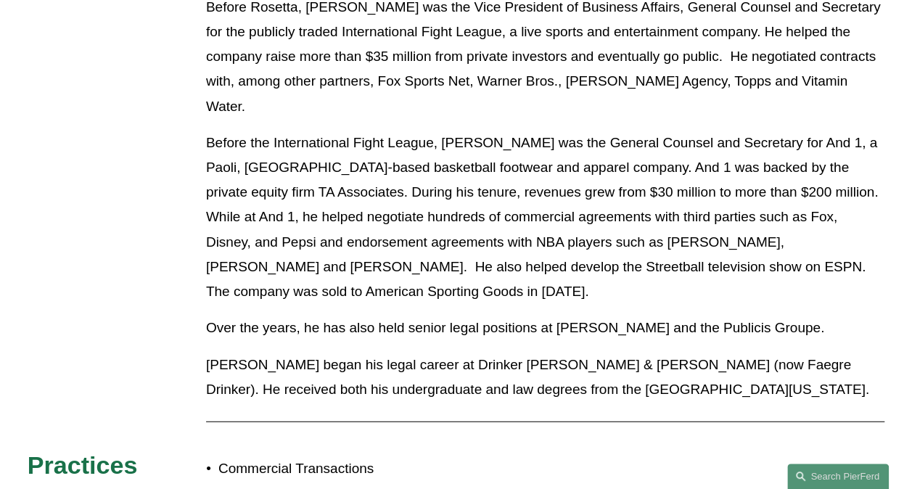
scroll to position [1523, 0]
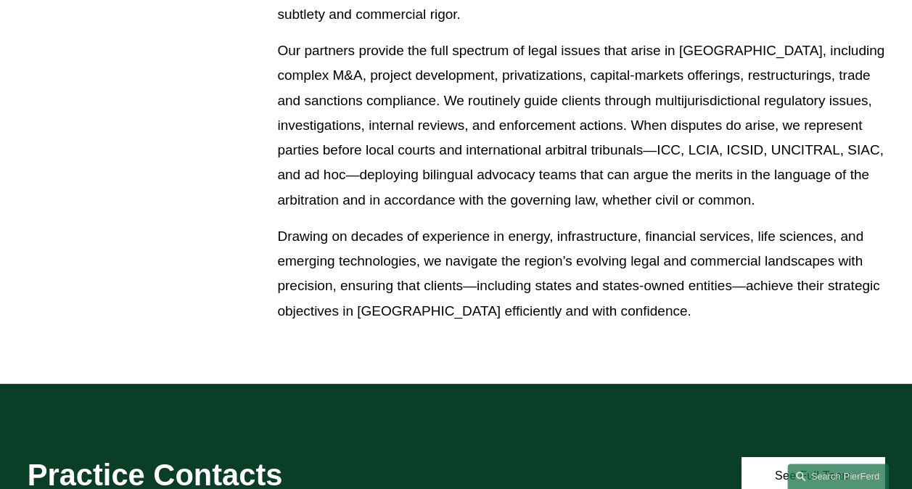
scroll to position [798, 0]
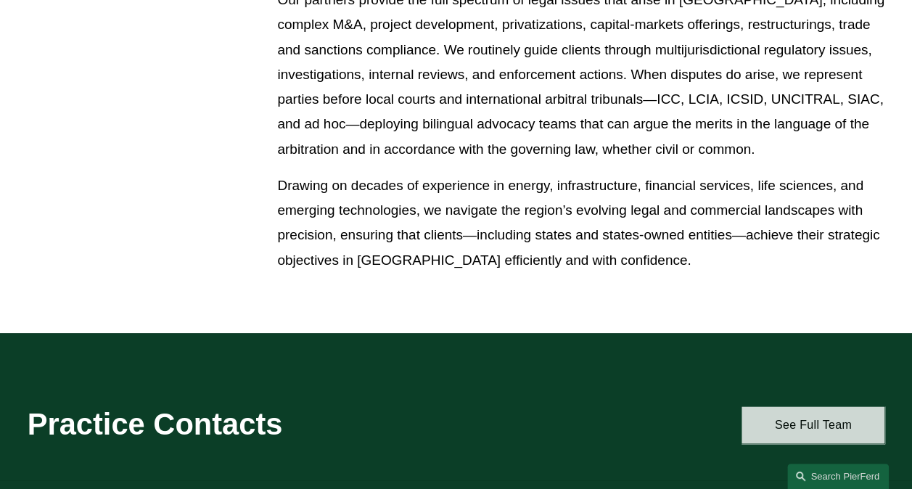
click at [802, 427] on link "See Full Team" at bounding box center [812, 424] width 143 height 37
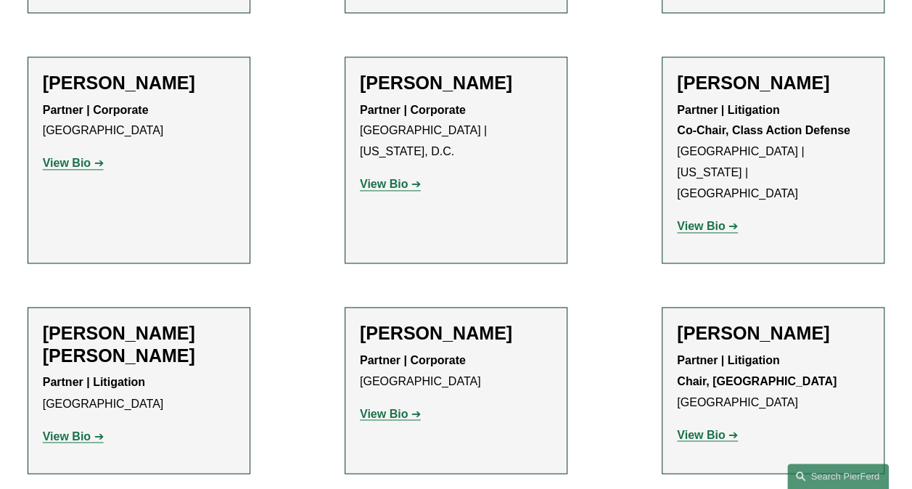
scroll to position [943, 0]
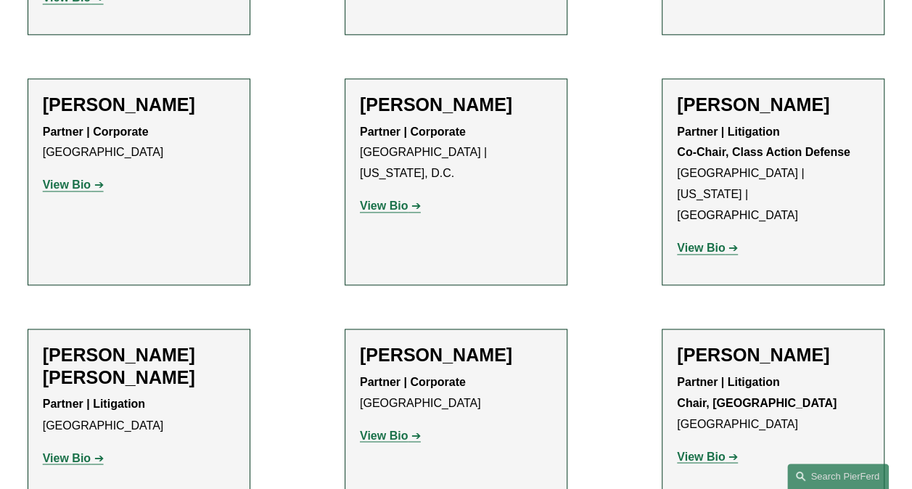
click at [685, 450] on strong "View Bio" at bounding box center [701, 456] width 48 height 12
click at [54, 451] on strong "View Bio" at bounding box center [67, 457] width 48 height 12
click at [704, 242] on strong "View Bio" at bounding box center [701, 248] width 48 height 12
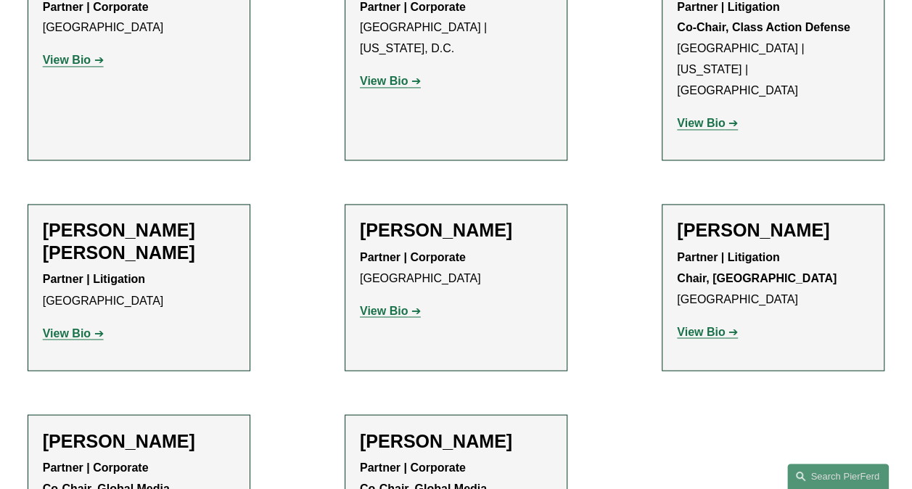
scroll to position [1088, 0]
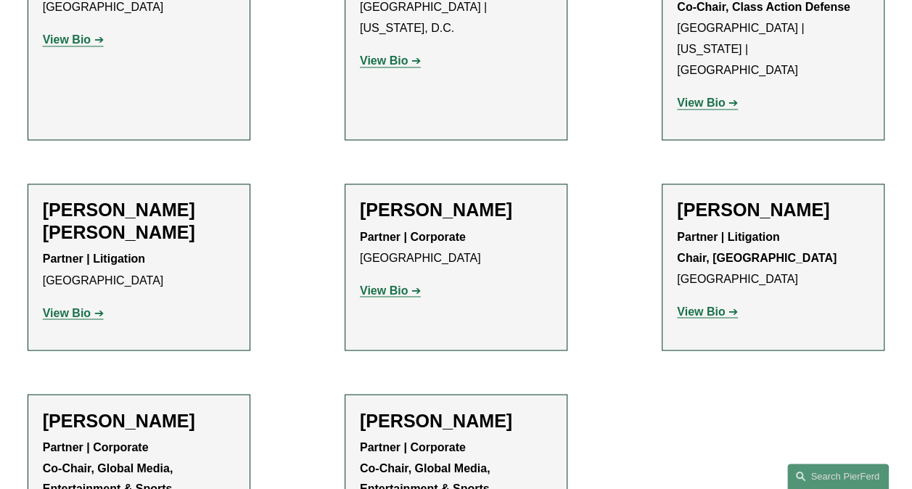
click at [708, 305] on strong "View Bio" at bounding box center [701, 311] width 48 height 12
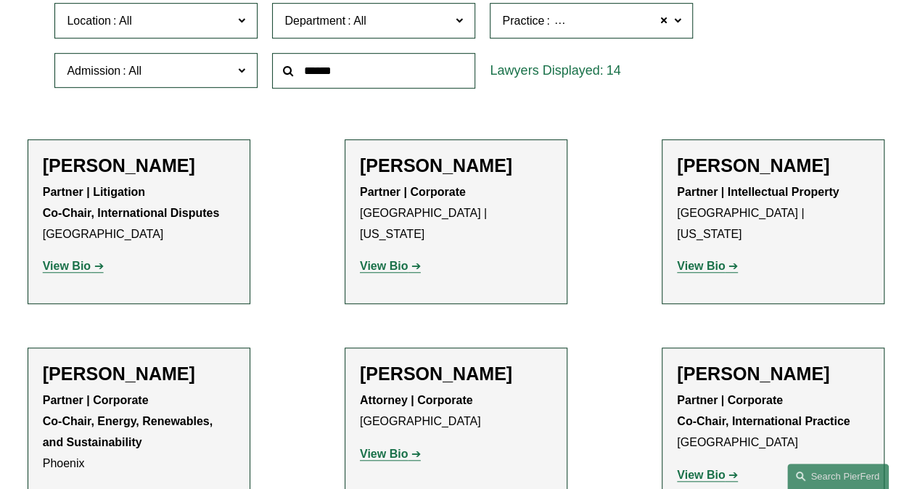
scroll to position [435, 0]
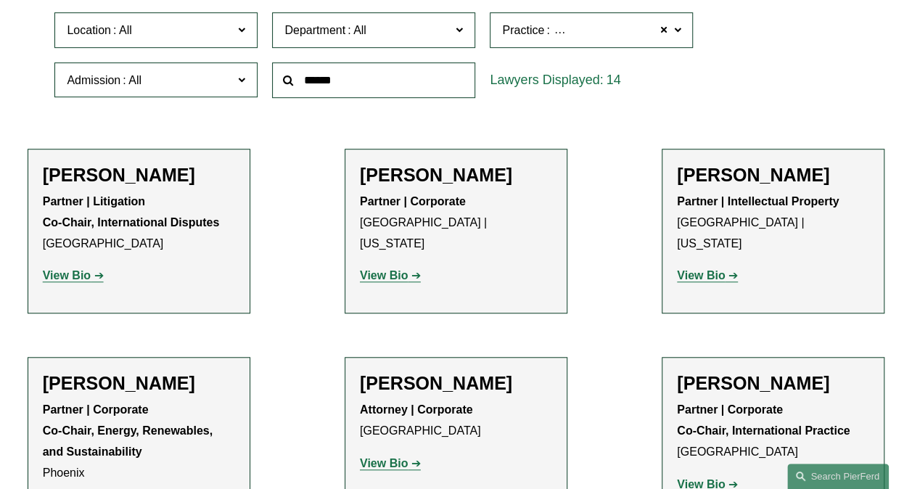
click at [68, 279] on strong "View Bio" at bounding box center [67, 275] width 48 height 12
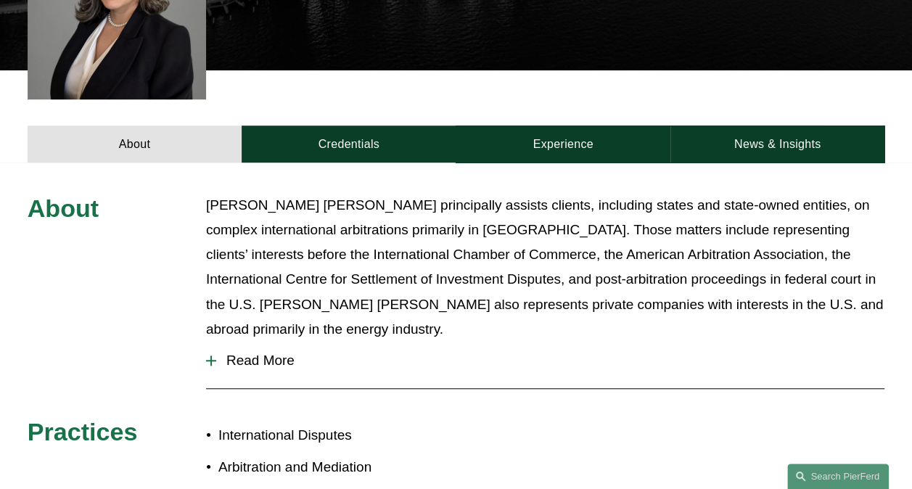
scroll to position [508, 0]
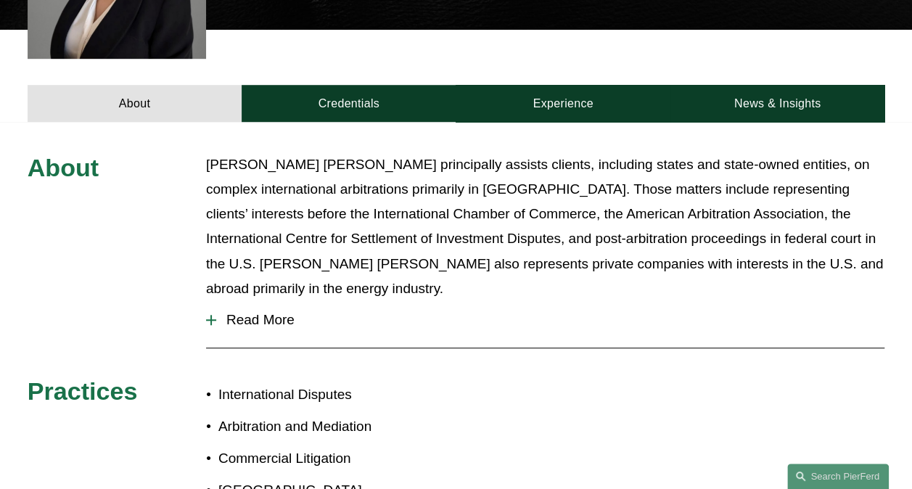
click at [251, 312] on span "Read More" at bounding box center [550, 320] width 668 height 16
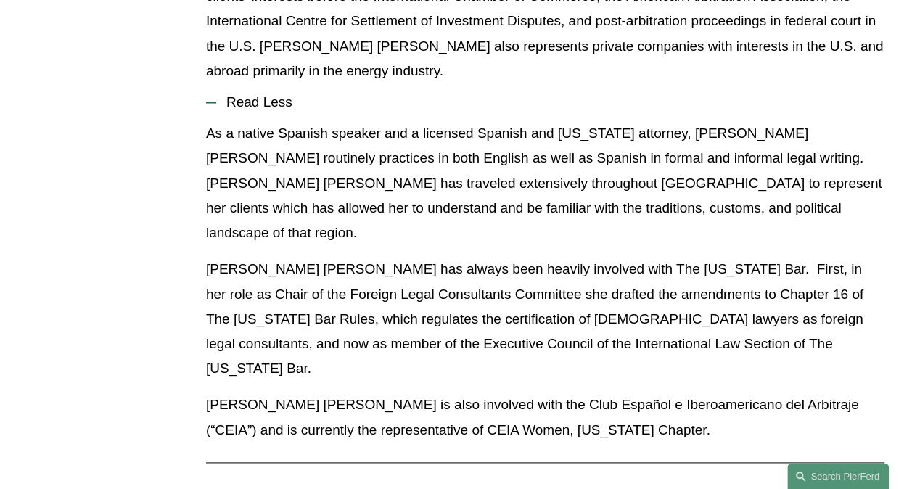
scroll to position [653, 0]
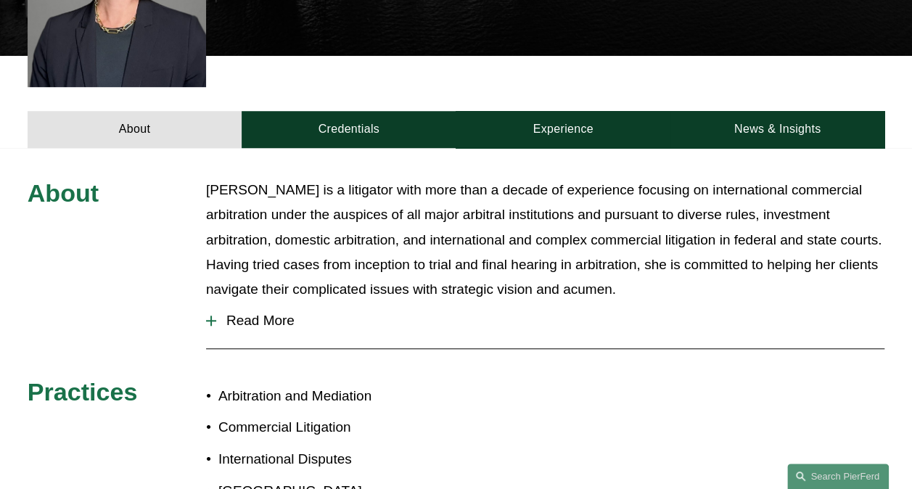
scroll to position [508, 0]
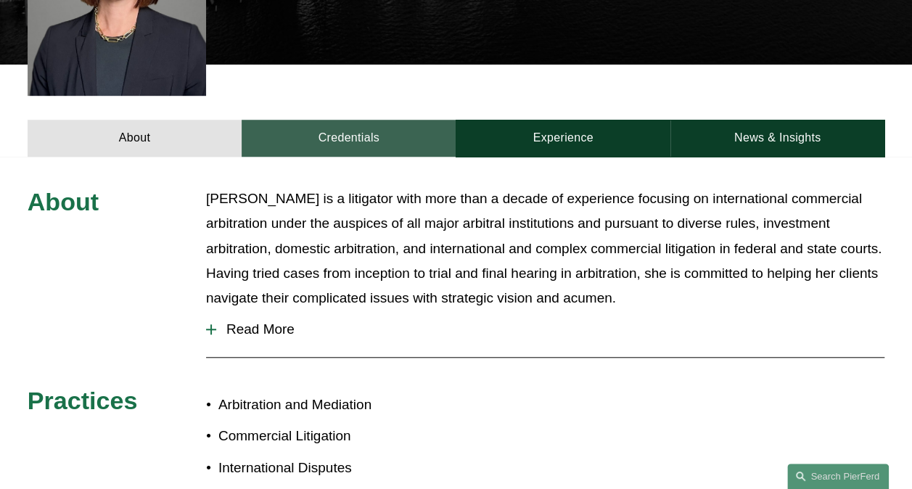
click at [350, 120] on link "Credentials" at bounding box center [349, 138] width 214 height 37
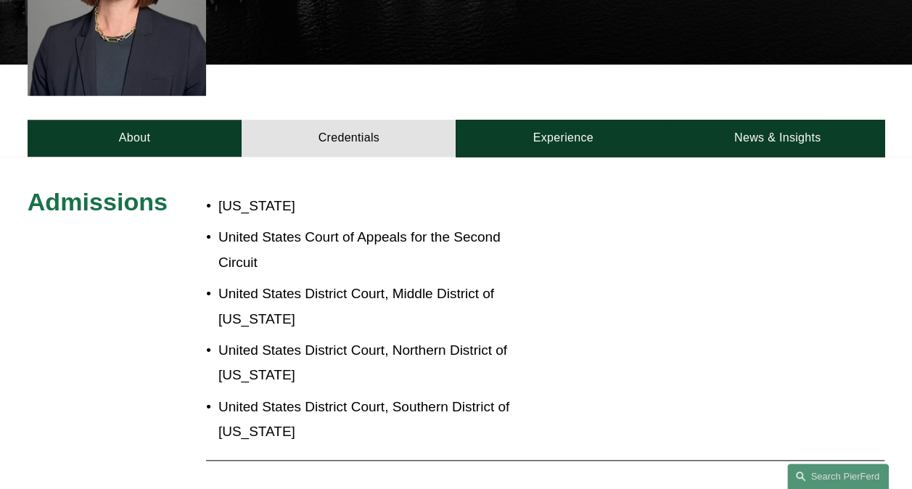
scroll to position [290, 0]
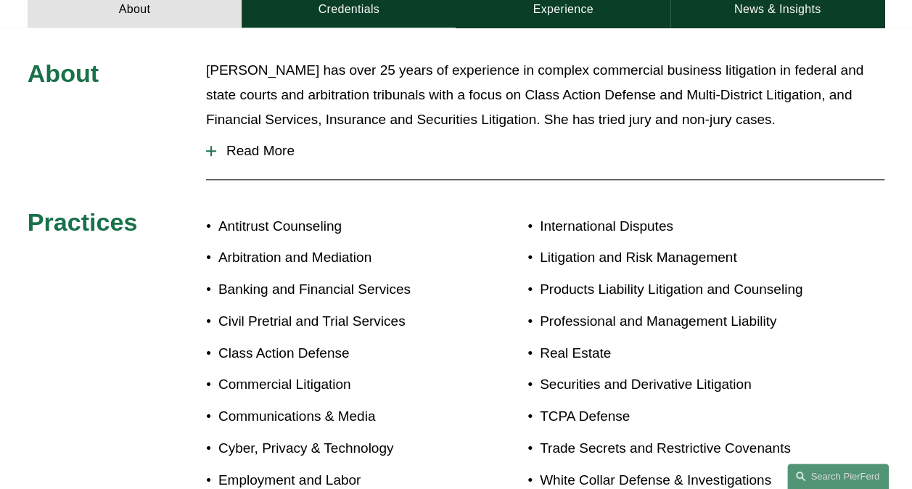
scroll to position [653, 0]
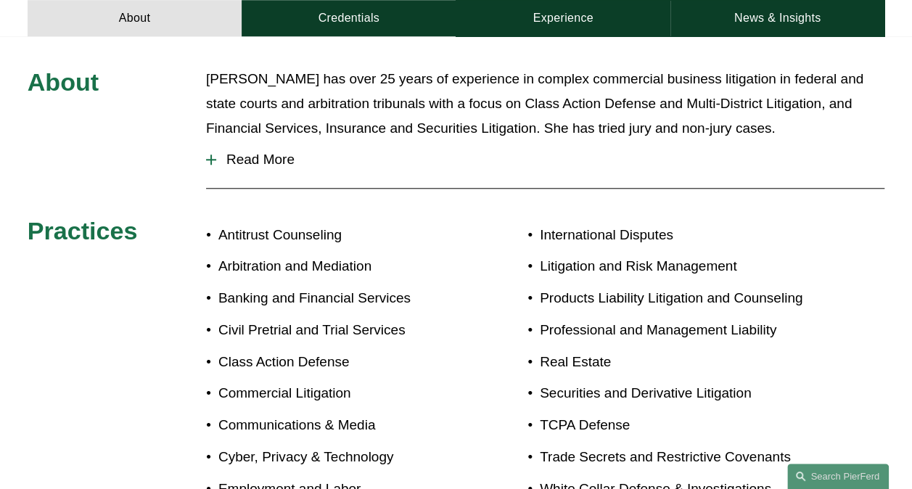
click at [234, 152] on span "Read More" at bounding box center [550, 160] width 668 height 16
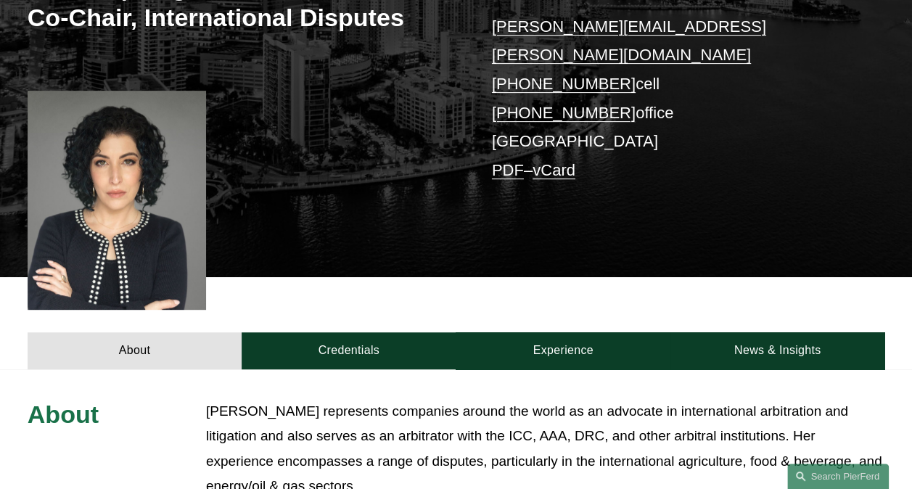
scroll to position [145, 0]
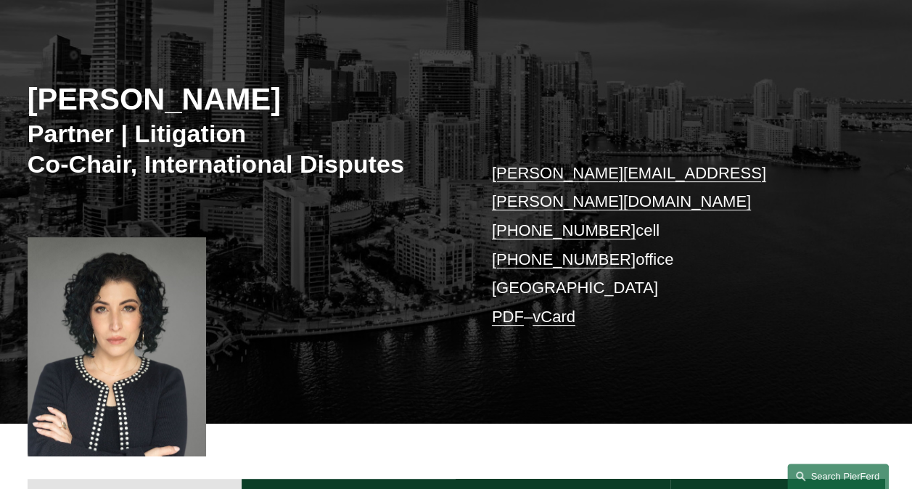
click at [821, 474] on link "Search this site" at bounding box center [838, 476] width 102 height 25
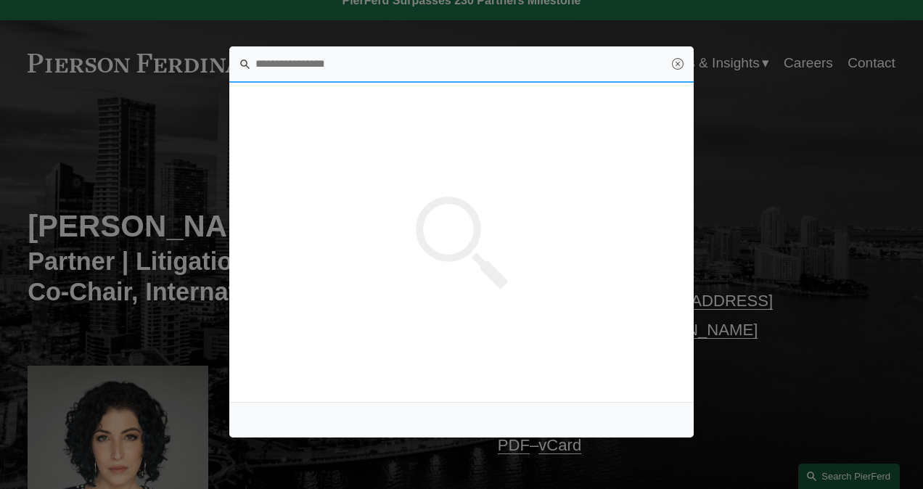
scroll to position [0, 0]
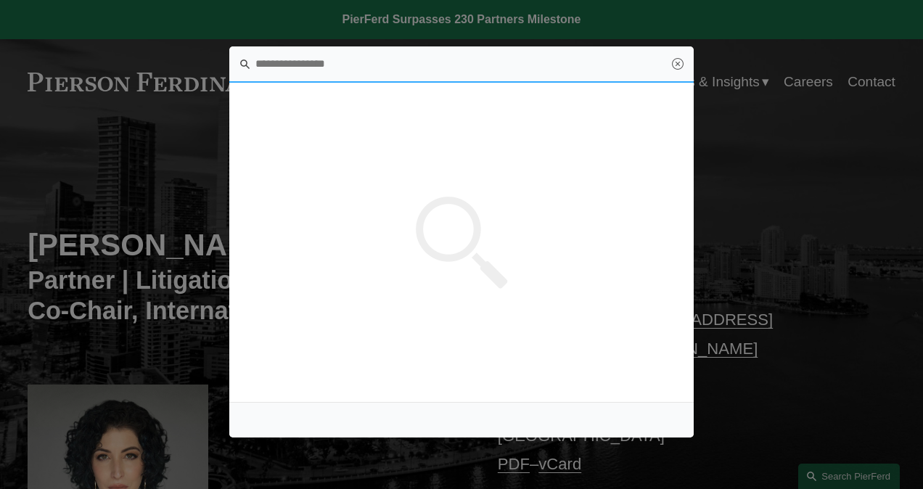
click at [271, 67] on input "Search this site" at bounding box center [461, 64] width 464 height 36
type input "*********"
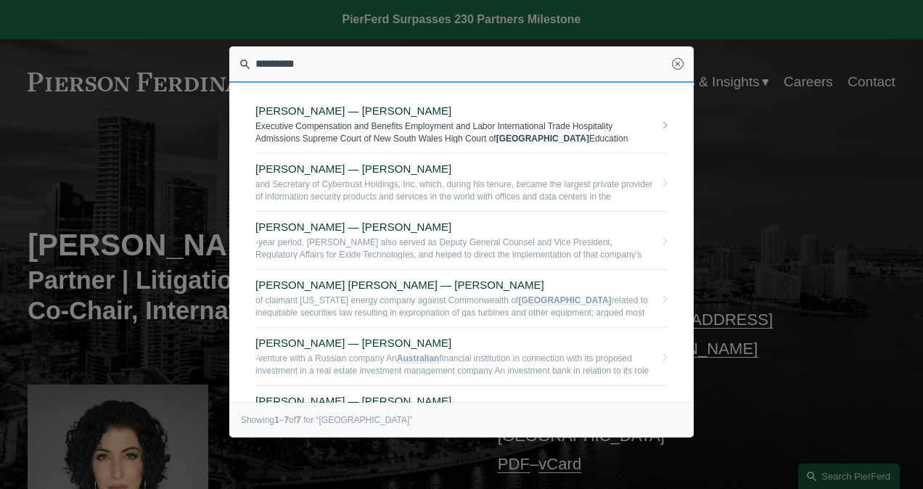
click at [347, 112] on span "[PERSON_NAME] — [PERSON_NAME]" at bounding box center [454, 110] width 399 height 13
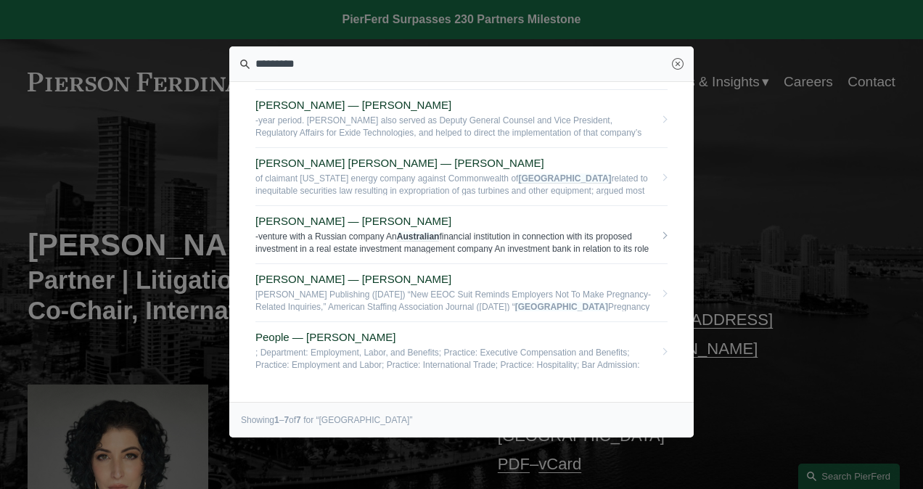
scroll to position [145, 0]
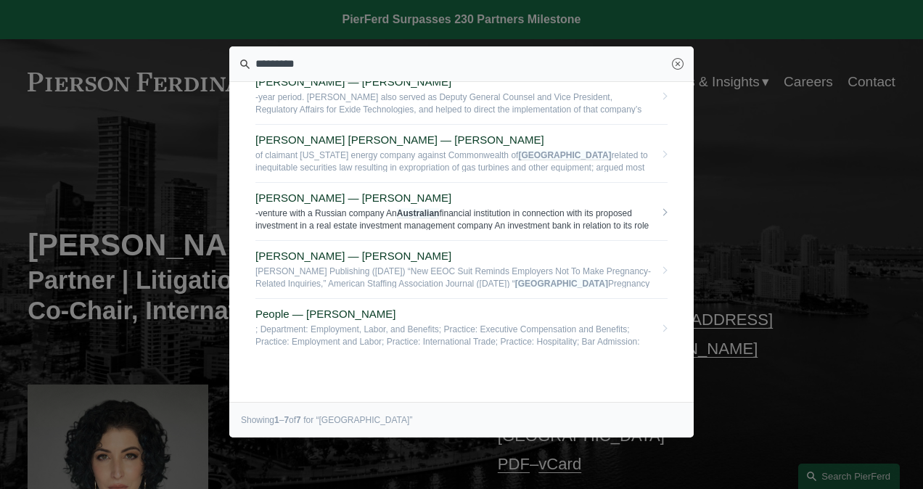
click at [366, 201] on span "[PERSON_NAME] — [PERSON_NAME]" at bounding box center [454, 198] width 399 height 13
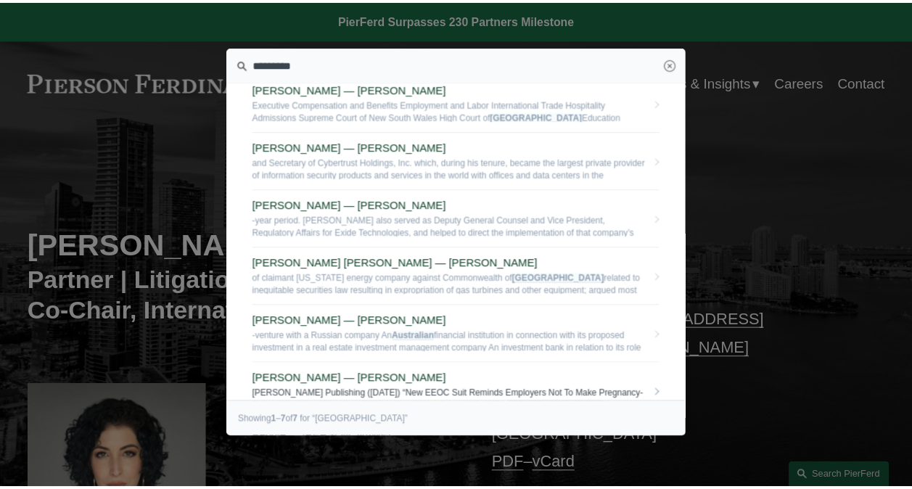
scroll to position [0, 0]
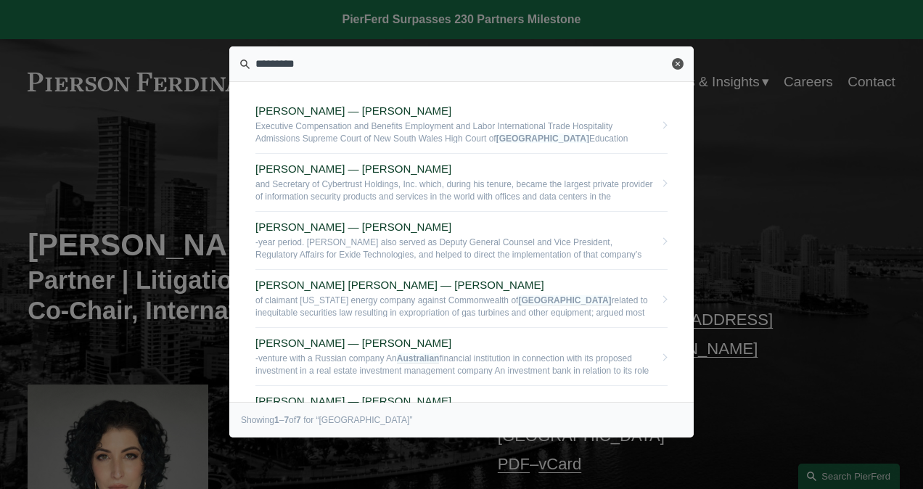
click at [682, 65] on link "Close" at bounding box center [678, 64] width 12 height 12
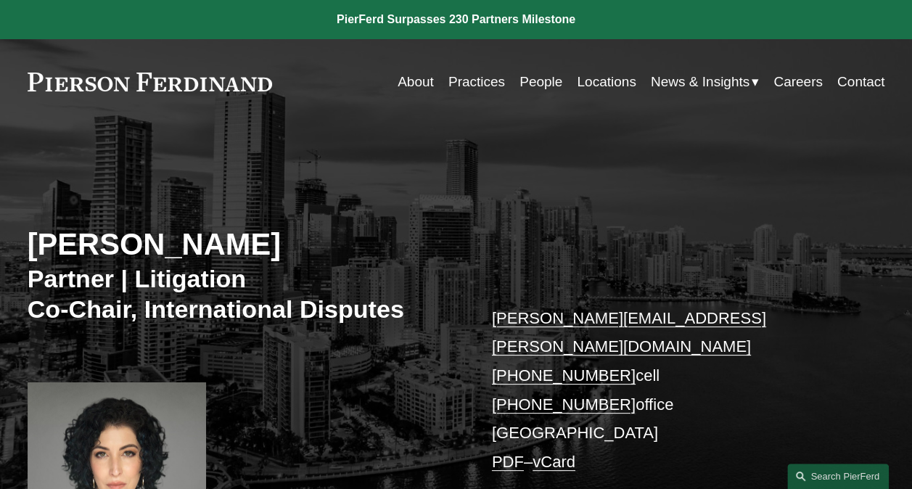
click at [486, 88] on link "Practices" at bounding box center [476, 82] width 57 height 28
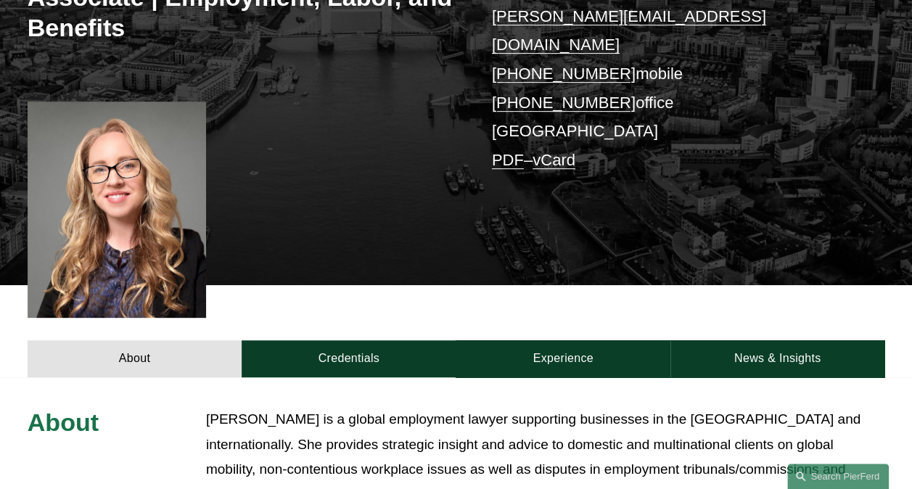
scroll to position [435, 0]
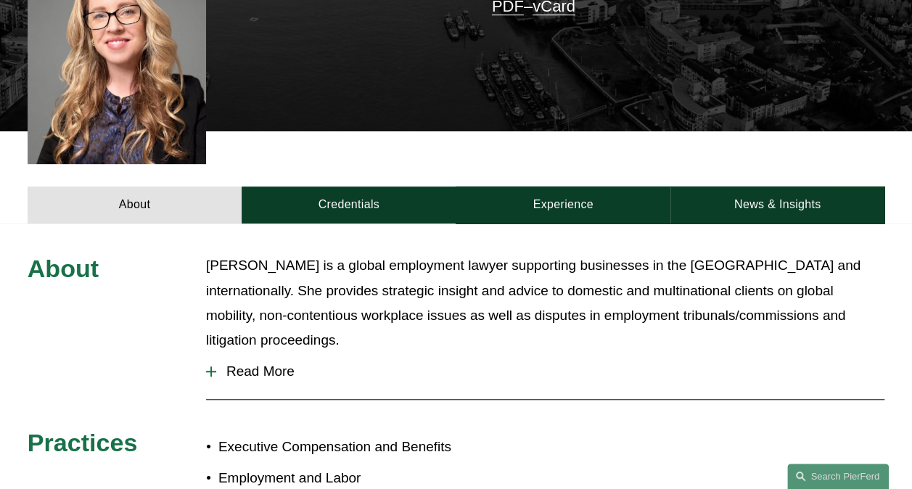
click at [264, 363] on span "Read More" at bounding box center [550, 371] width 668 height 16
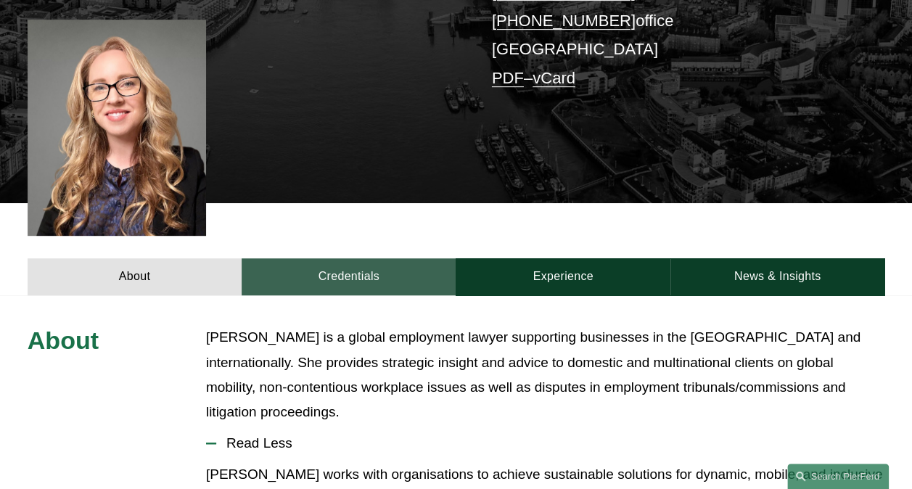
scroll to position [363, 0]
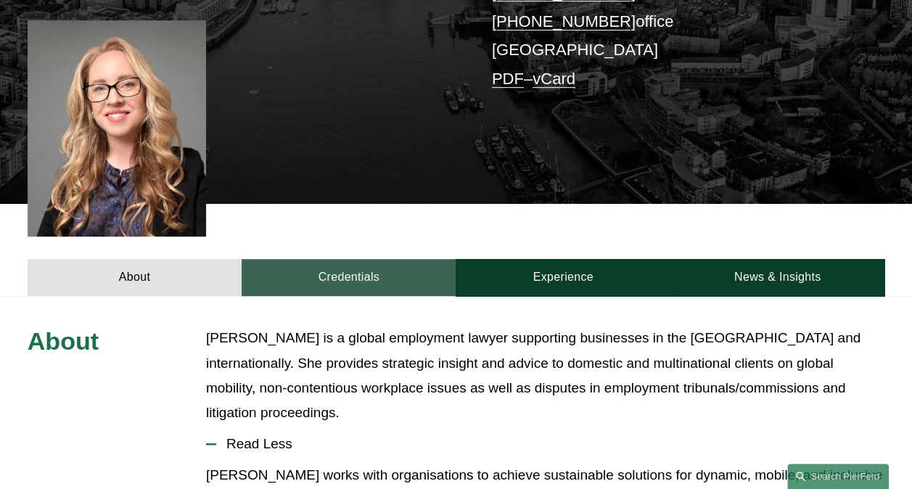
click at [356, 259] on link "Credentials" at bounding box center [349, 277] width 214 height 37
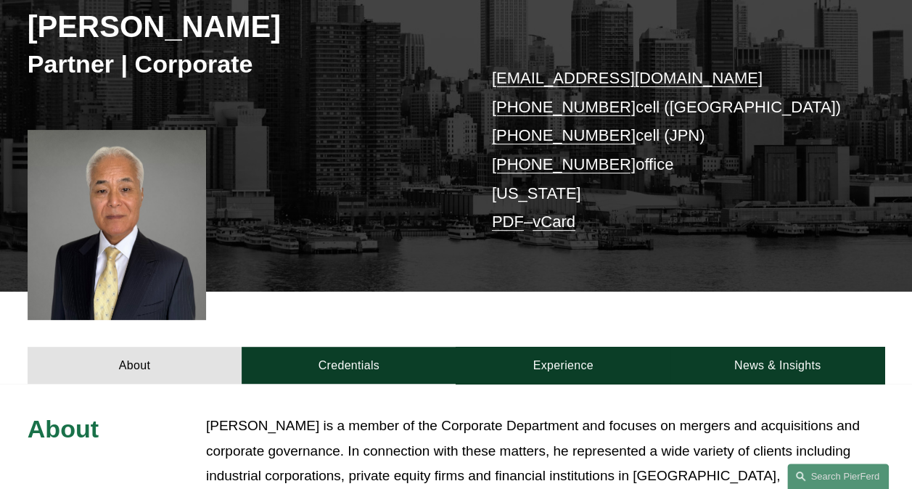
scroll to position [435, 0]
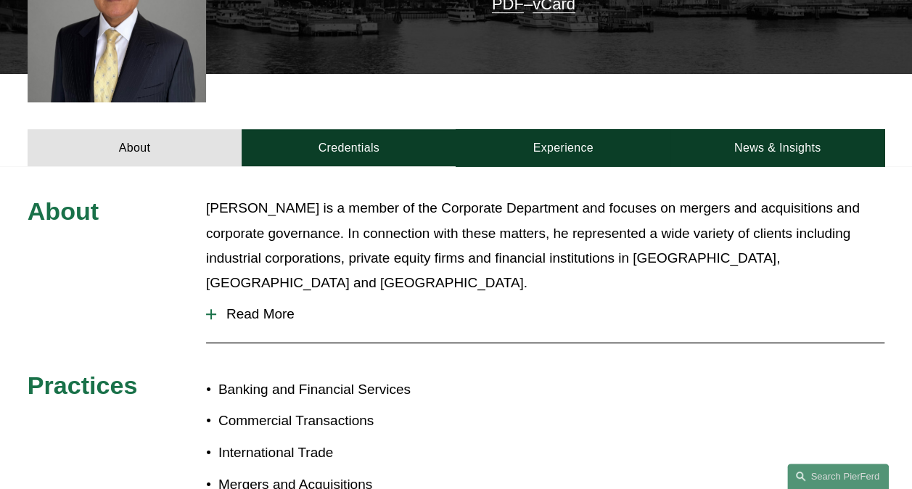
click at [258, 306] on span "Read More" at bounding box center [550, 314] width 668 height 16
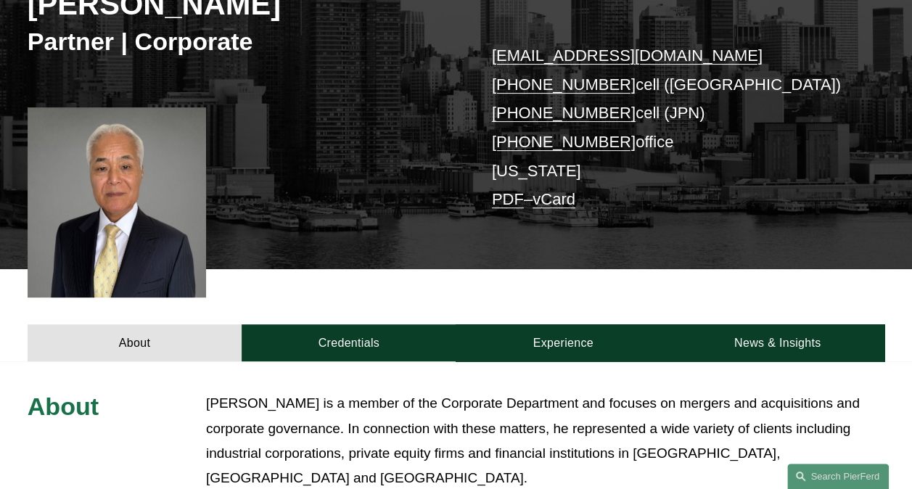
scroll to position [218, 0]
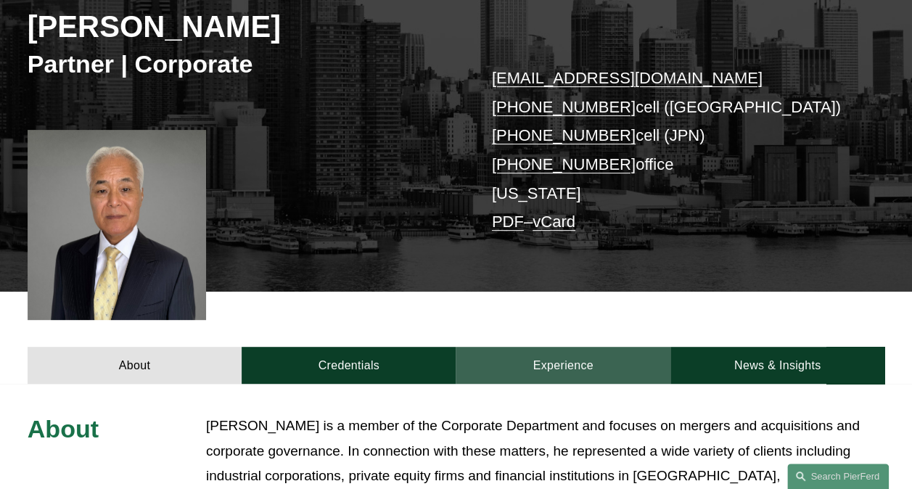
click at [531, 371] on link "Experience" at bounding box center [563, 365] width 214 height 37
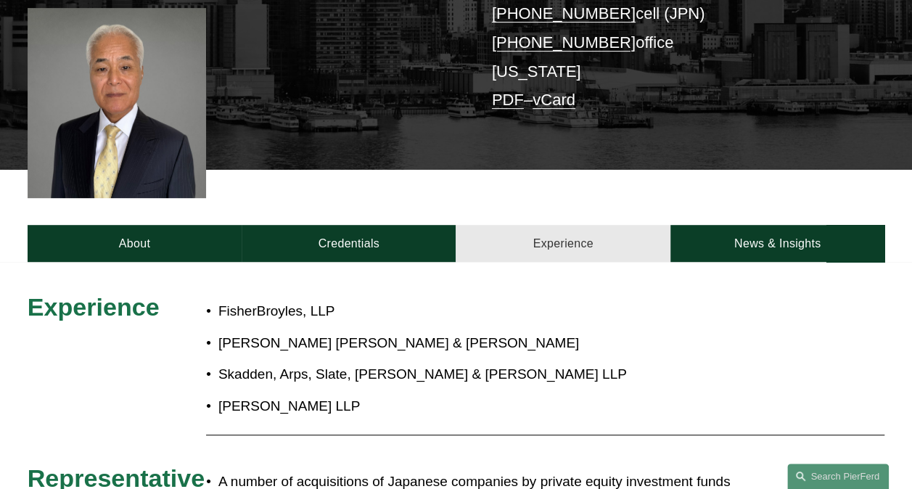
scroll to position [363, 0]
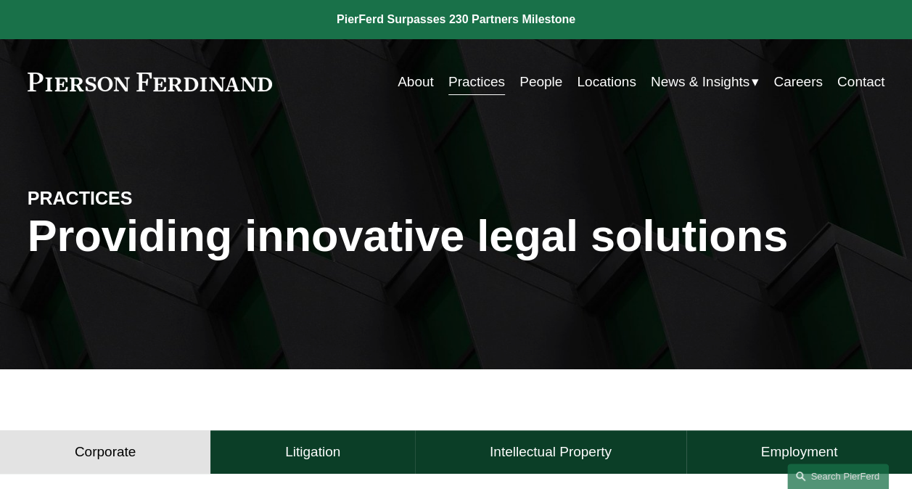
click at [486, 81] on link "Practices" at bounding box center [476, 82] width 57 height 28
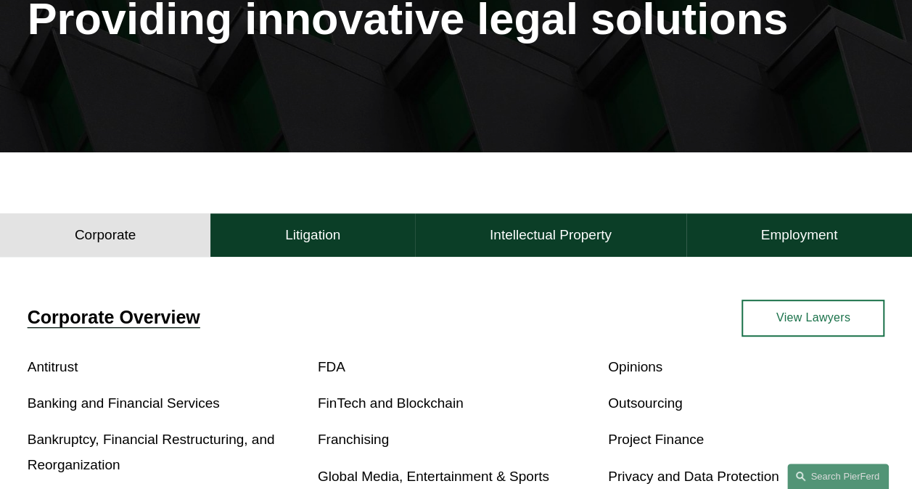
scroll to position [218, 0]
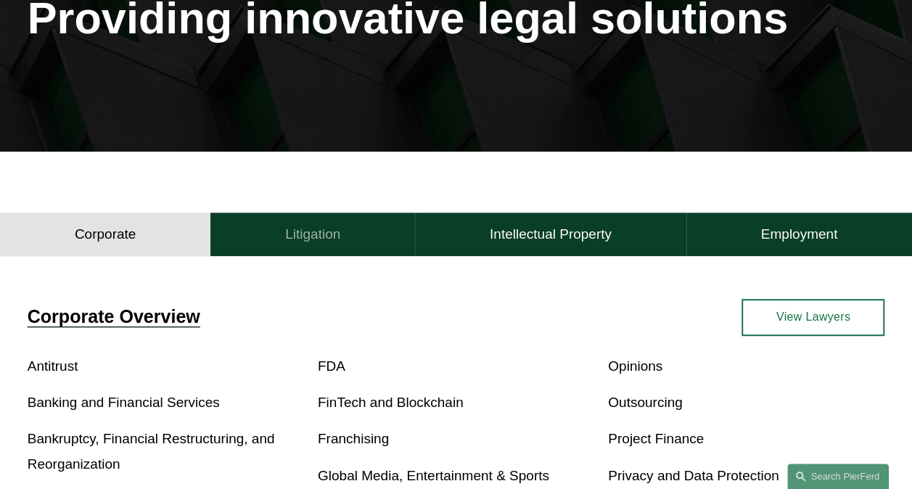
click at [314, 243] on h4 "Litigation" at bounding box center [312, 234] width 55 height 17
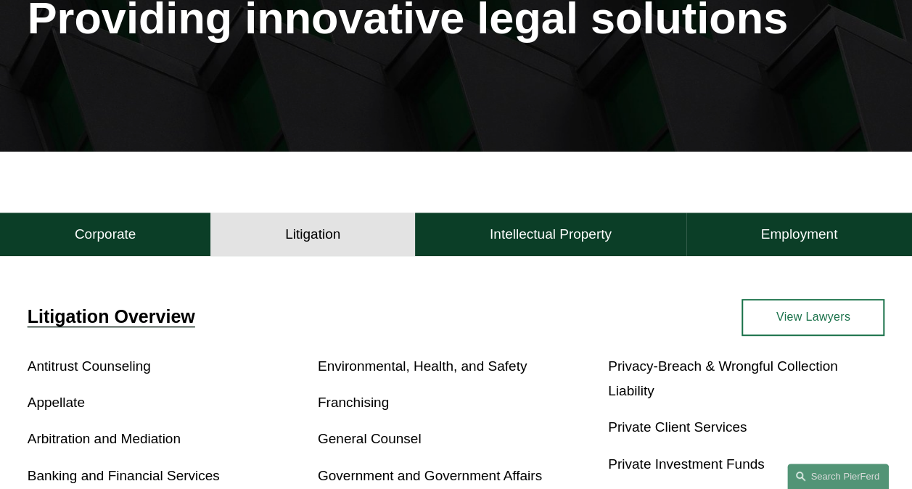
click at [770, 306] on link "View Lawyers" at bounding box center [812, 317] width 143 height 37
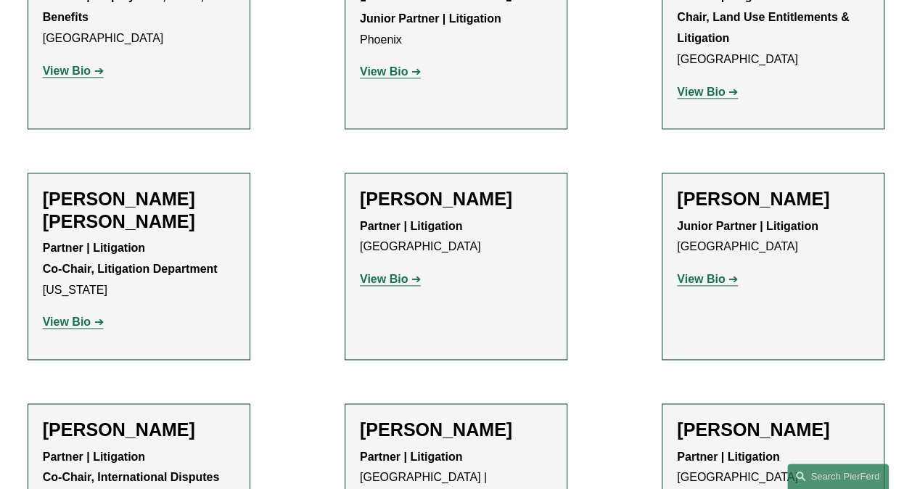
scroll to position [871, 0]
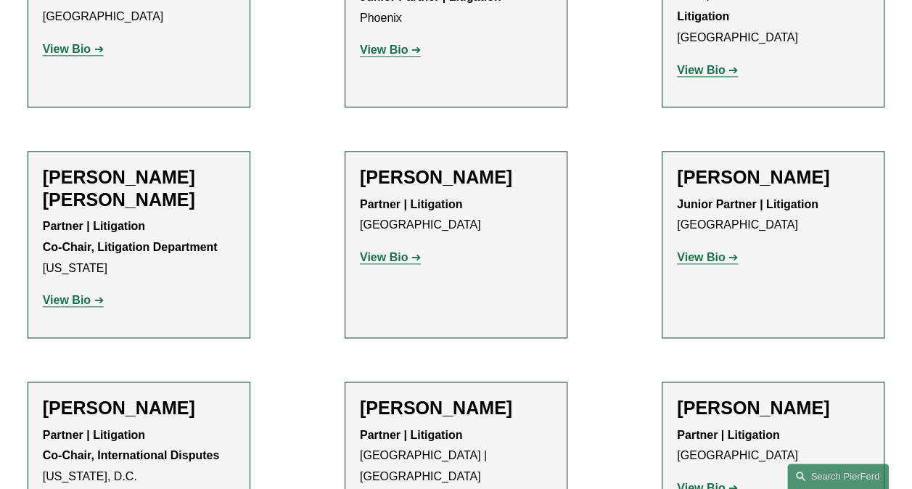
click at [75, 303] on strong "View Bio" at bounding box center [67, 300] width 48 height 12
click at [94, 178] on h2 "[PERSON_NAME] [PERSON_NAME]" at bounding box center [139, 188] width 192 height 44
click at [67, 306] on strong "View Bio" at bounding box center [67, 300] width 48 height 12
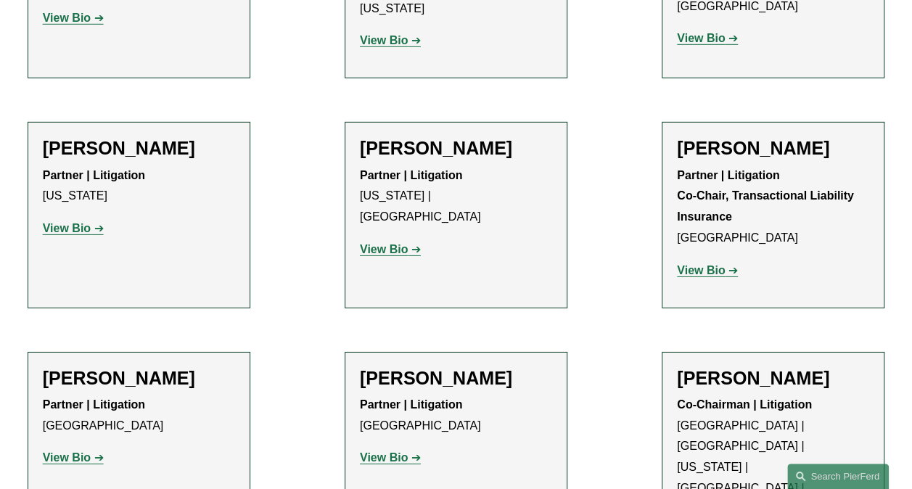
scroll to position [2321, 0]
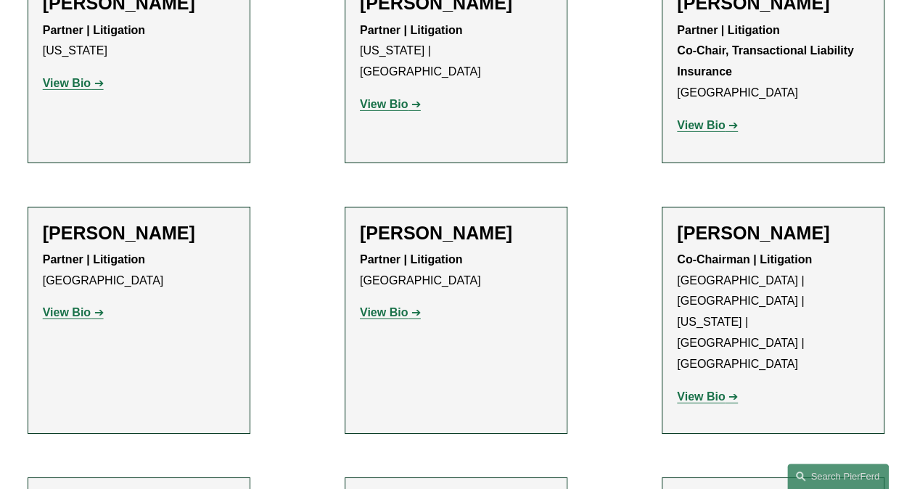
click at [691, 390] on strong "View Bio" at bounding box center [701, 396] width 48 height 12
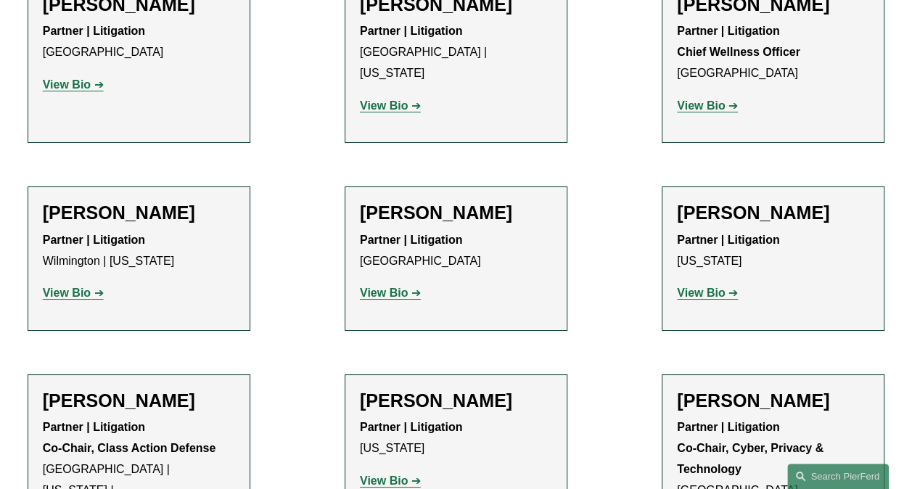
scroll to position [5296, 0]
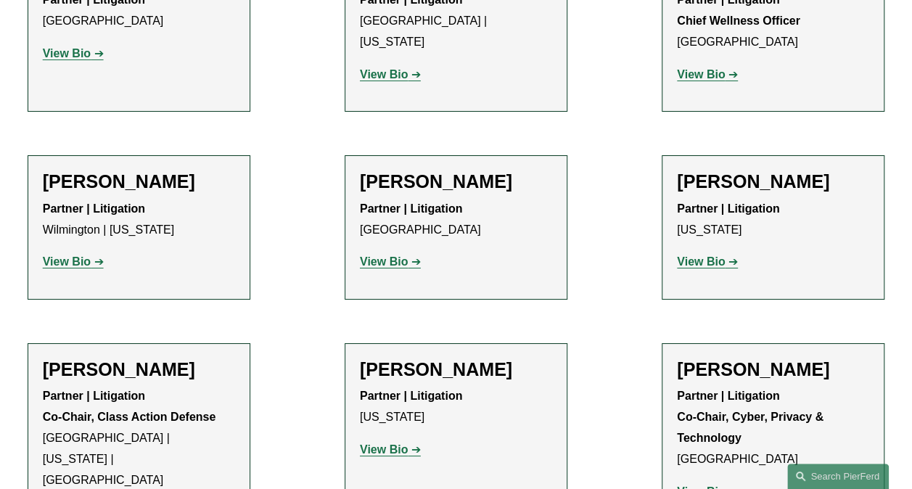
click at [704, 485] on strong "View Bio" at bounding box center [701, 491] width 48 height 12
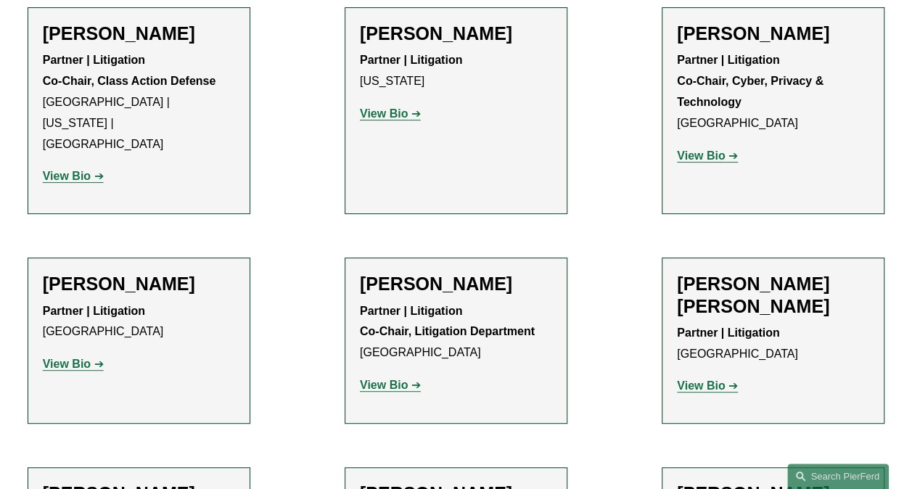
scroll to position [5658, 0]
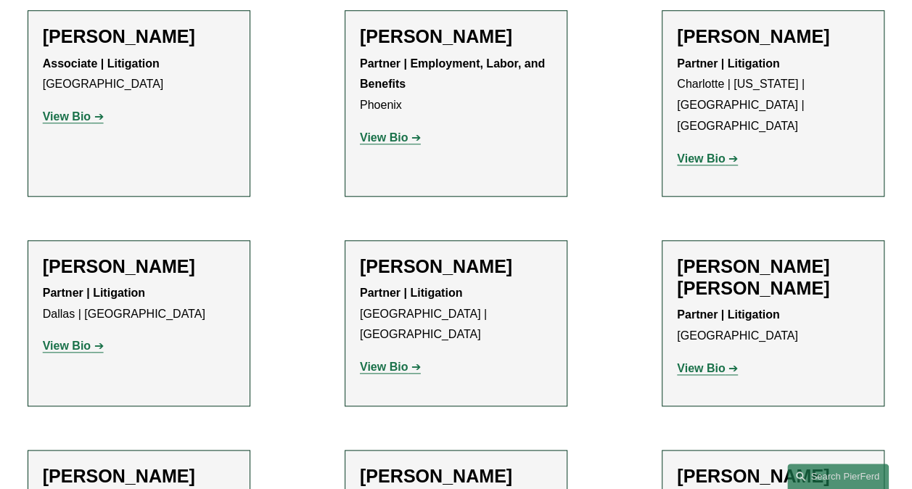
scroll to position [6094, 0]
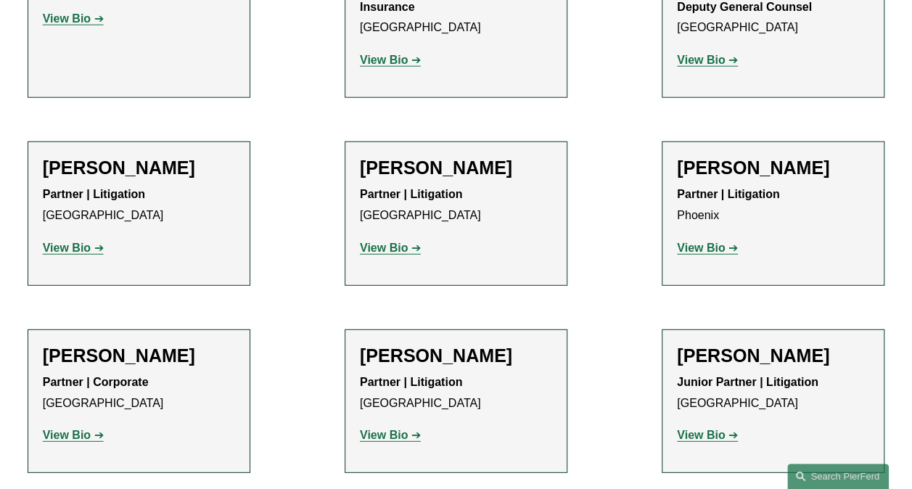
scroll to position [7327, 0]
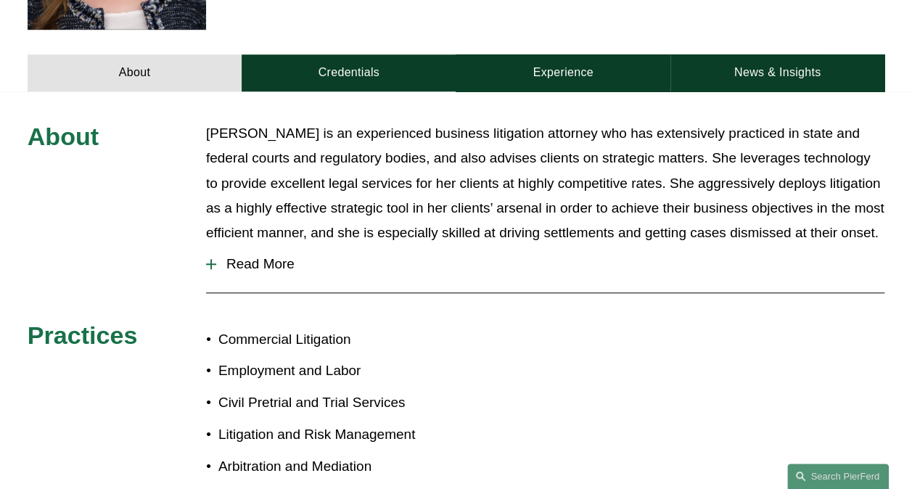
scroll to position [580, 0]
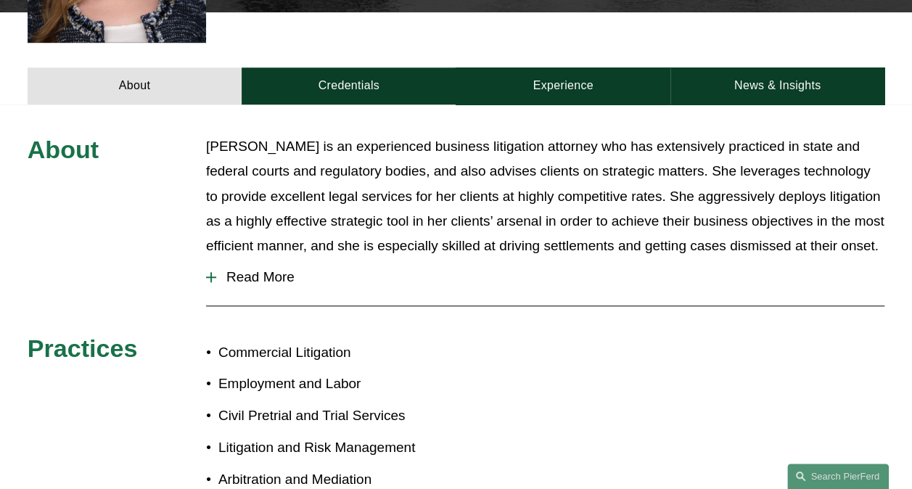
click at [236, 269] on span "Read More" at bounding box center [550, 277] width 668 height 16
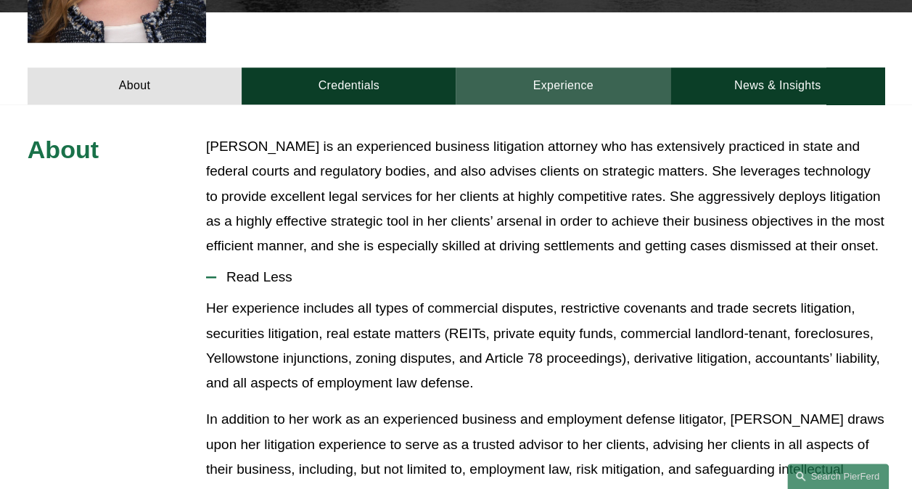
click at [577, 67] on link "Experience" at bounding box center [563, 85] width 214 height 37
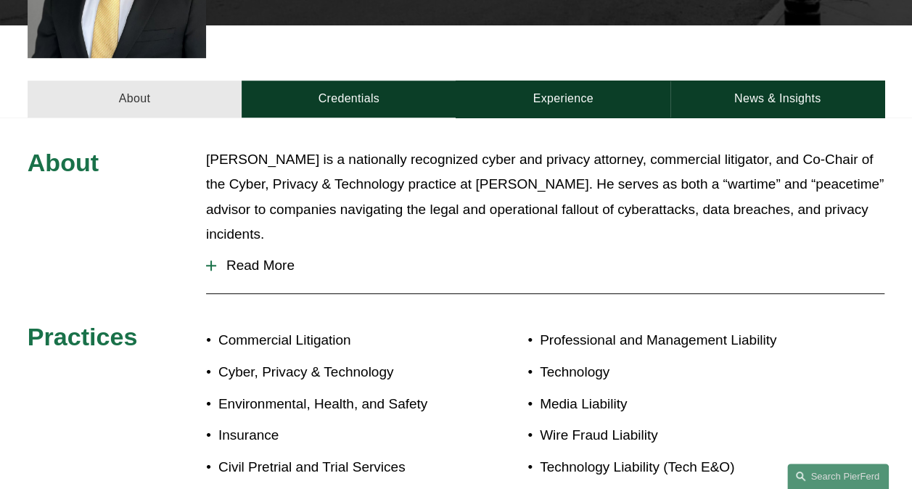
scroll to position [435, 0]
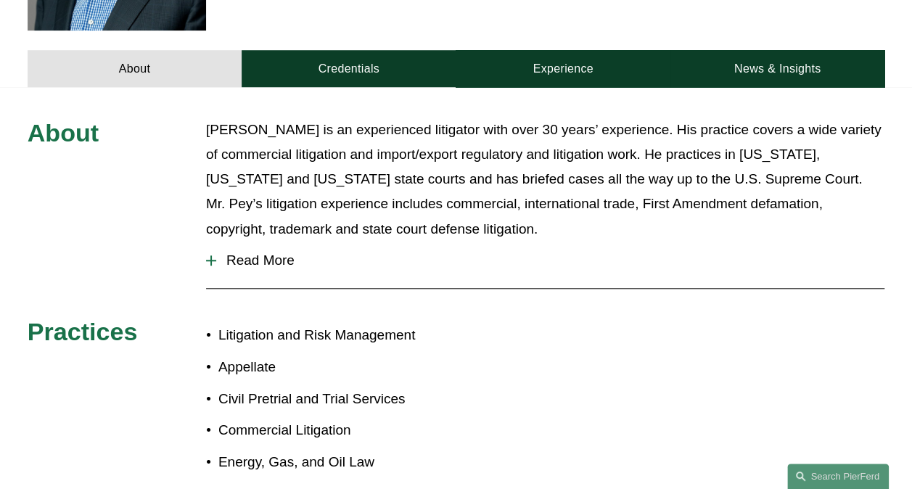
scroll to position [580, 0]
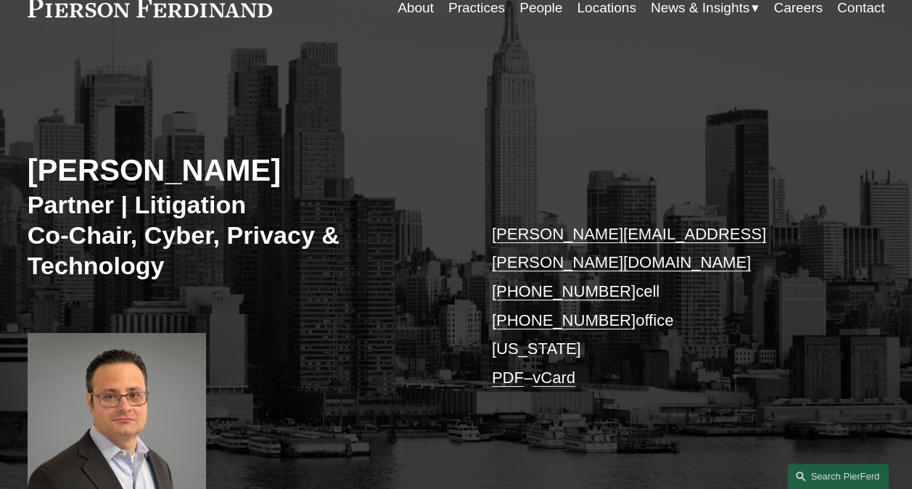
scroll to position [145, 0]
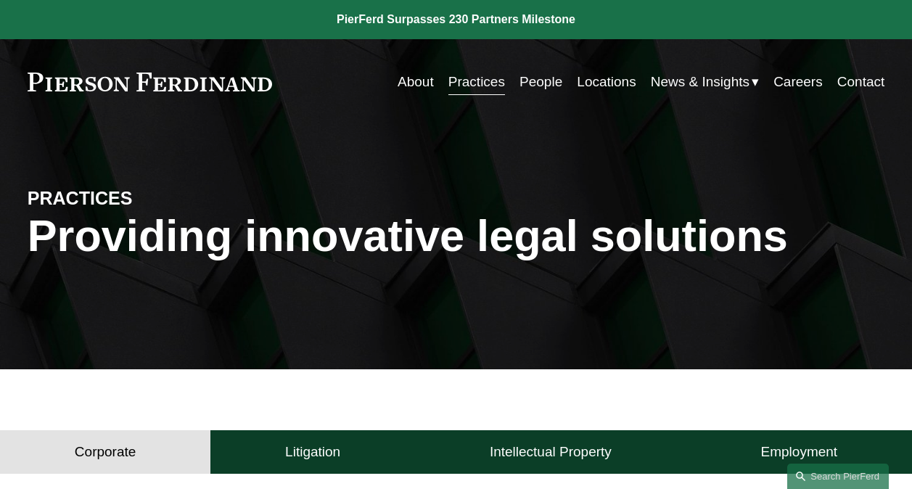
scroll to position [218, 0]
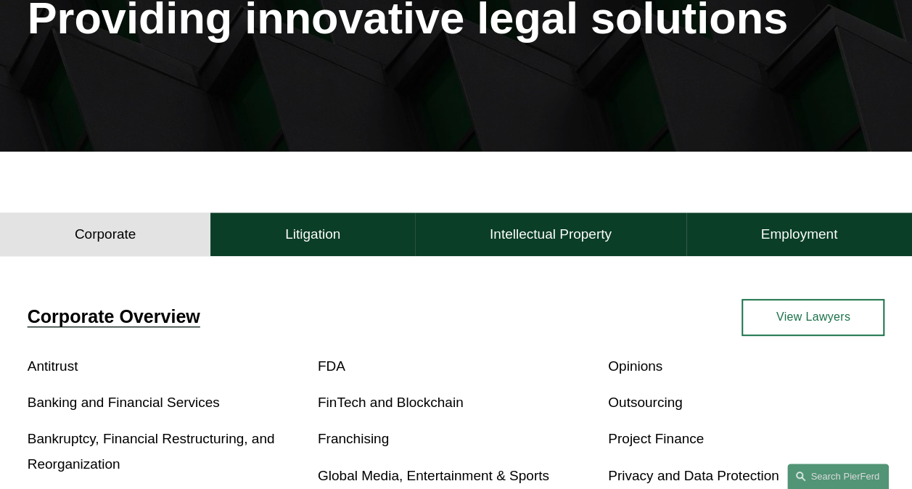
click at [824, 321] on link "View Lawyers" at bounding box center [812, 317] width 143 height 37
click at [517, 231] on h4 "Intellectual Property" at bounding box center [551, 234] width 122 height 17
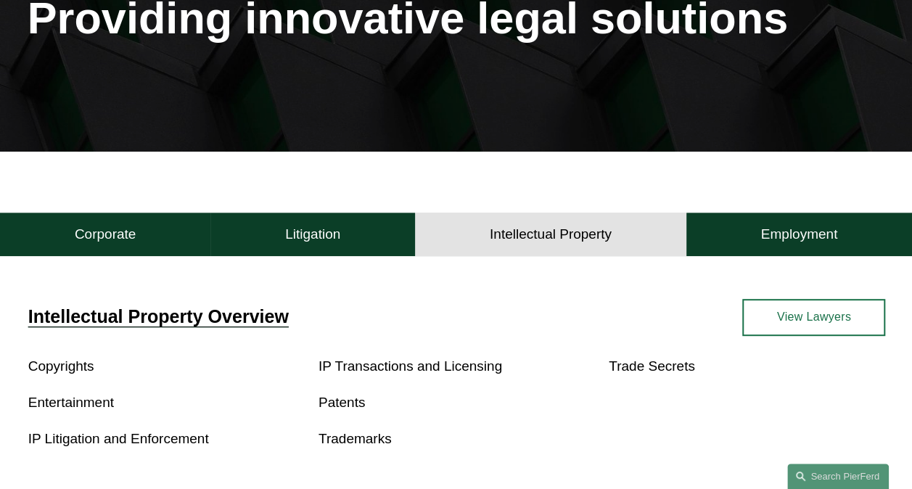
click at [815, 313] on link "View Lawyers" at bounding box center [813, 317] width 143 height 37
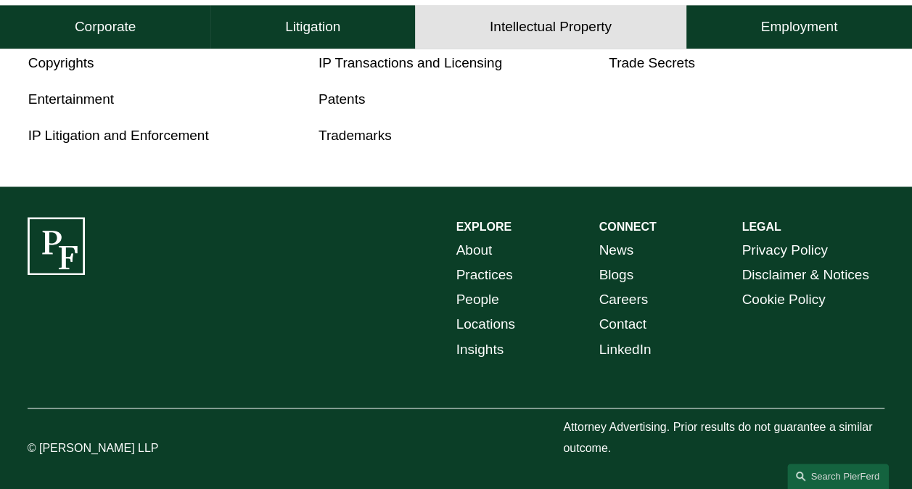
scroll to position [163, 0]
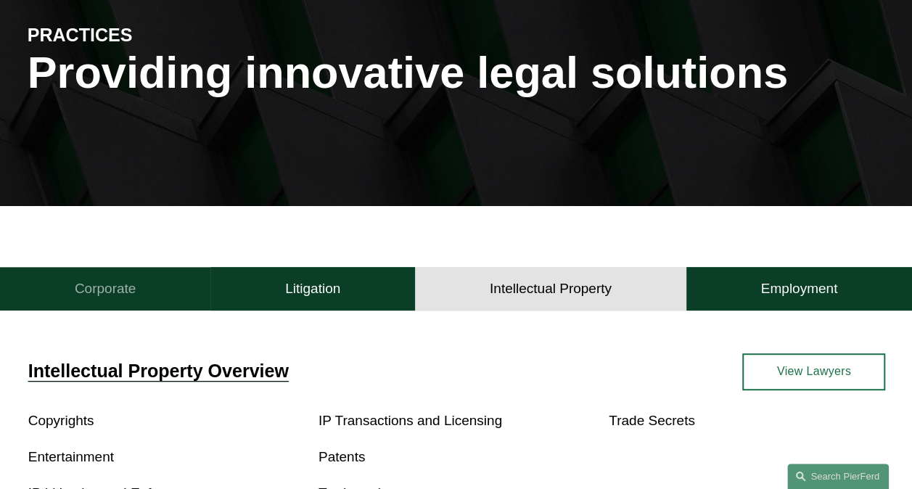
drag, startPoint x: 105, startPoint y: 293, endPoint x: 131, endPoint y: 289, distance: 25.8
click at [105, 293] on h4 "Corporate" at bounding box center [106, 288] width 62 height 17
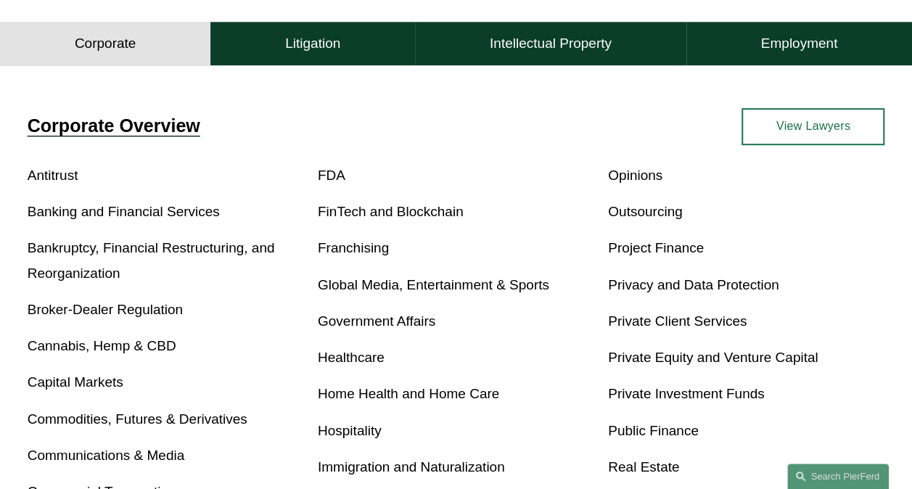
scroll to position [526, 0]
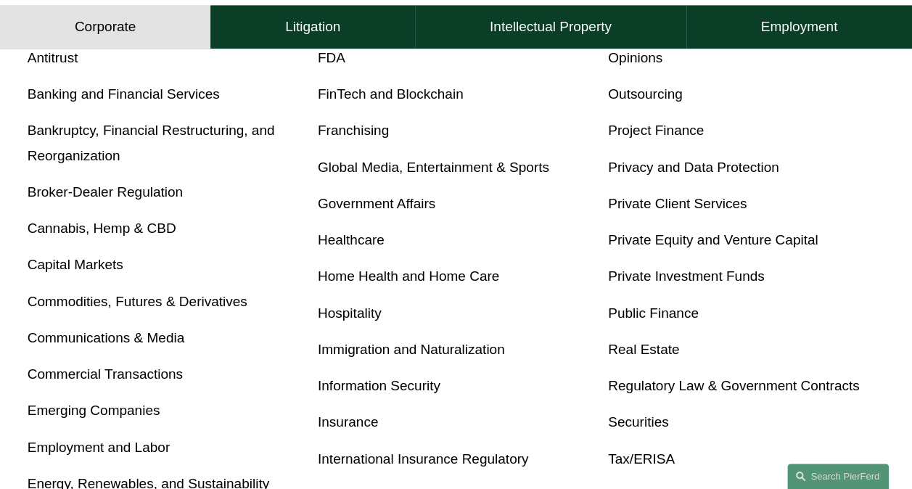
click at [426, 167] on link "Global Media, Entertainment & Sports" at bounding box center [433, 167] width 231 height 15
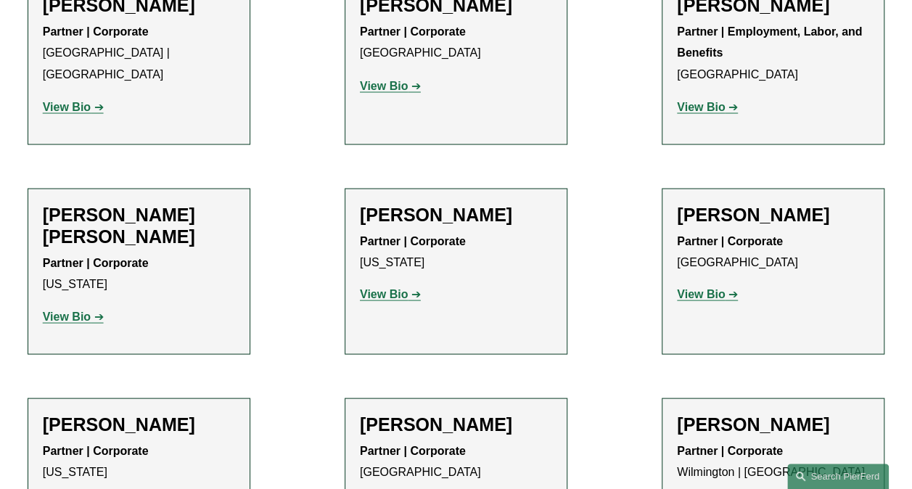
scroll to position [3917, 0]
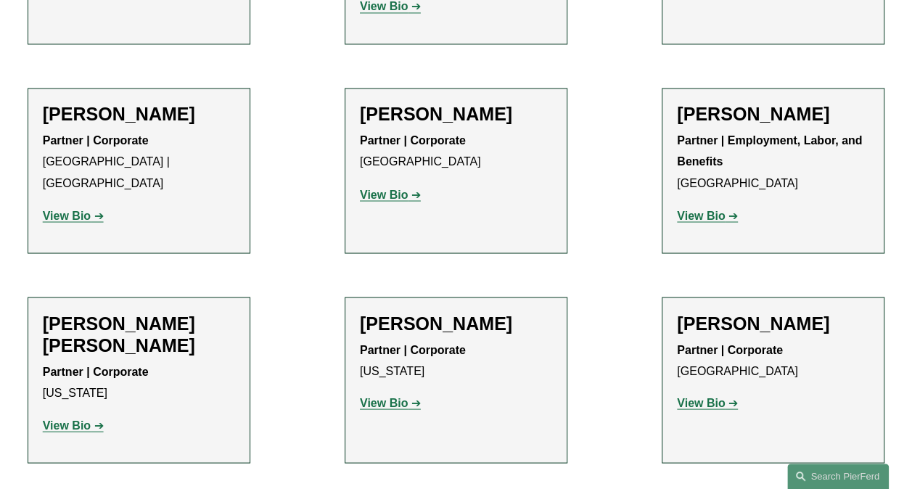
click at [400, 396] on strong "View Bio" at bounding box center [384, 402] width 48 height 12
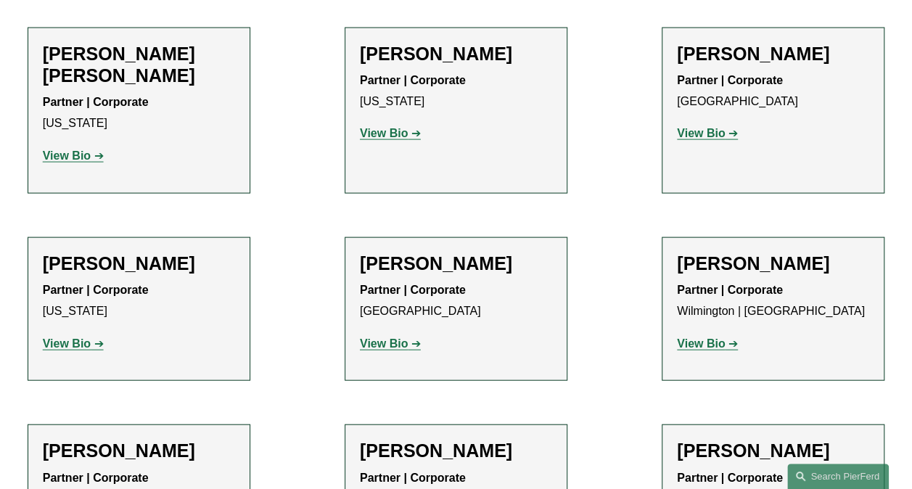
scroll to position [4208, 0]
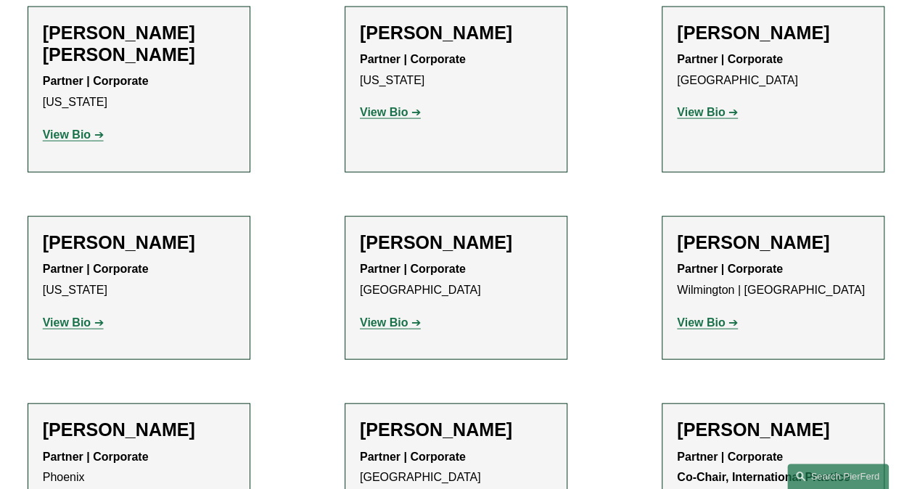
click at [707, 316] on strong "View Bio" at bounding box center [701, 322] width 48 height 12
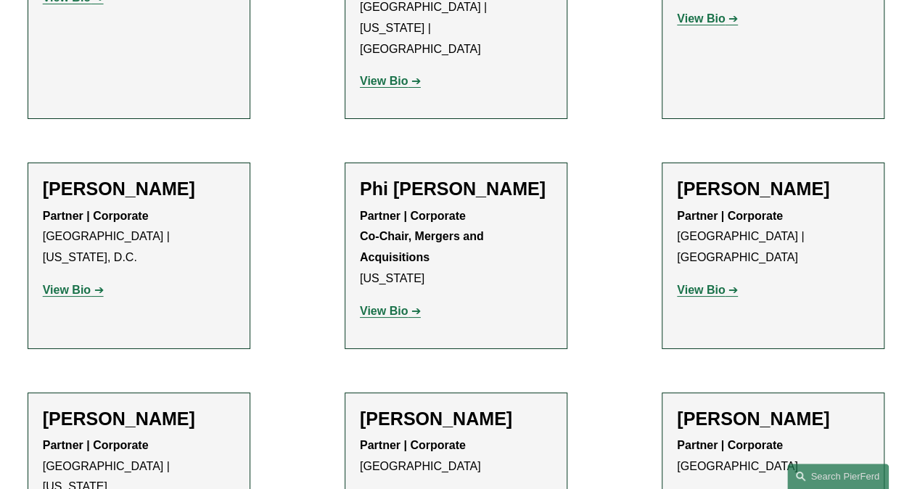
scroll to position [5586, 0]
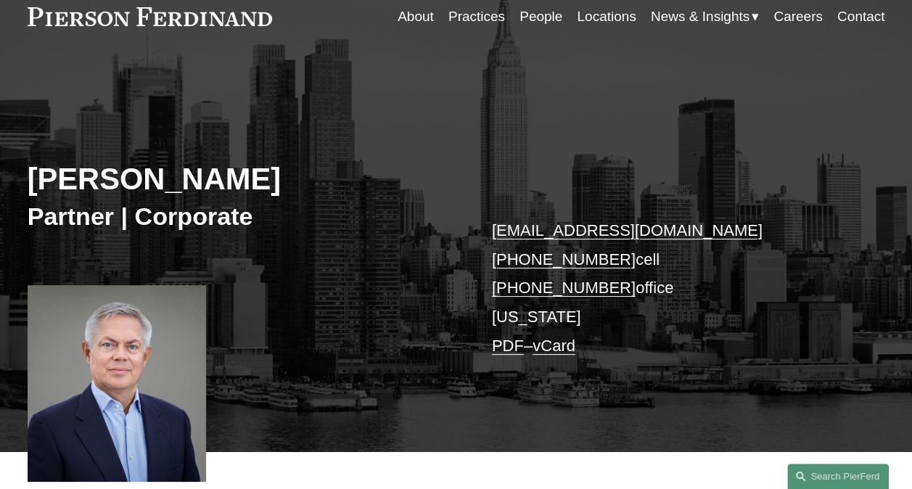
scroll to position [363, 0]
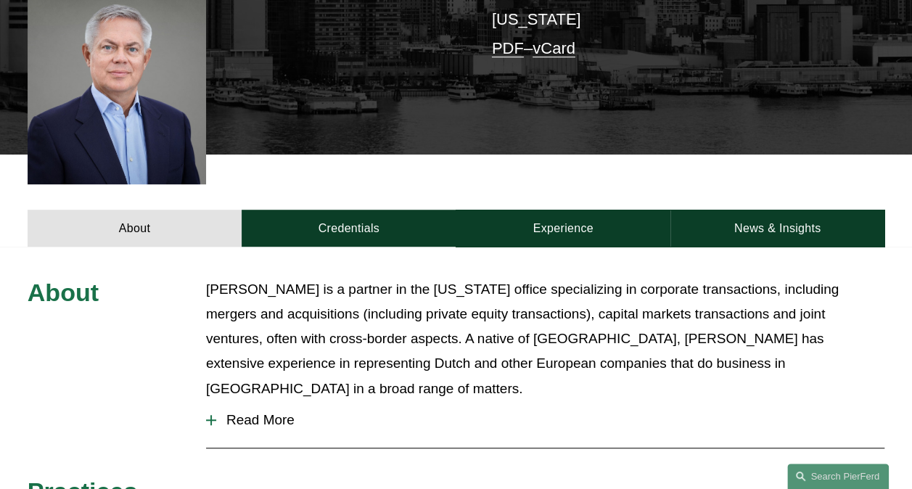
click at [261, 412] on span "Read More" at bounding box center [550, 420] width 668 height 16
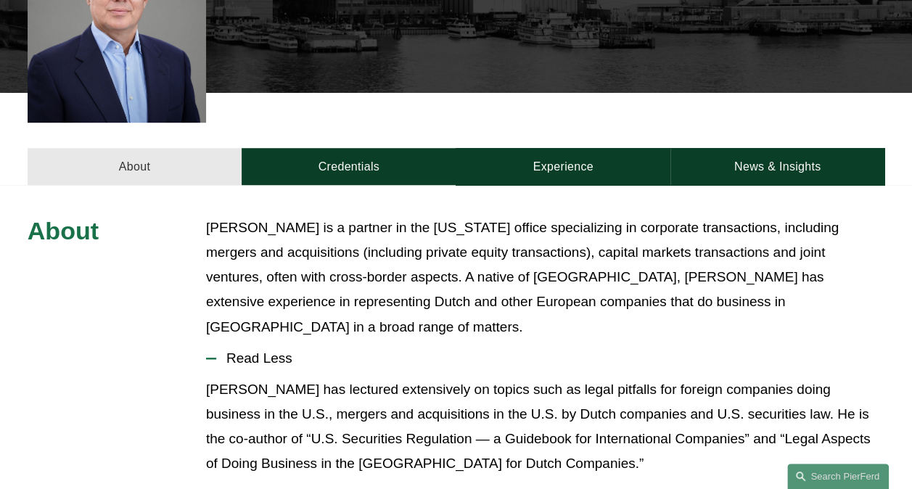
scroll to position [290, 0]
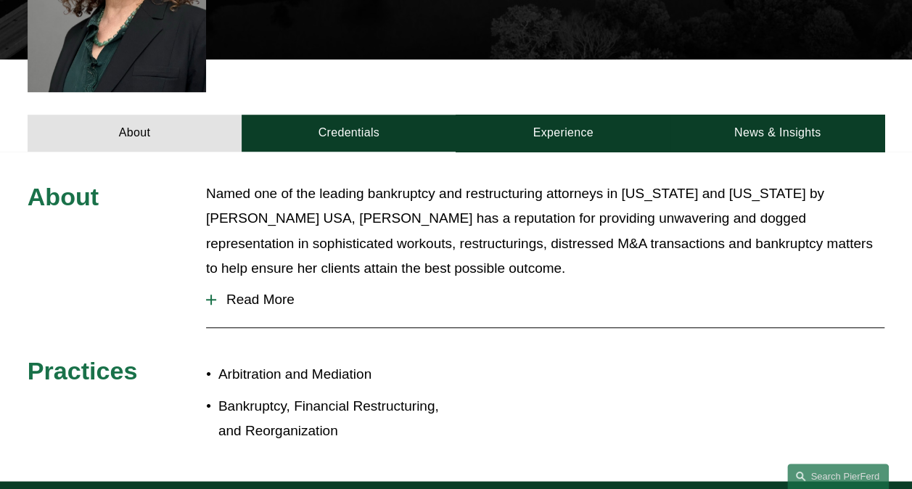
scroll to position [508, 0]
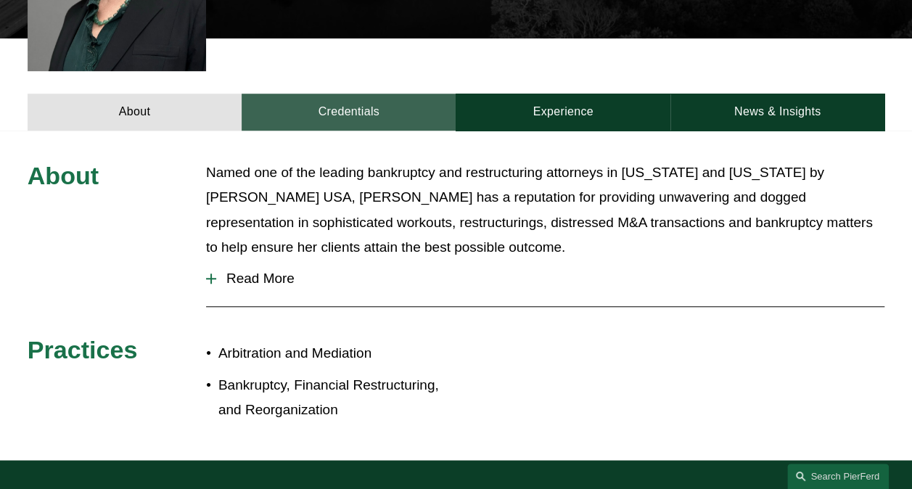
click at [365, 94] on link "Credentials" at bounding box center [349, 112] width 214 height 37
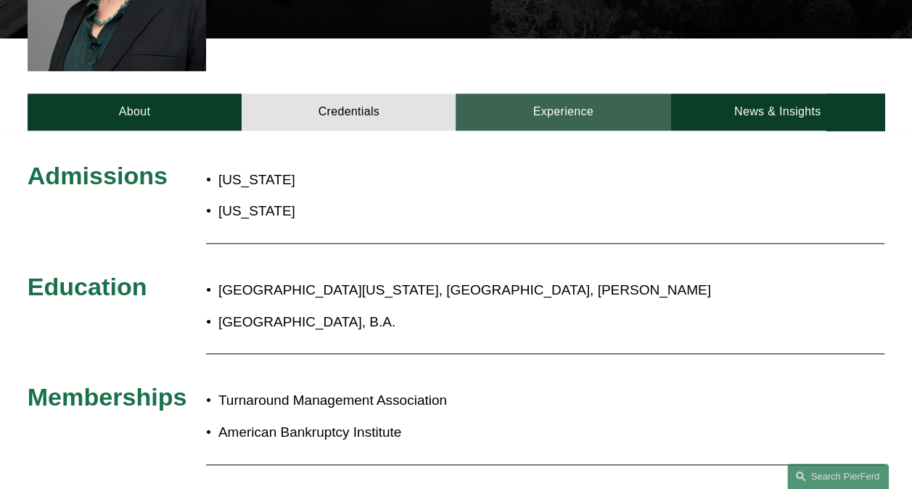
click at [542, 94] on link "Experience" at bounding box center [563, 112] width 214 height 37
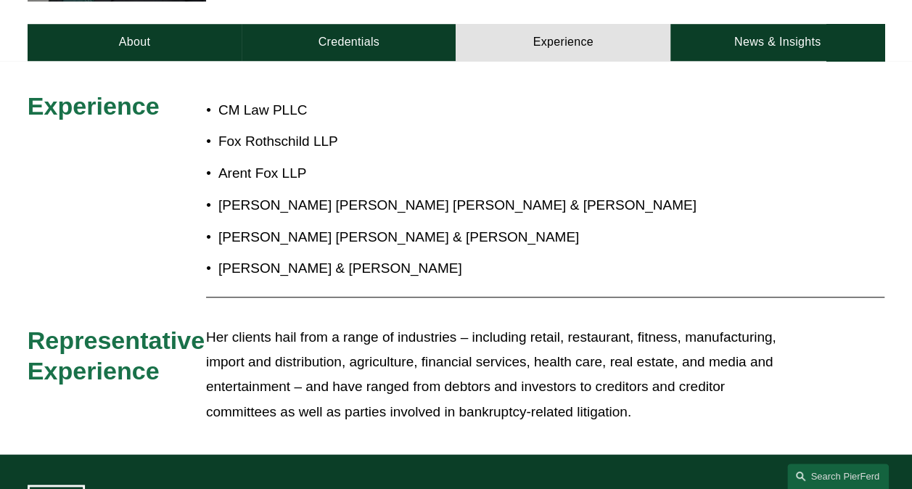
scroll to position [580, 0]
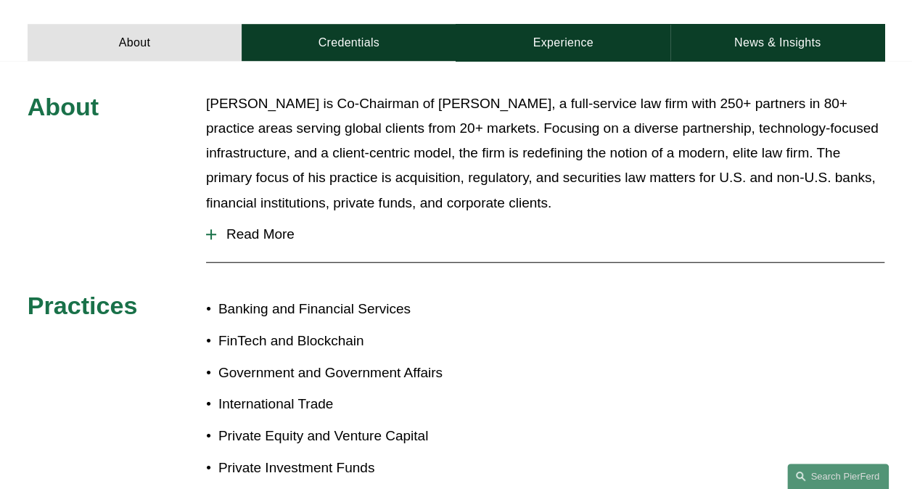
scroll to position [508, 0]
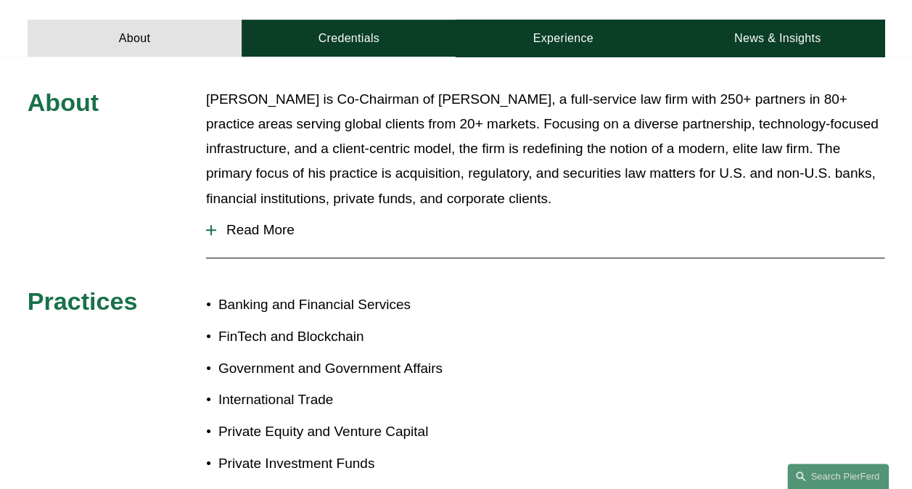
click at [239, 222] on span "Read More" at bounding box center [550, 230] width 668 height 16
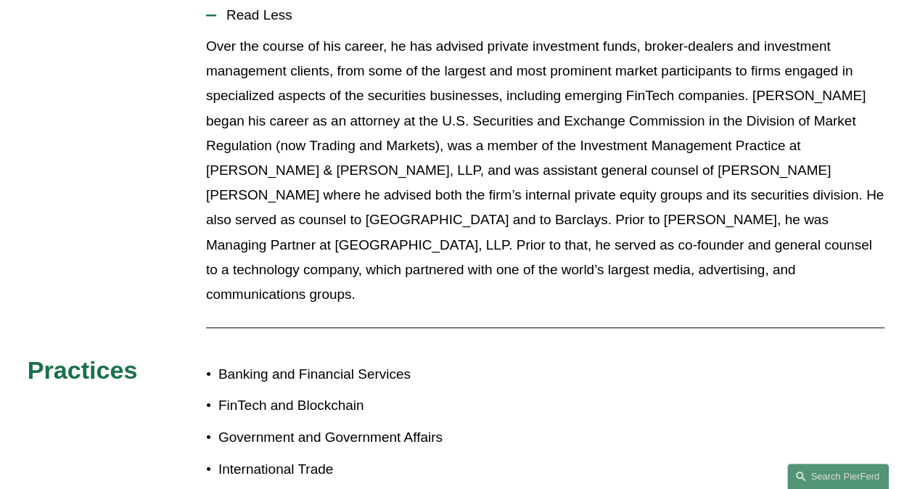
scroll to position [725, 0]
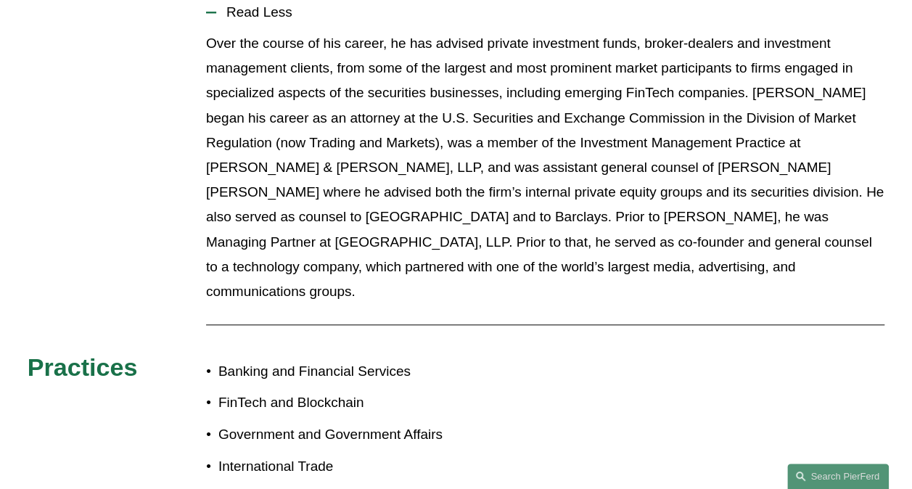
click at [450, 454] on p "International Trade" at bounding box center [337, 466] width 238 height 25
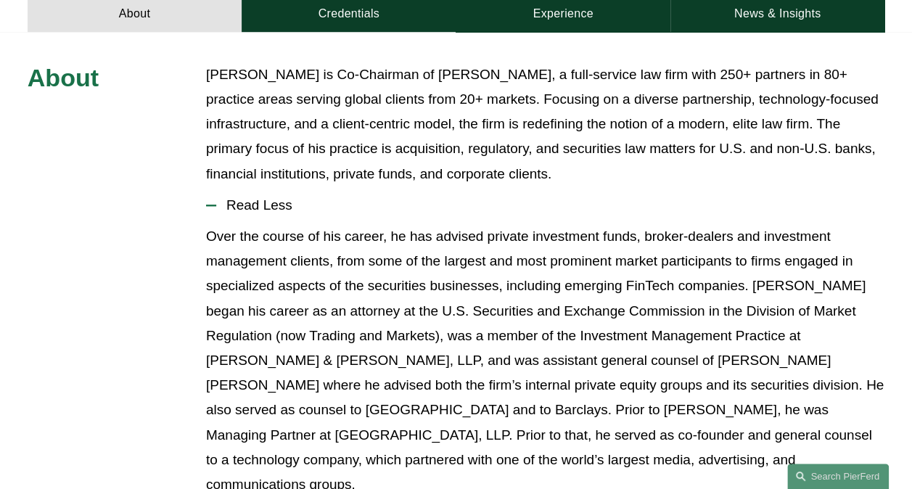
scroll to position [435, 0]
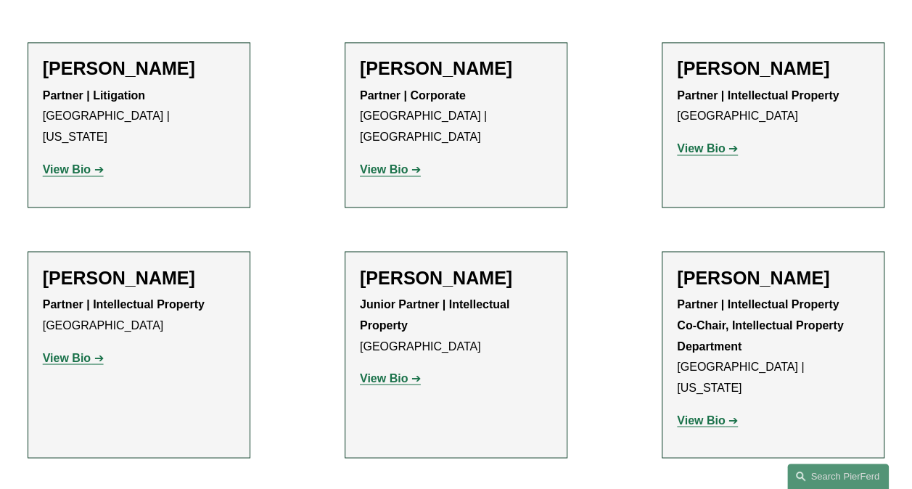
scroll to position [1161, 0]
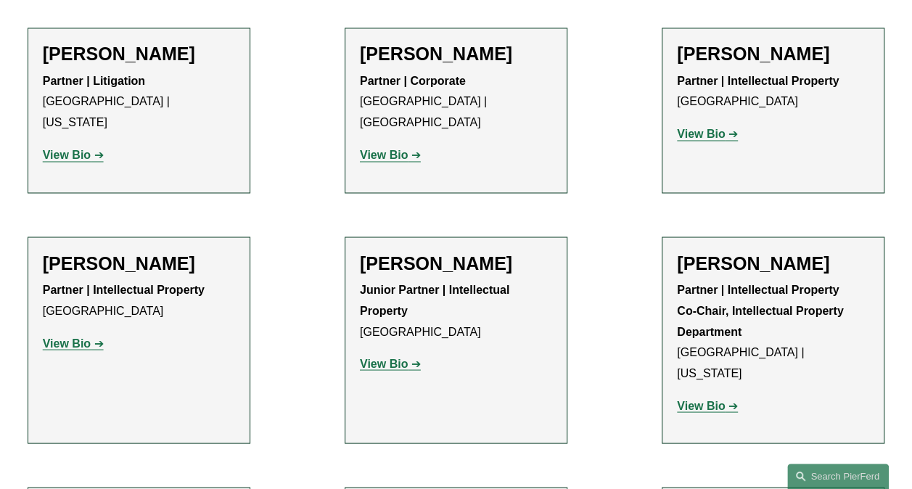
click at [695, 399] on strong "View Bio" at bounding box center [701, 405] width 48 height 12
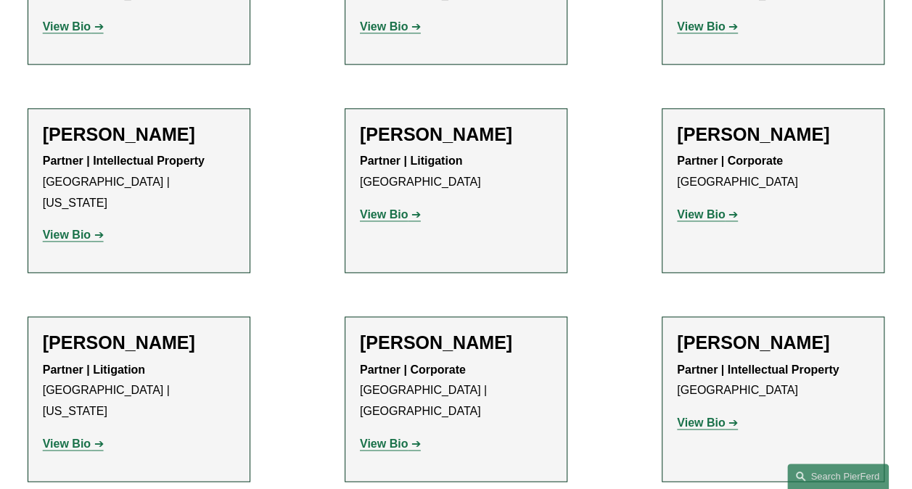
scroll to position [725, 0]
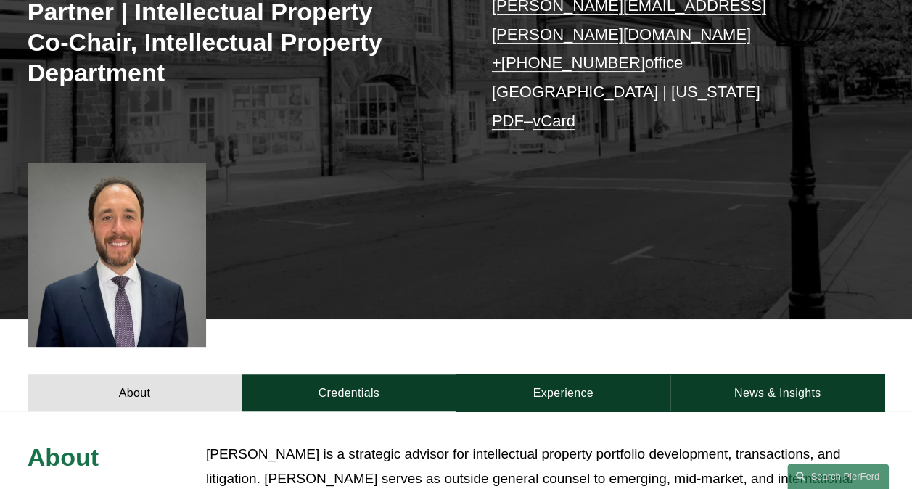
scroll to position [435, 0]
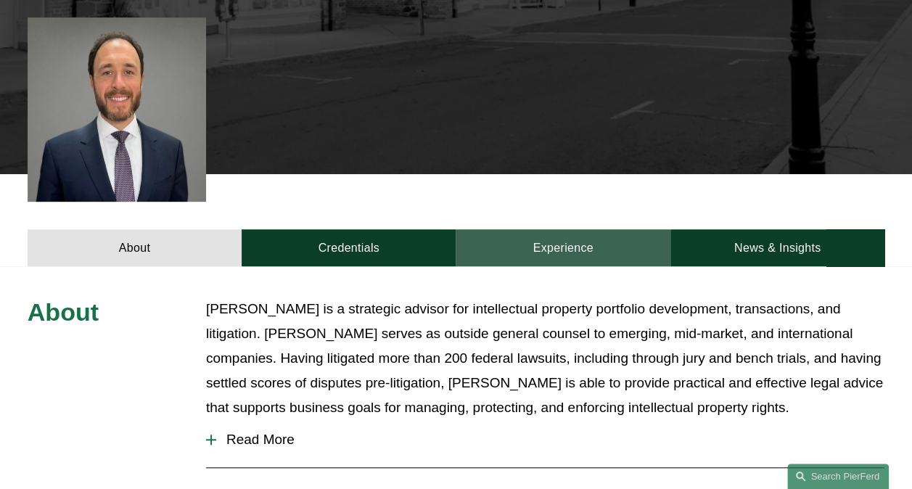
click at [538, 229] on link "Experience" at bounding box center [563, 247] width 214 height 37
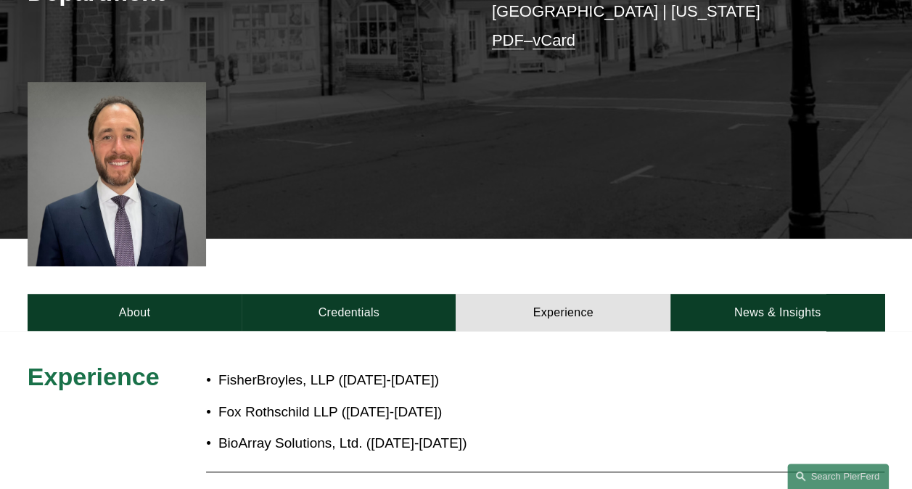
scroll to position [290, 0]
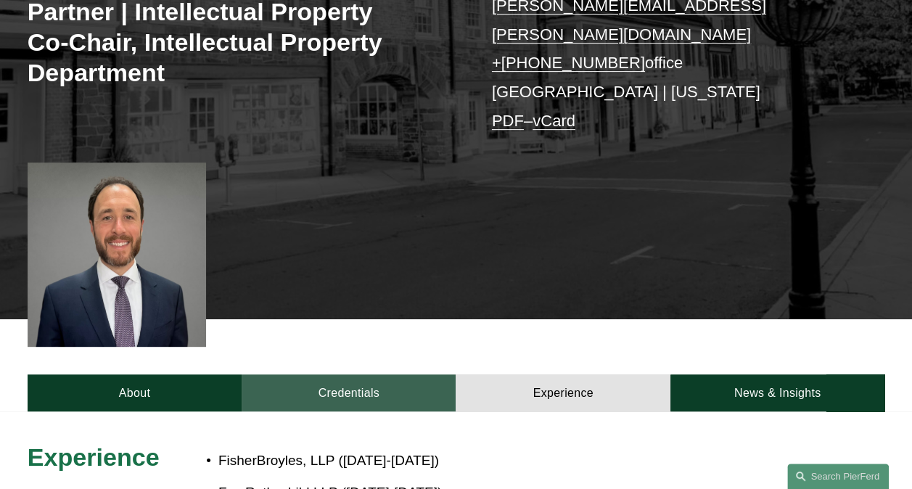
click at [341, 374] on link "Credentials" at bounding box center [349, 392] width 214 height 37
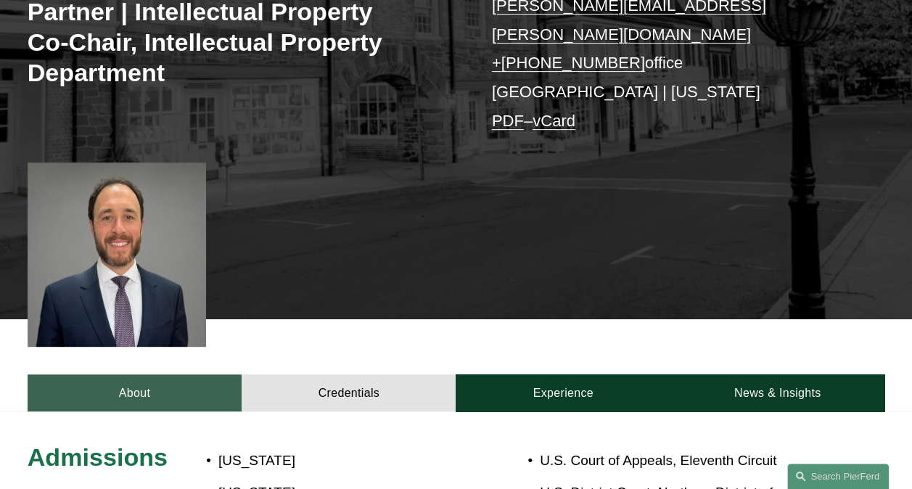
click at [109, 374] on link "About" at bounding box center [135, 392] width 214 height 37
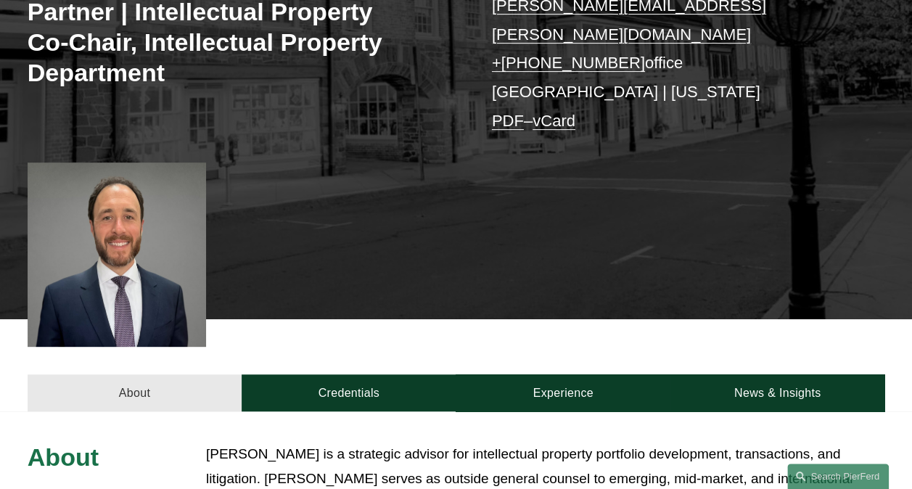
click at [133, 380] on link "About" at bounding box center [135, 392] width 214 height 37
click at [127, 374] on link "About" at bounding box center [135, 392] width 214 height 37
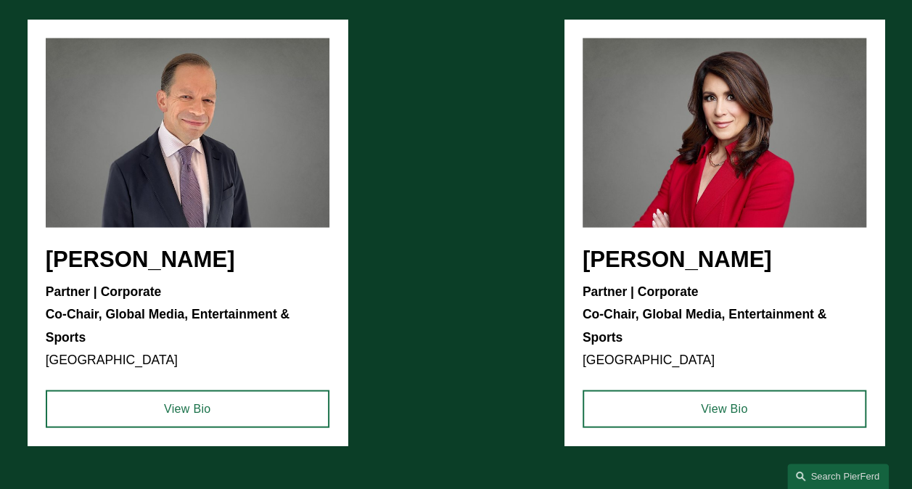
scroll to position [1386, 0]
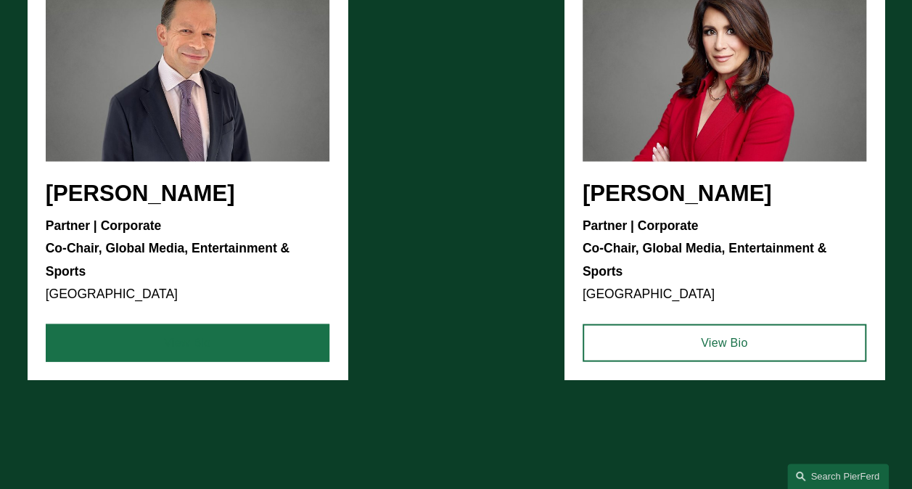
click at [189, 360] on link "View Bio" at bounding box center [188, 343] width 284 height 38
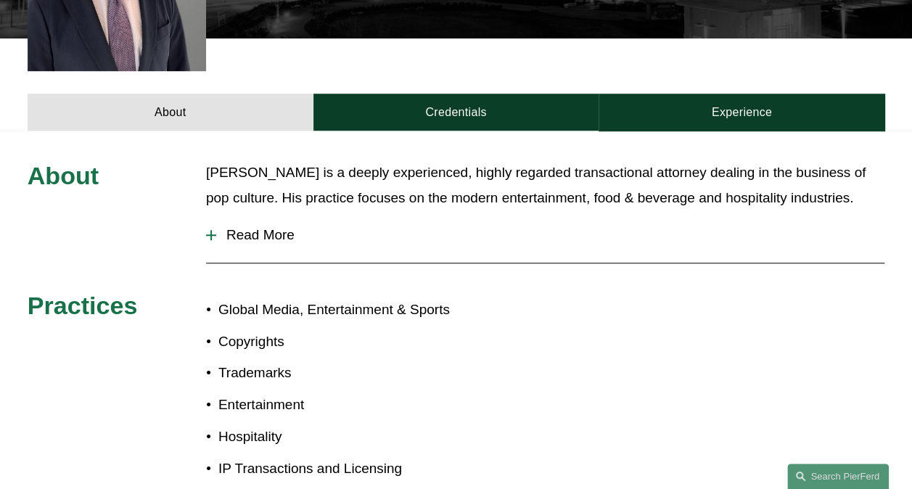
scroll to position [580, 0]
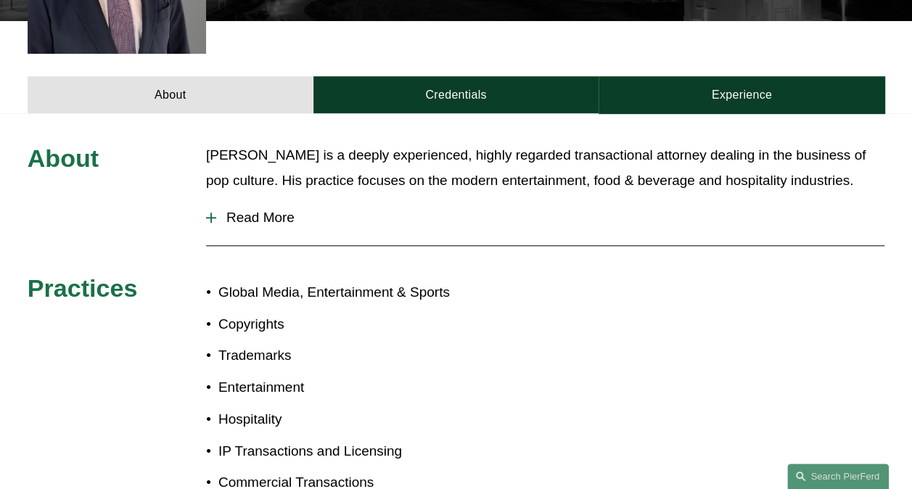
click at [271, 210] on span "Read More" at bounding box center [550, 218] width 668 height 16
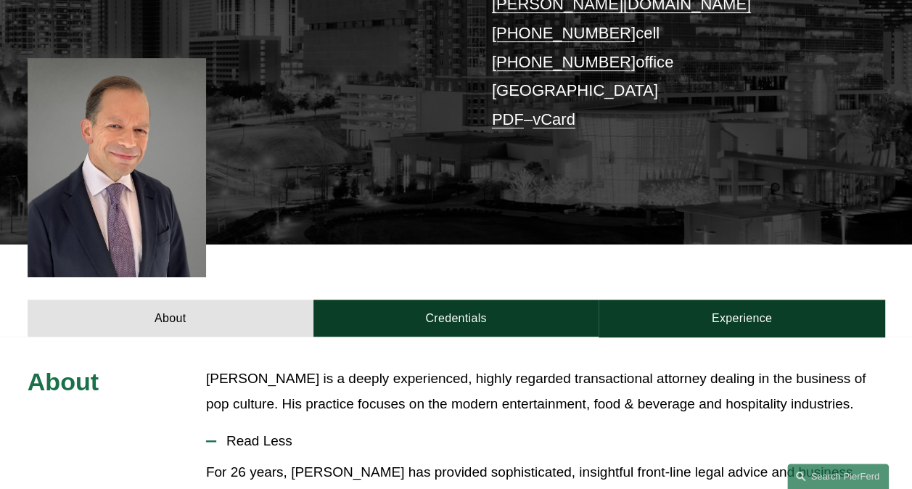
scroll to position [290, 0]
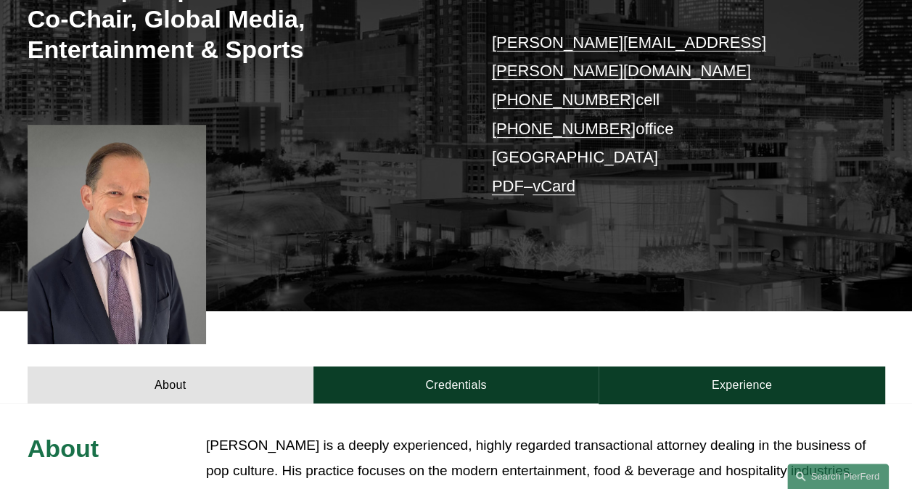
click at [421, 366] on link "Credentials" at bounding box center [456, 384] width 286 height 37
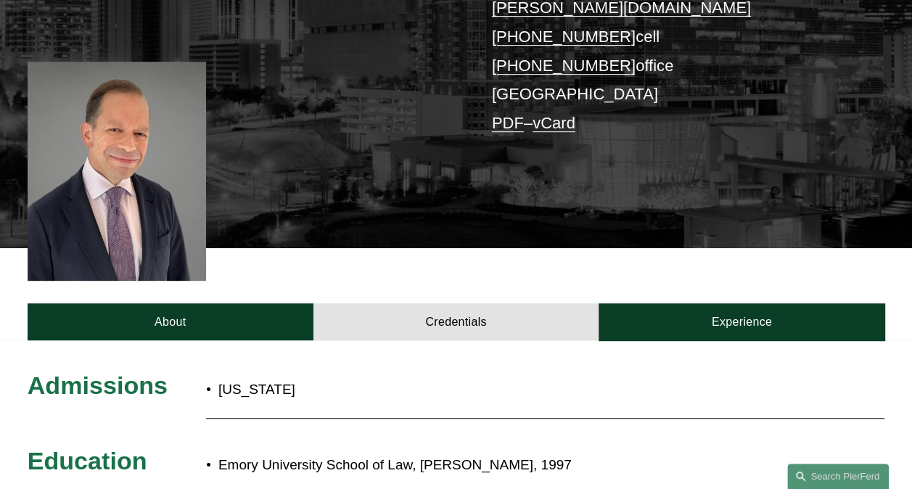
scroll to position [508, 0]
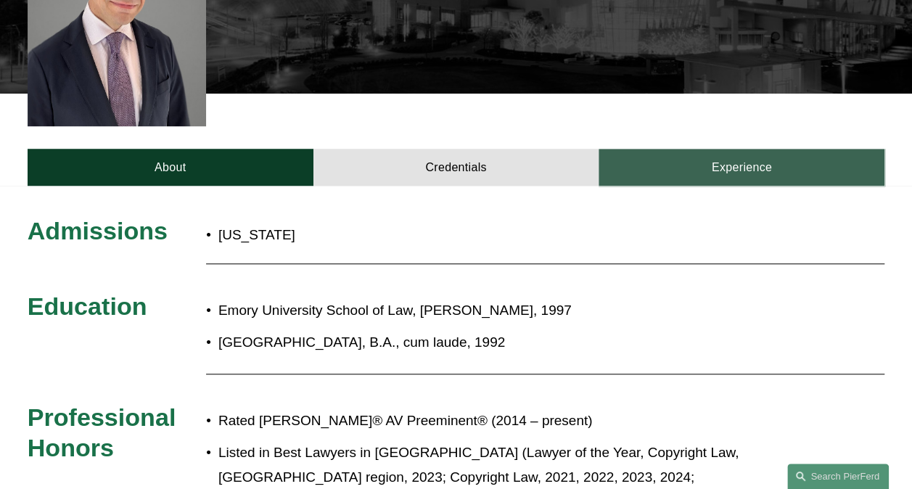
click at [707, 149] on link "Experience" at bounding box center [741, 167] width 286 height 37
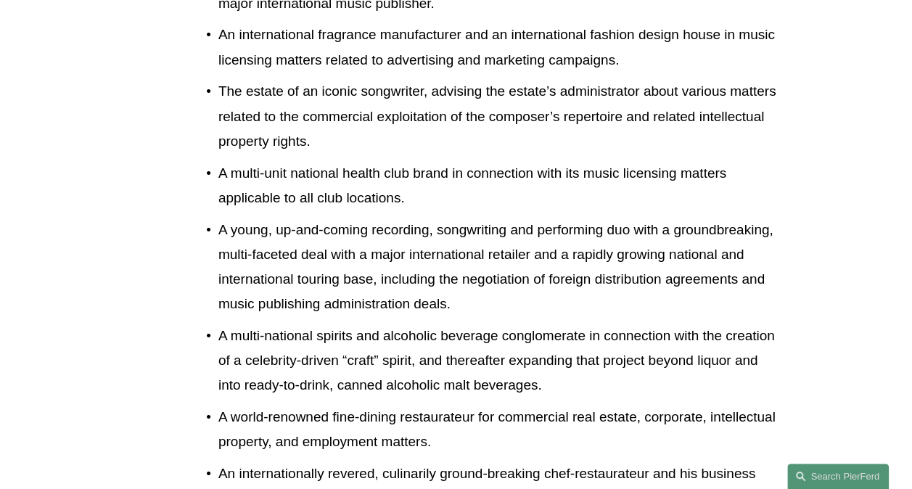
scroll to position [1596, 0]
